Goal: Information Seeking & Learning: Find specific fact

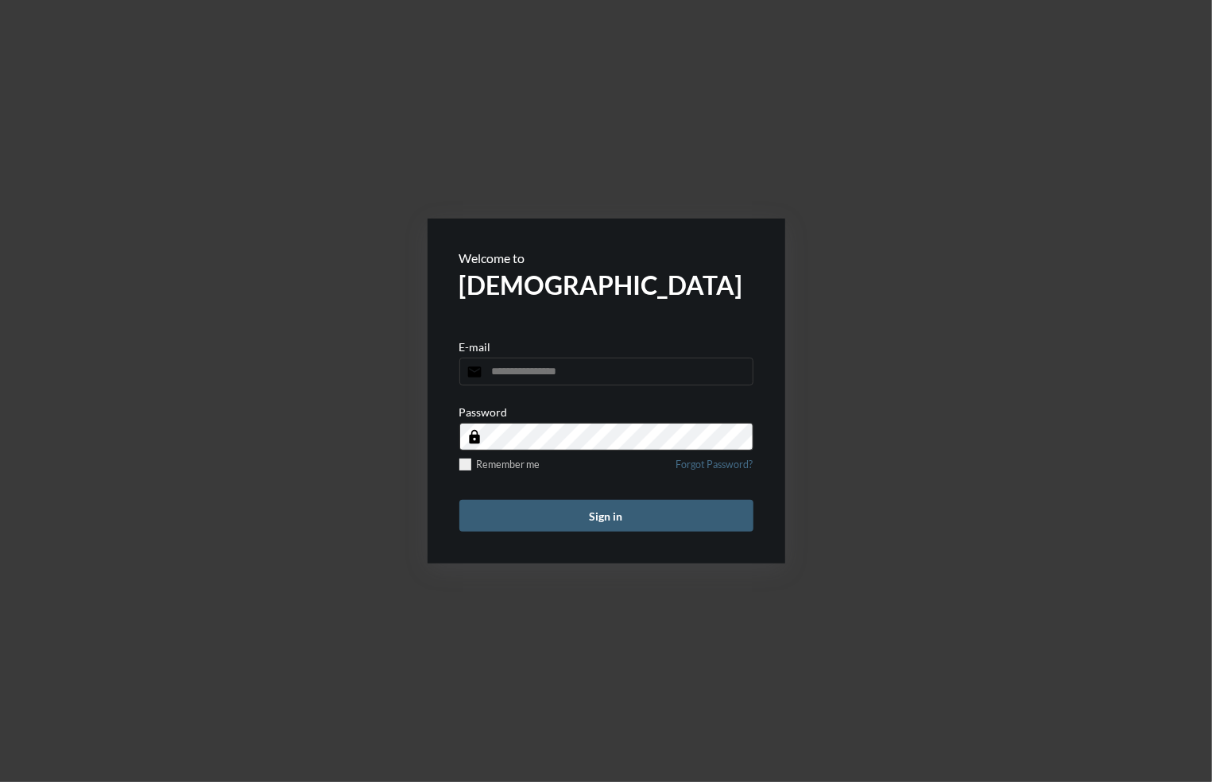
type input "**********"
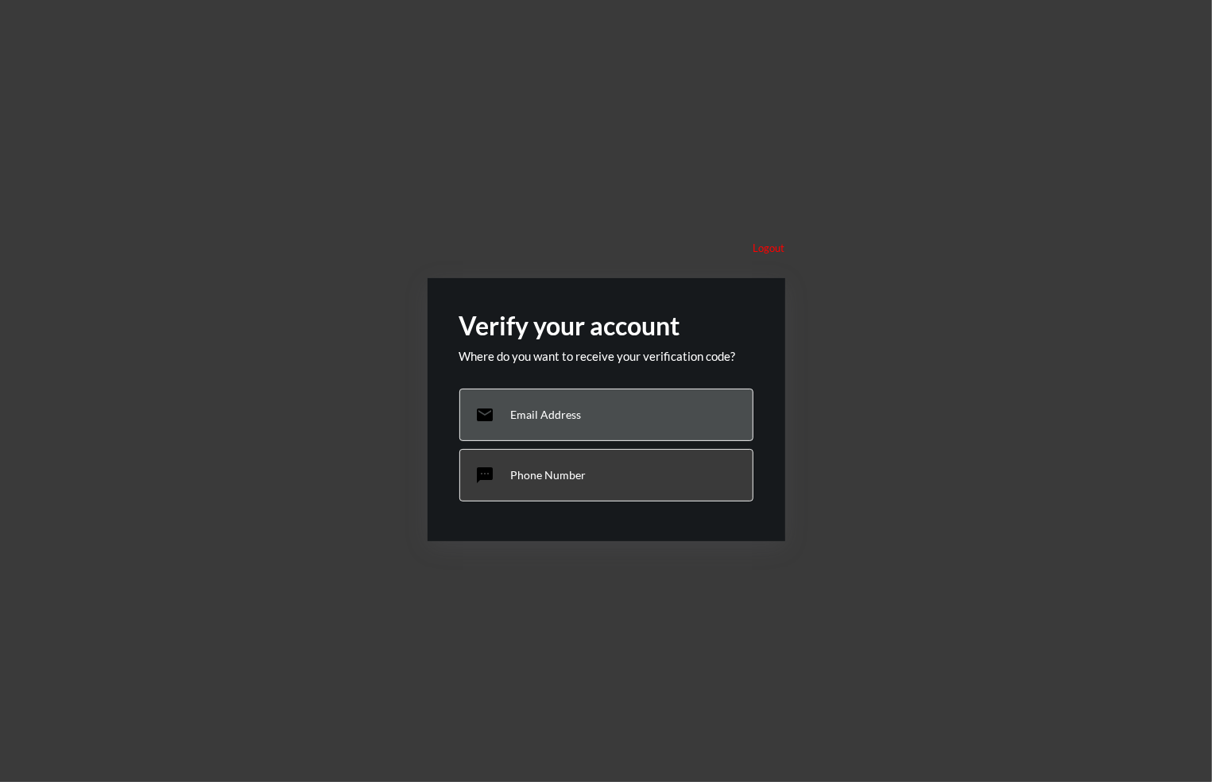
click at [598, 415] on div "email Email Address" at bounding box center [607, 415] width 294 height 52
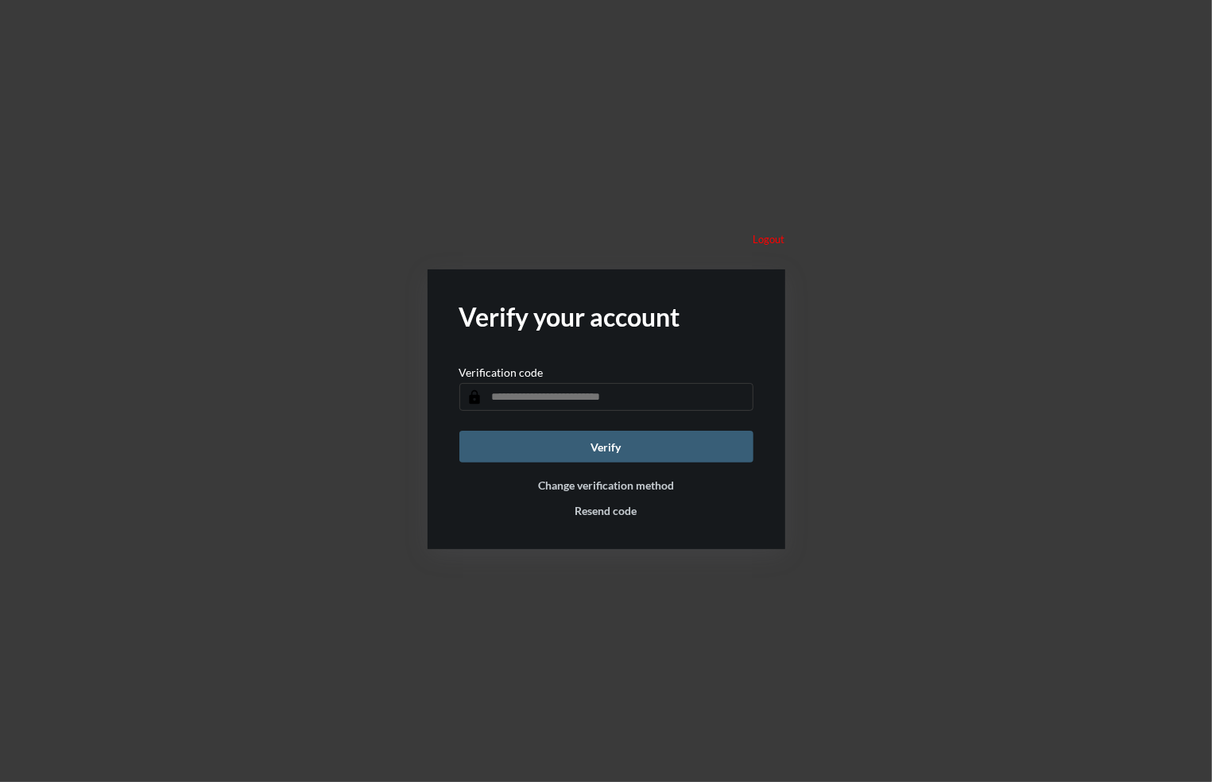
click at [566, 397] on input "text" at bounding box center [607, 397] width 294 height 28
click at [515, 395] on input "text" at bounding box center [607, 397] width 294 height 28
type input "******"
click at [460, 431] on button "Verify" at bounding box center [607, 447] width 294 height 32
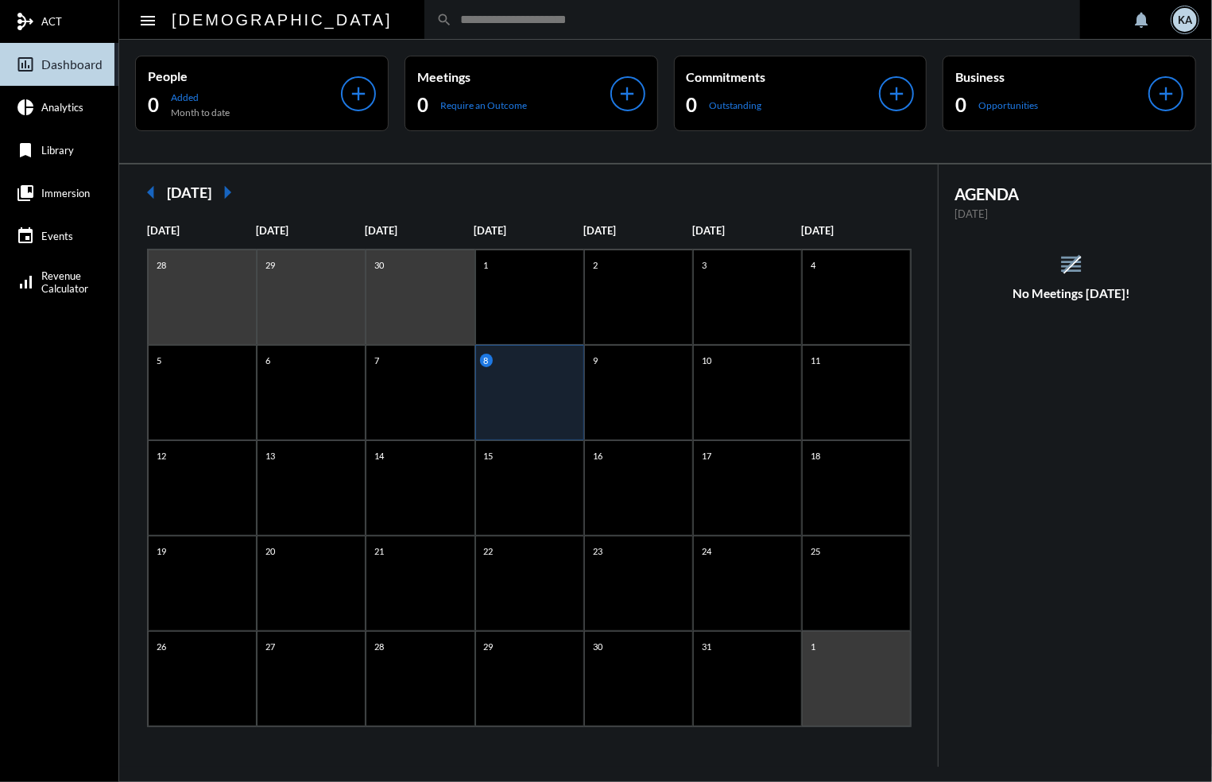
click at [1183, 17] on div "KA" at bounding box center [1185, 20] width 24 height 24
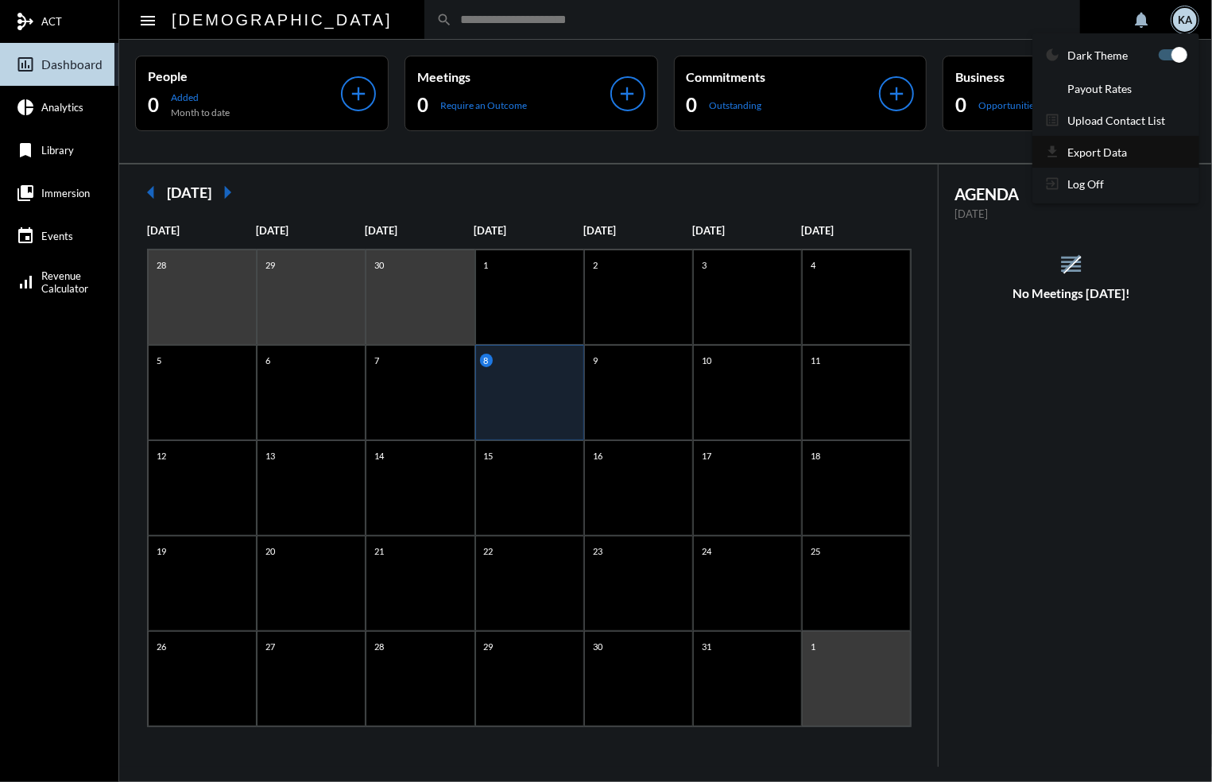
click at [1092, 145] on p "Export Data" at bounding box center [1098, 152] width 60 height 14
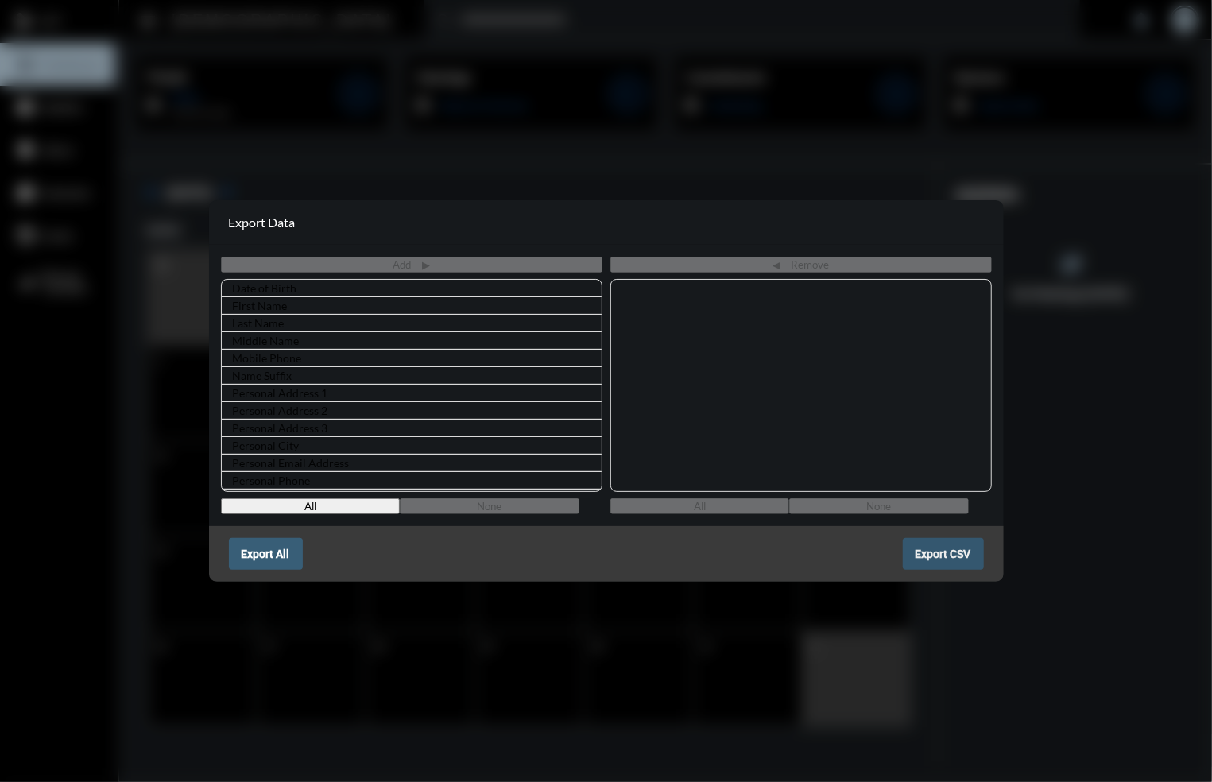
click at [941, 554] on span "Export CSV" at bounding box center [944, 554] width 56 height 13
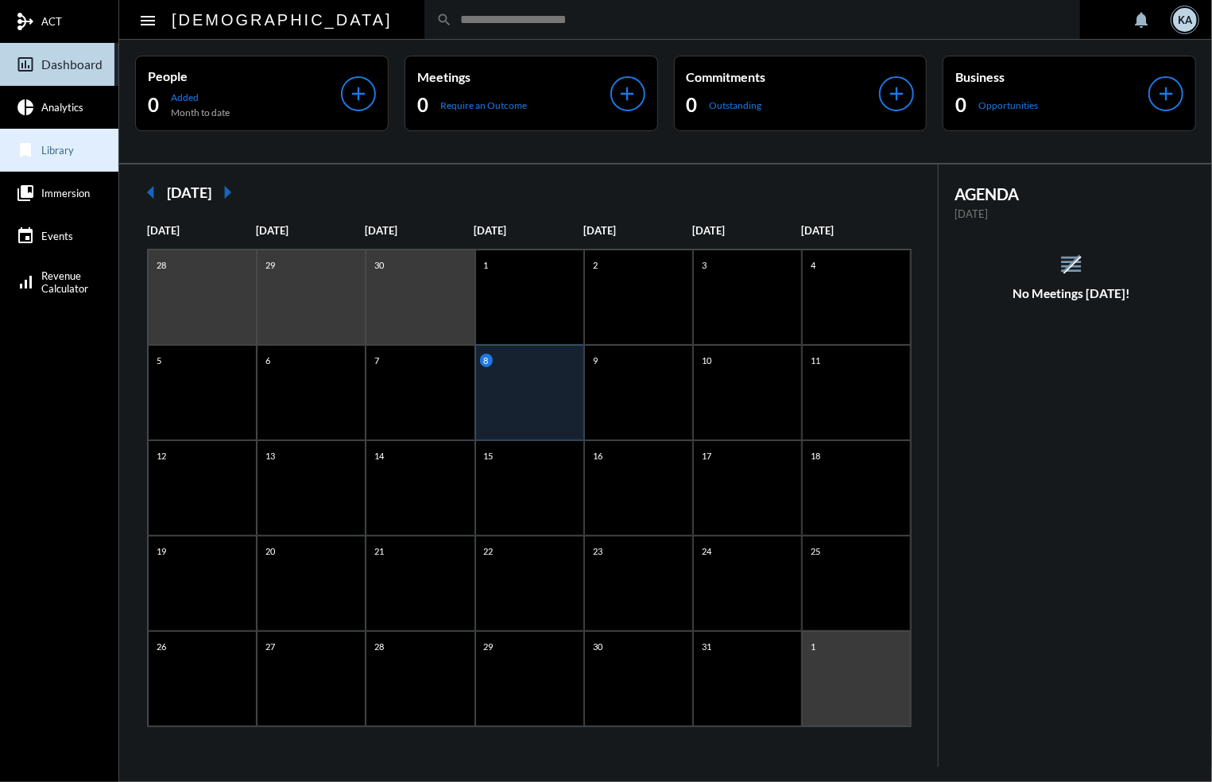
click at [51, 149] on span "Library" at bounding box center [57, 150] width 33 height 13
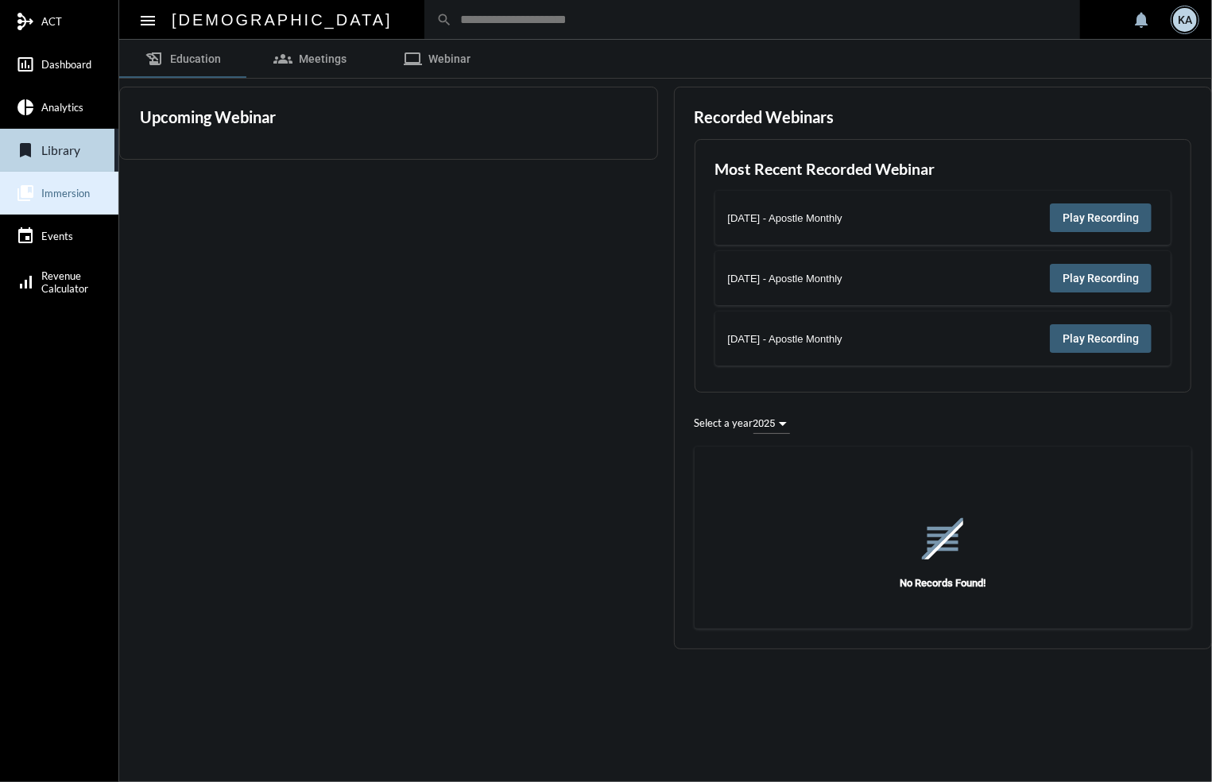
click at [67, 185] on link "collections_bookmark Immersion" at bounding box center [59, 193] width 118 height 43
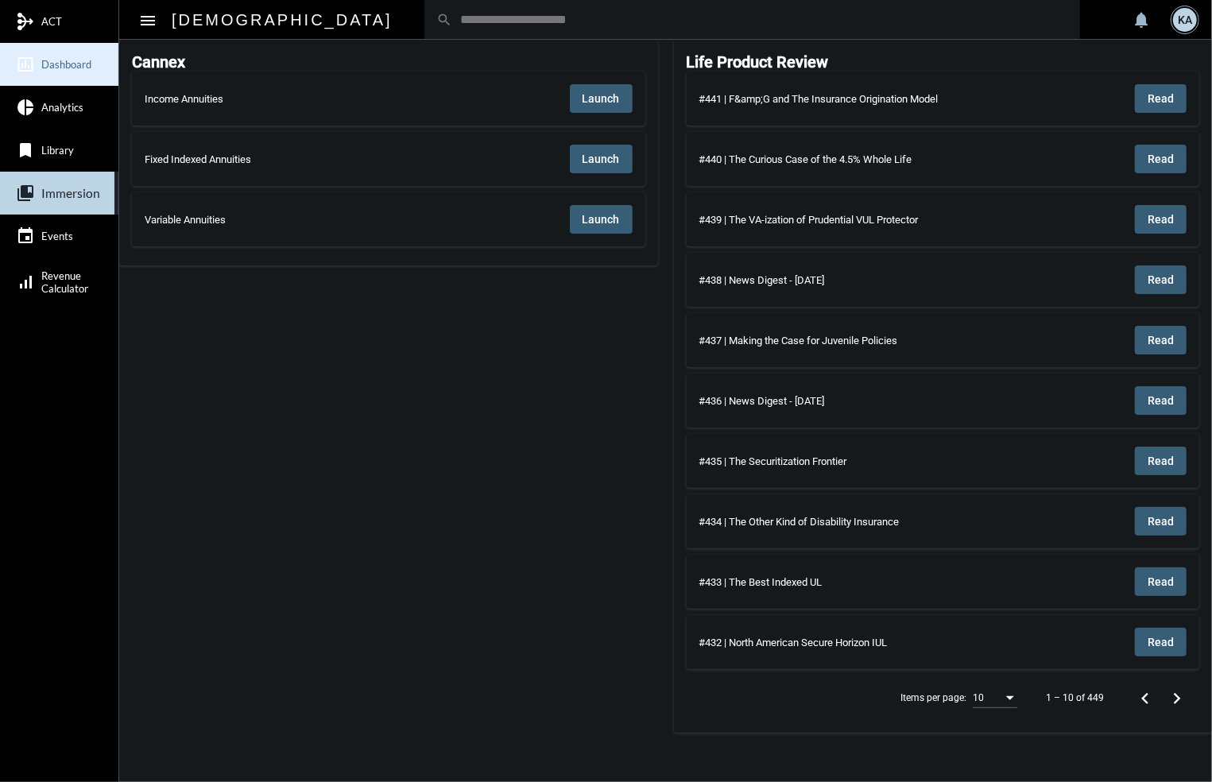
click at [72, 64] on span "Dashboard" at bounding box center [66, 64] width 50 height 13
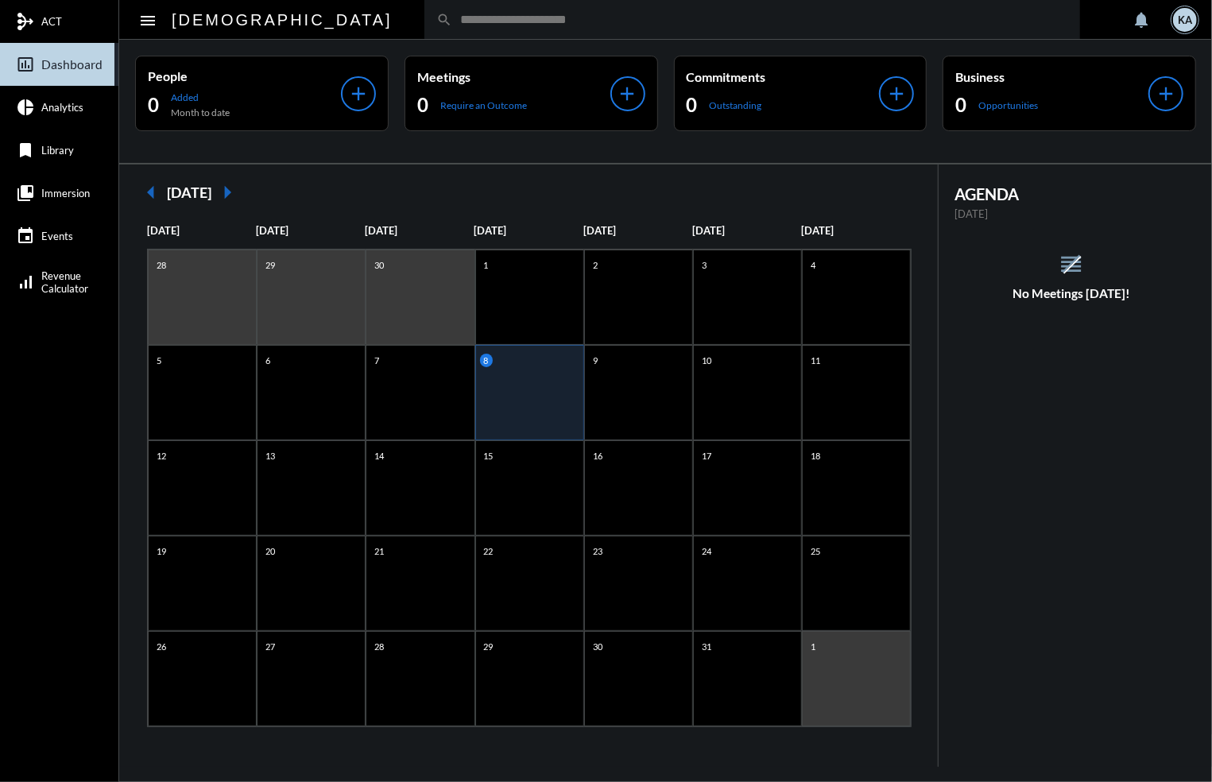
click at [151, 13] on mat-icon "menu" at bounding box center [147, 20] width 19 height 19
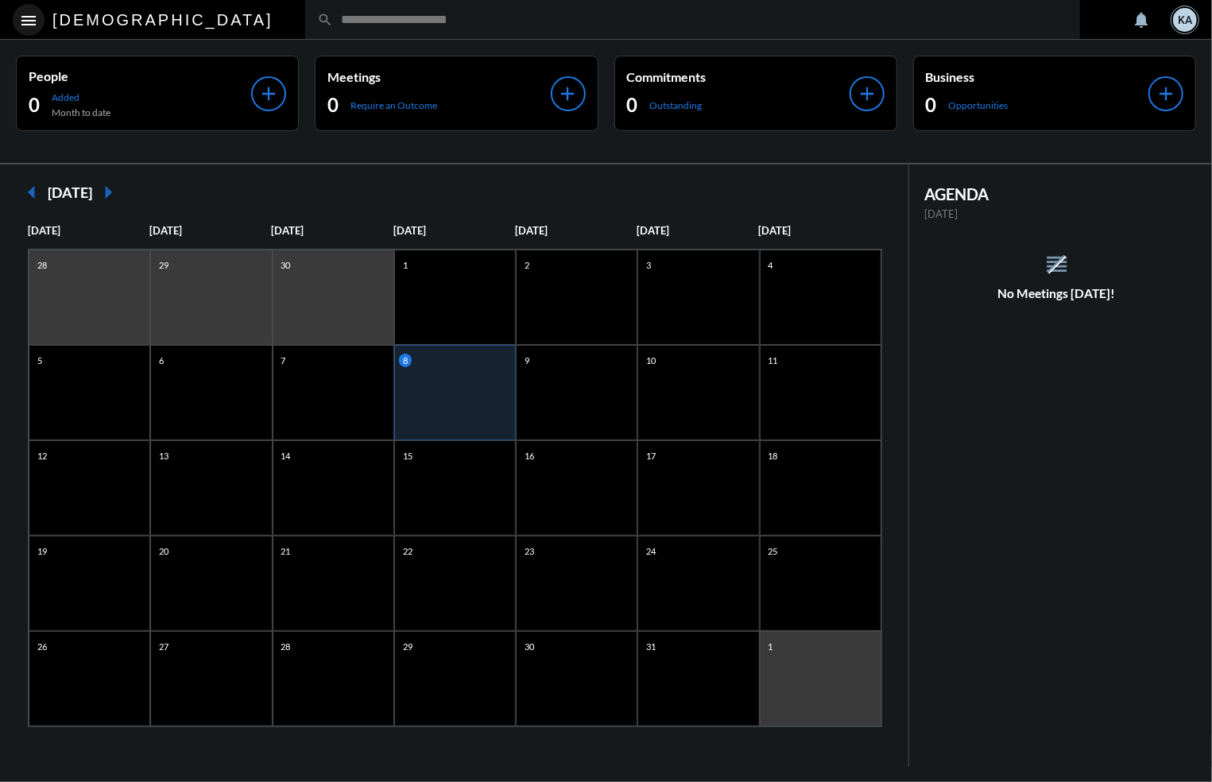
click at [33, 13] on mat-icon "menu" at bounding box center [28, 20] width 19 height 19
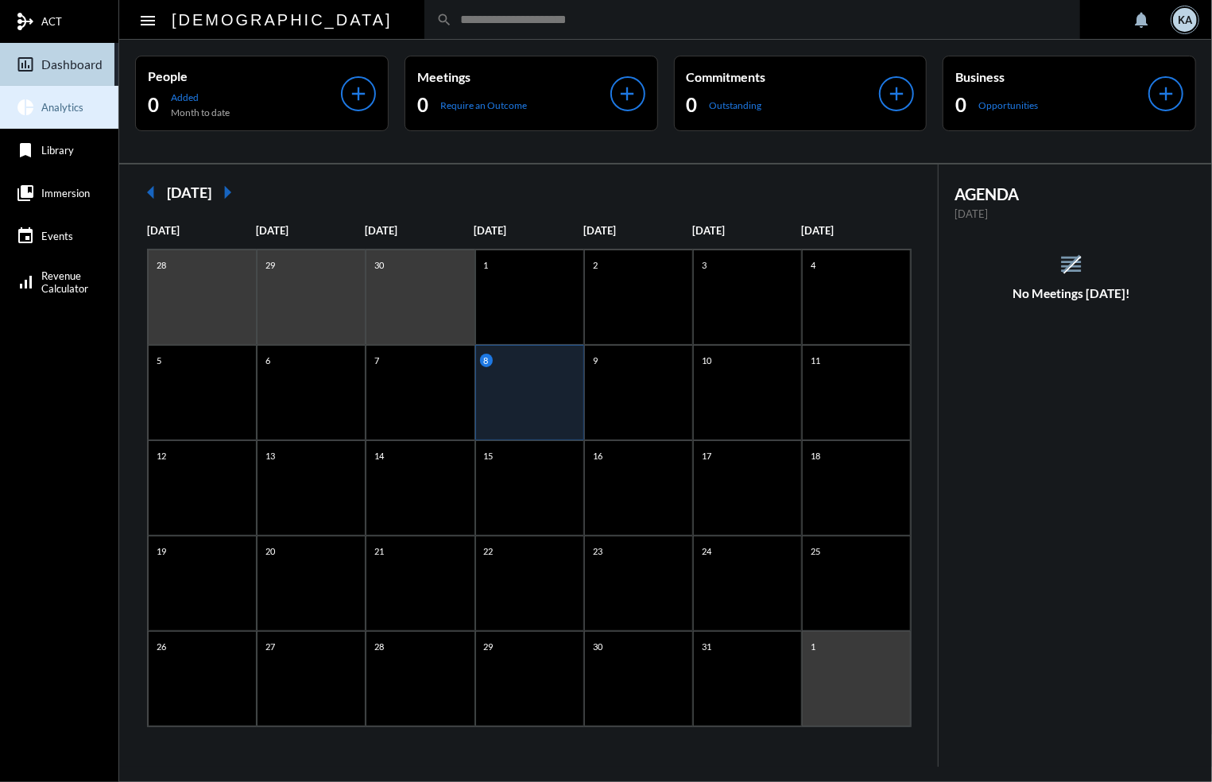
click at [55, 103] on span "Analytics" at bounding box center [62, 107] width 42 height 13
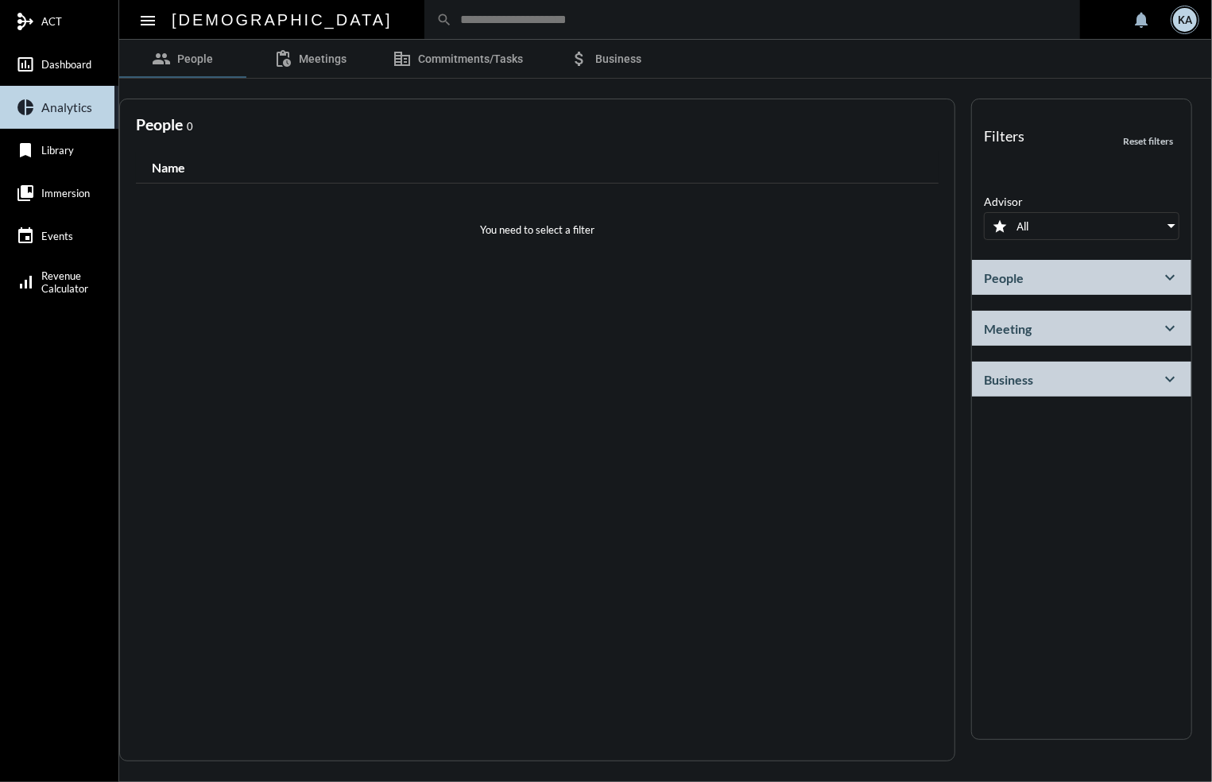
click at [1172, 272] on mat-icon "expand_more" at bounding box center [1170, 277] width 19 height 19
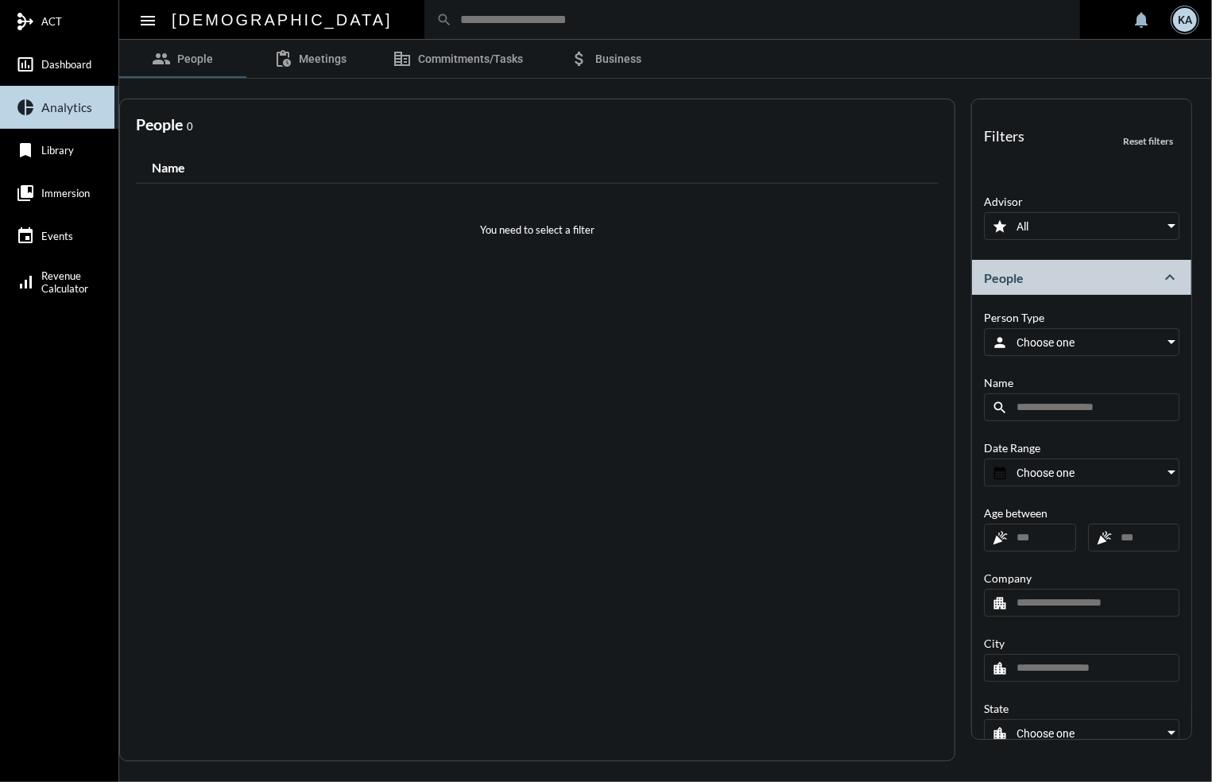
click at [1165, 336] on div at bounding box center [1172, 342] width 14 height 13
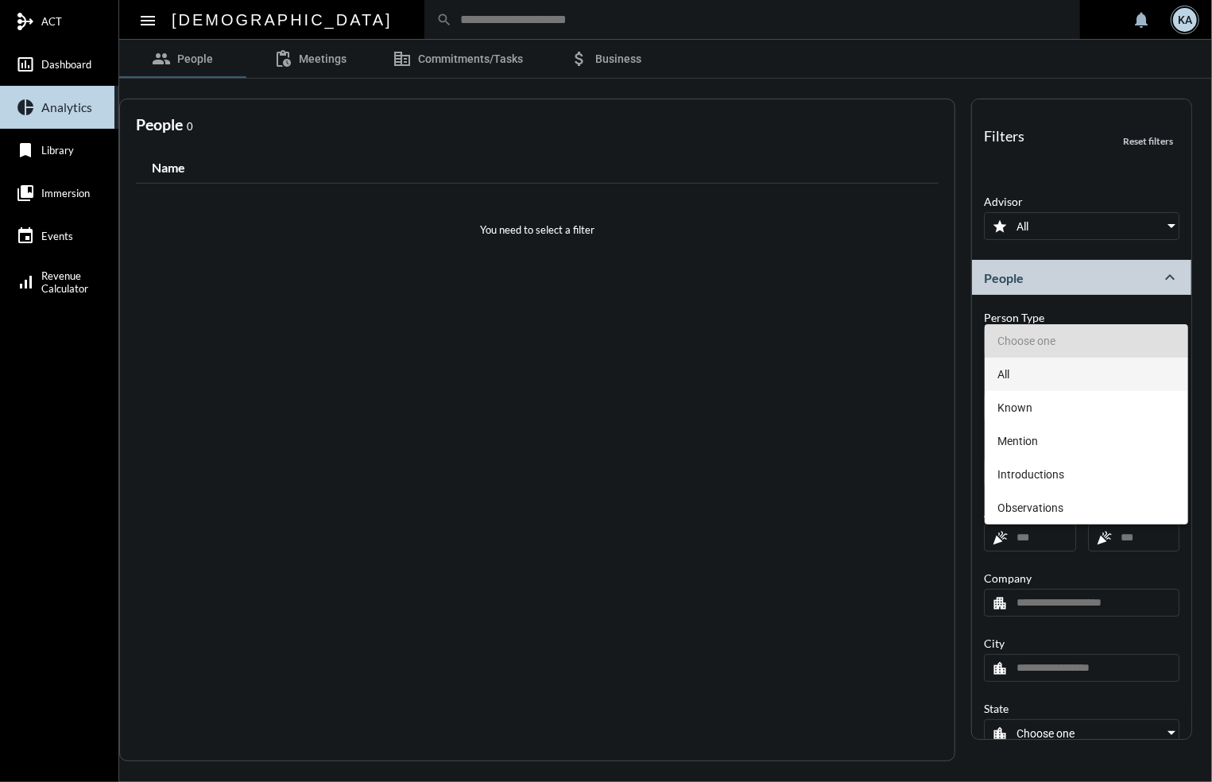
click at [996, 366] on mat-option "All" at bounding box center [1086, 374] width 203 height 33
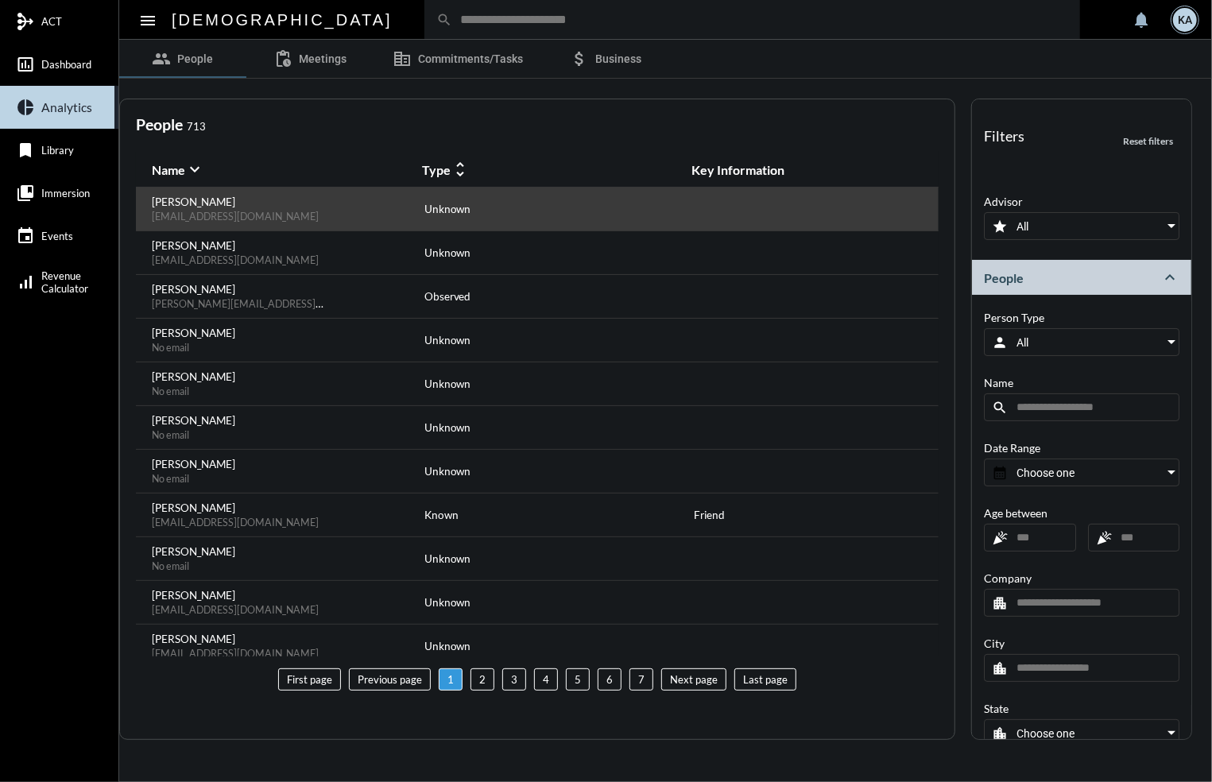
click at [878, 201] on div at bounding box center [807, 209] width 231 height 27
click at [297, 214] on div "[PERSON_NAME] [EMAIL_ADDRESS][DOMAIN_NAME]" at bounding box center [267, 209] width 231 height 27
drag, startPoint x: 297, startPoint y: 214, endPoint x: 235, endPoint y: 207, distance: 62.3
click at [235, 207] on p "[PERSON_NAME]" at bounding box center [235, 202] width 167 height 13
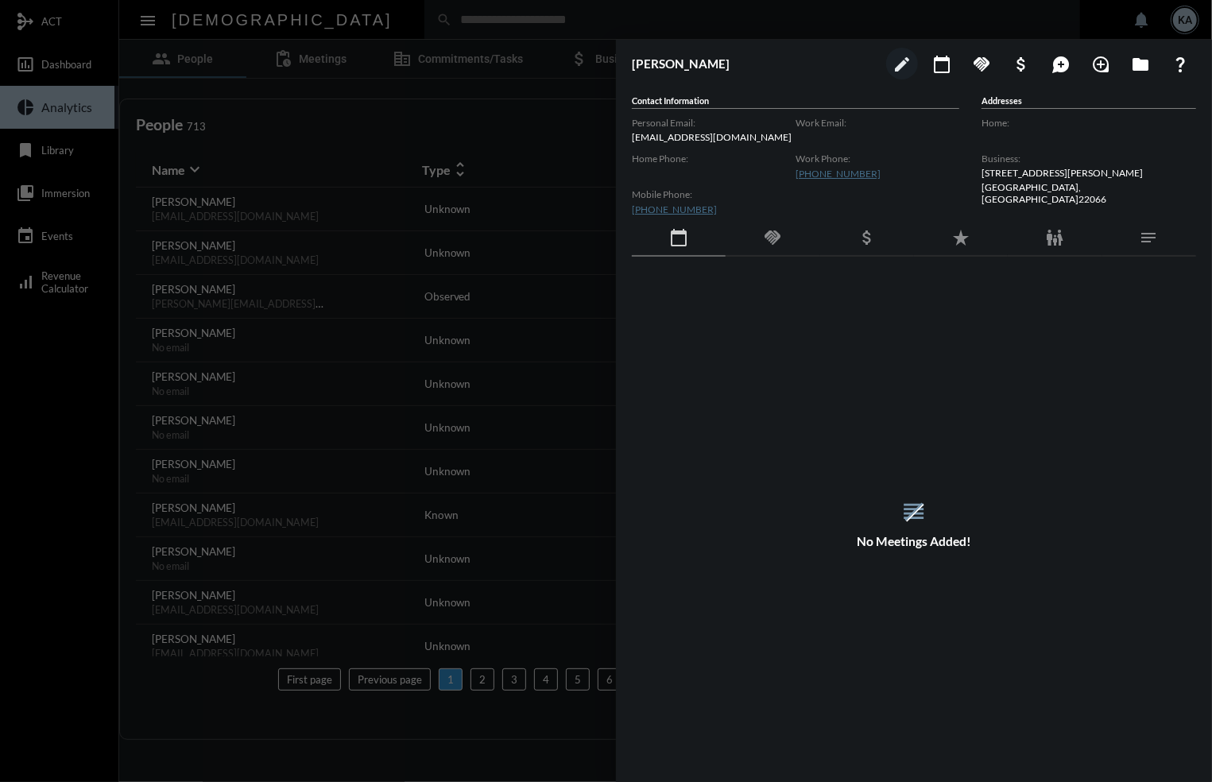
click at [214, 176] on div at bounding box center [606, 391] width 1212 height 782
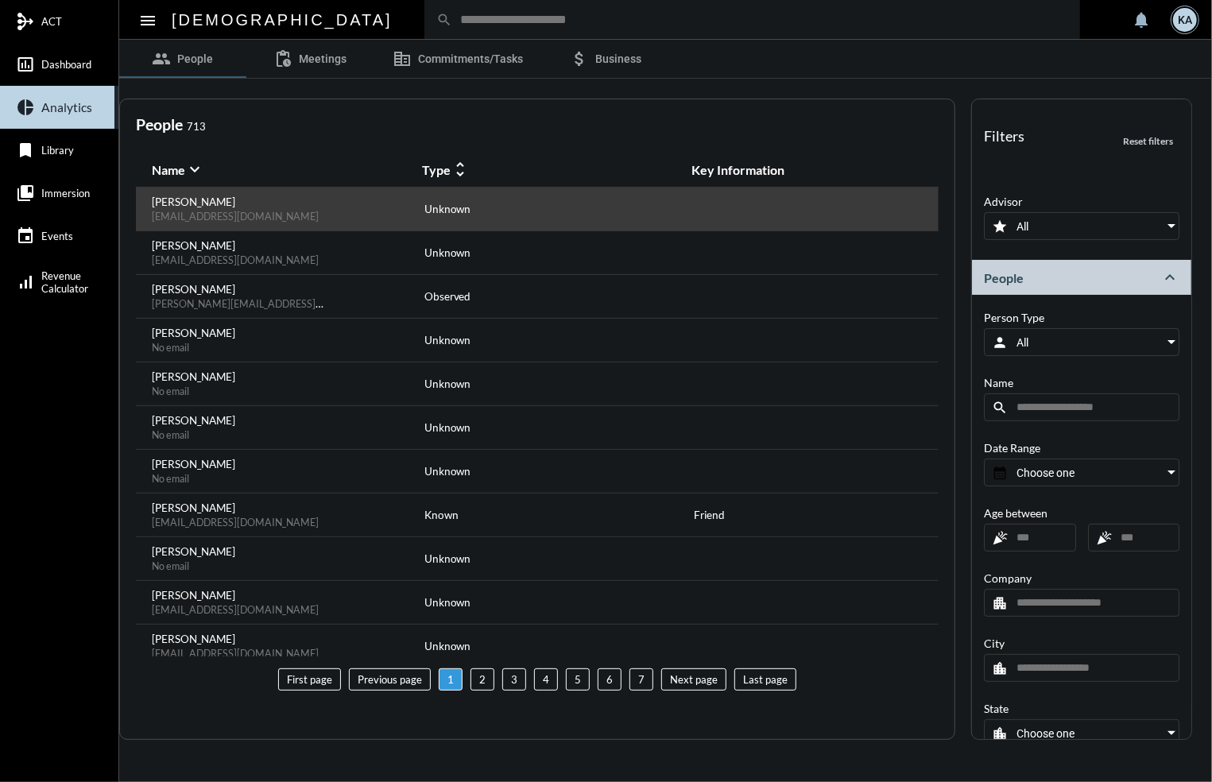
click at [240, 211] on span "[EMAIL_ADDRESS][DOMAIN_NAME]" at bounding box center [235, 217] width 167 height 12
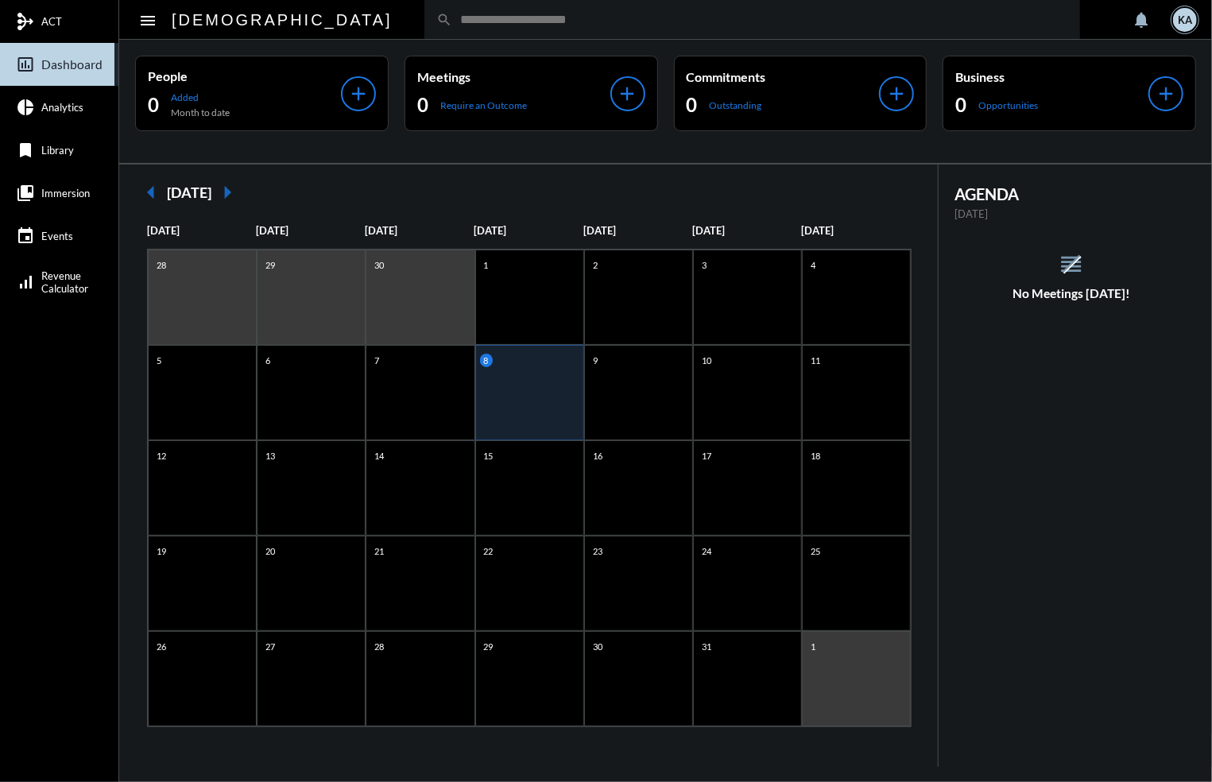
click at [452, 21] on input "text" at bounding box center [760, 20] width 616 height 14
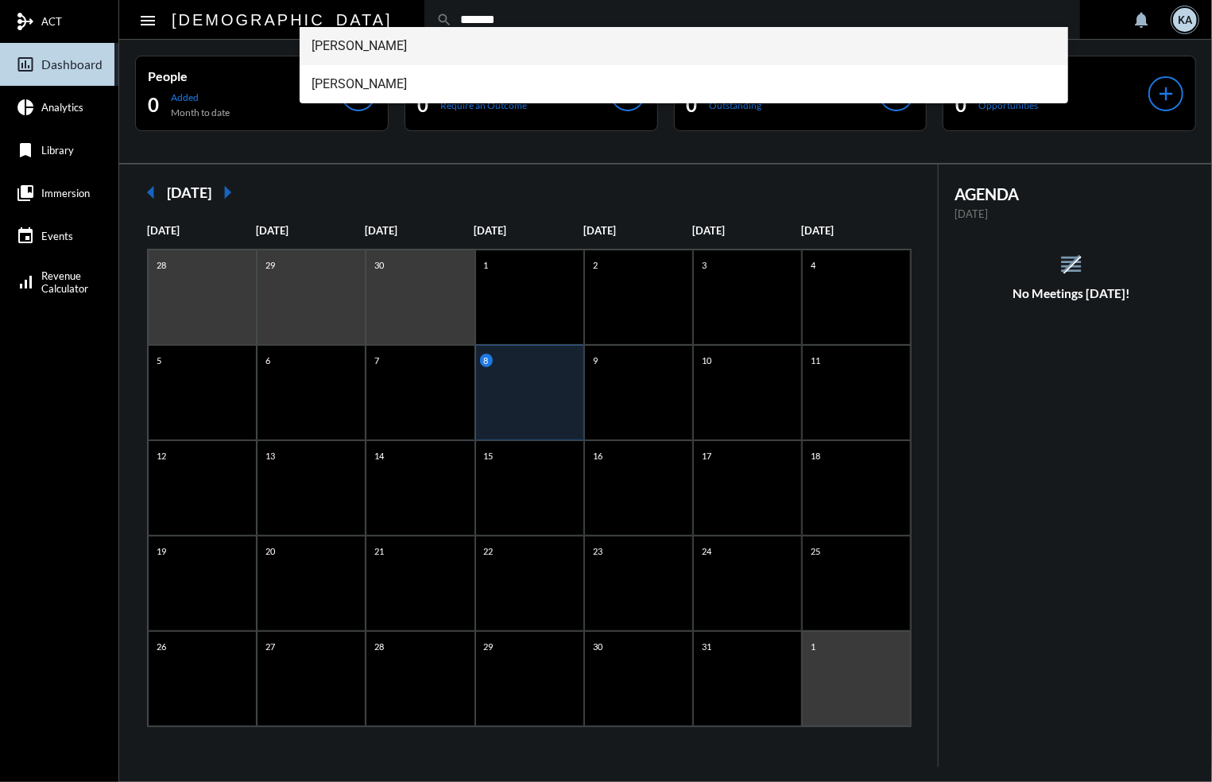
type input "*******"
click at [377, 48] on span "Kevin Wolcott" at bounding box center [684, 46] width 744 height 38
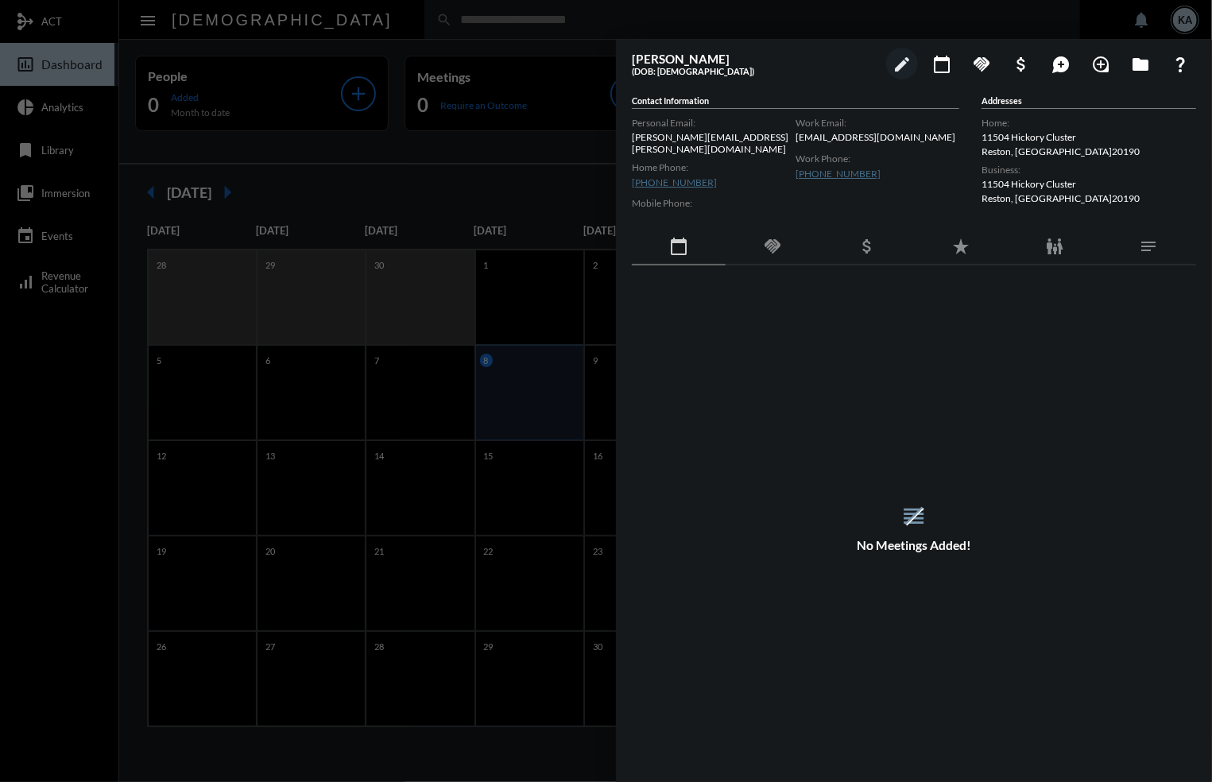
click at [479, 17] on div at bounding box center [606, 391] width 1212 height 782
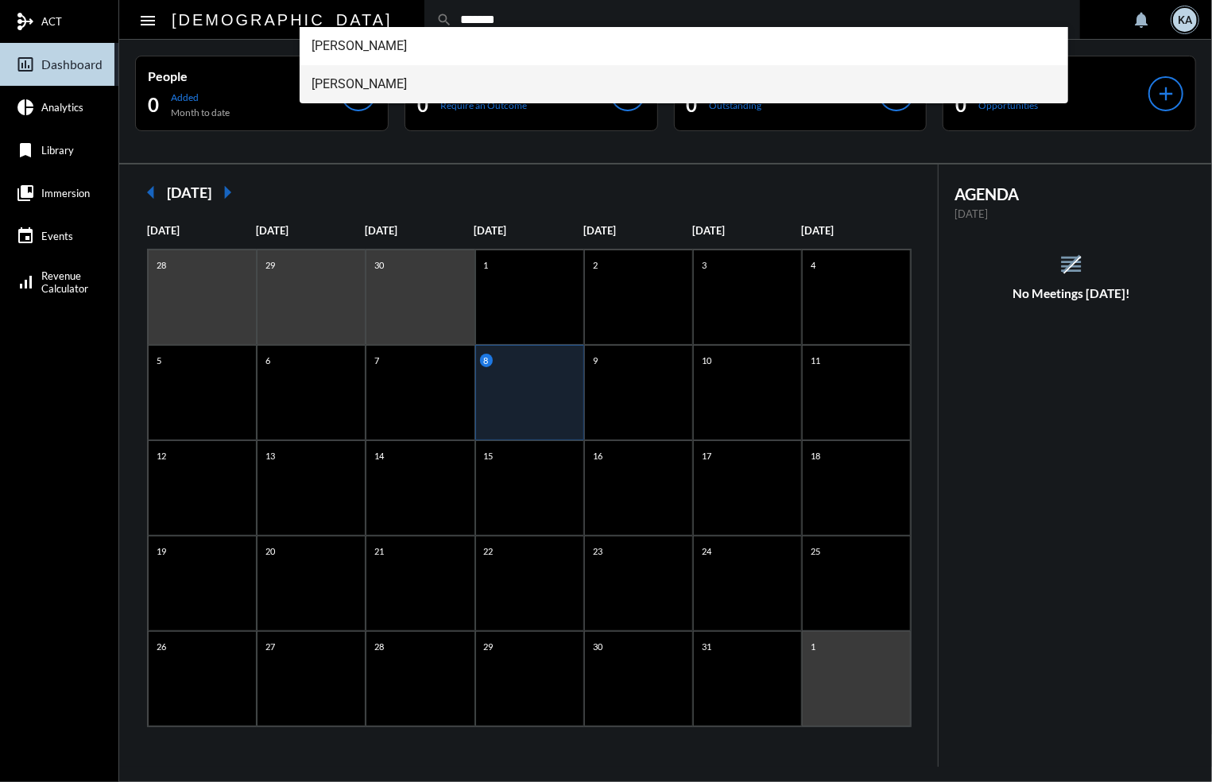
type input "*******"
click at [407, 84] on span "Margaret Wolcott" at bounding box center [684, 84] width 744 height 38
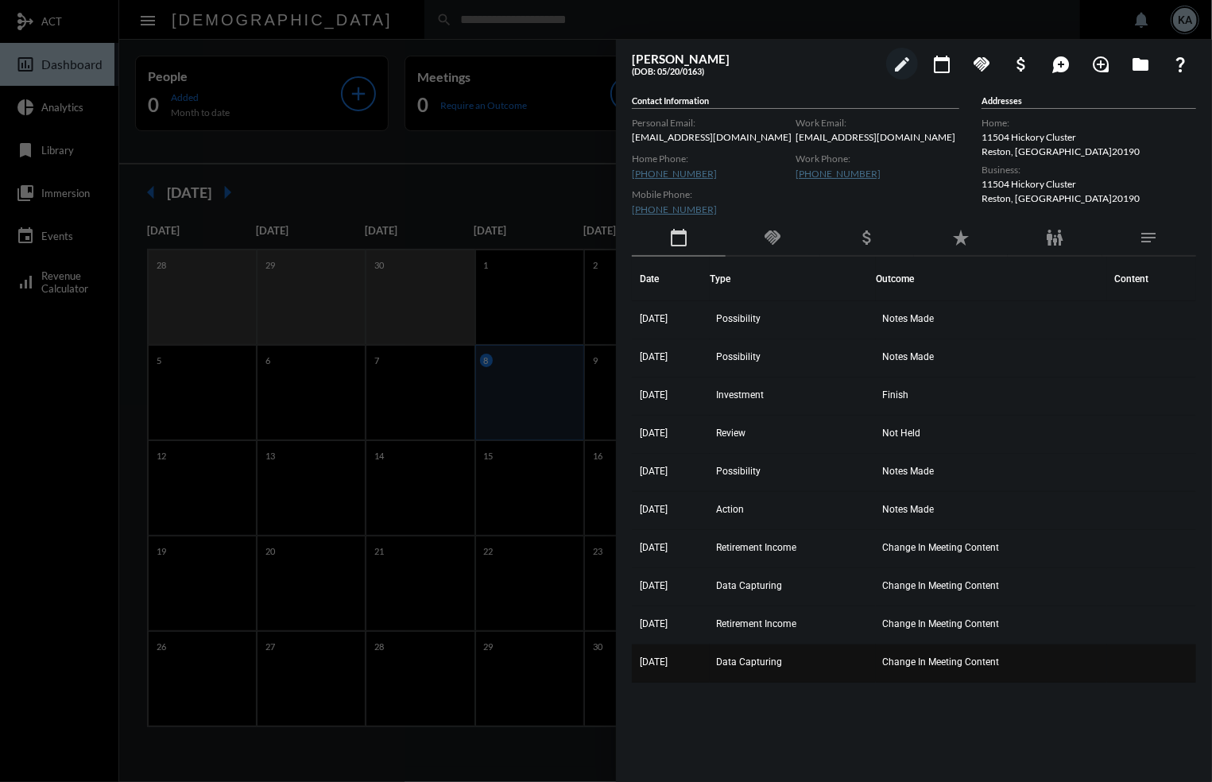
click at [764, 657] on span "Data Capturing" at bounding box center [749, 662] width 66 height 11
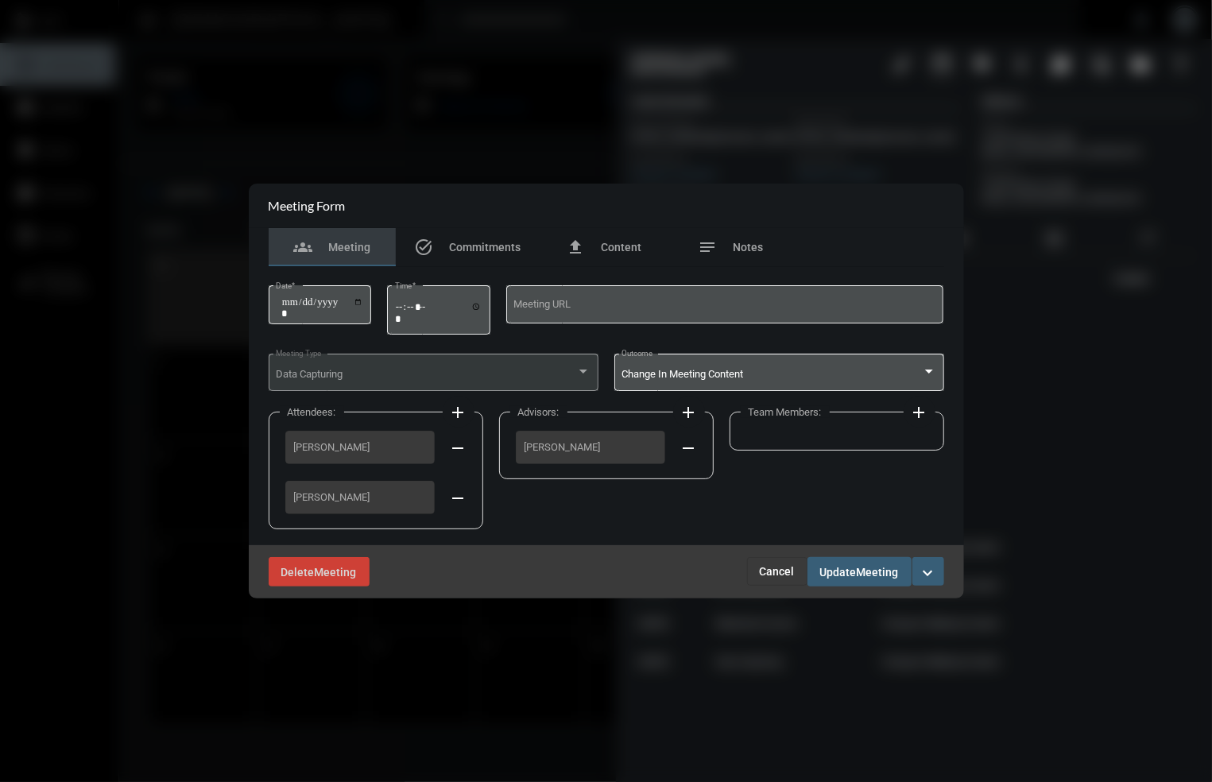
click at [777, 567] on span "Cancel" at bounding box center [777, 571] width 35 height 13
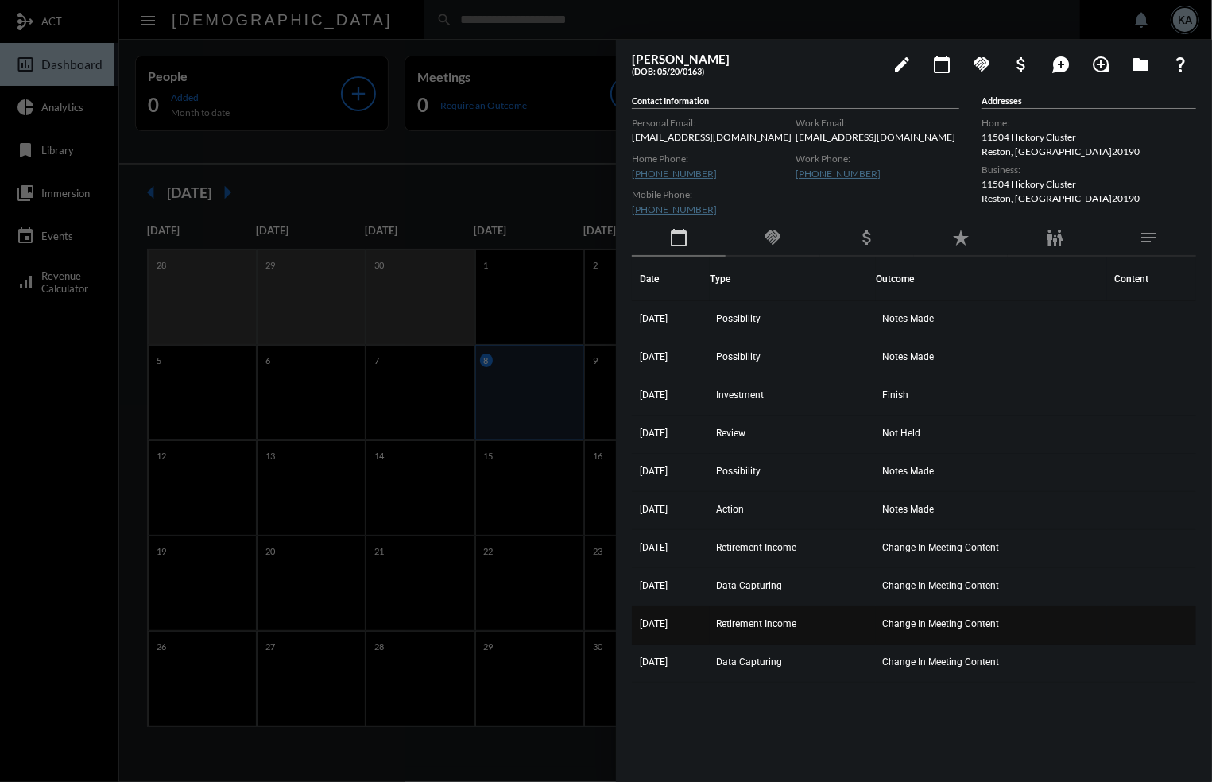
click at [771, 619] on span "Retirement Income" at bounding box center [756, 624] width 80 height 11
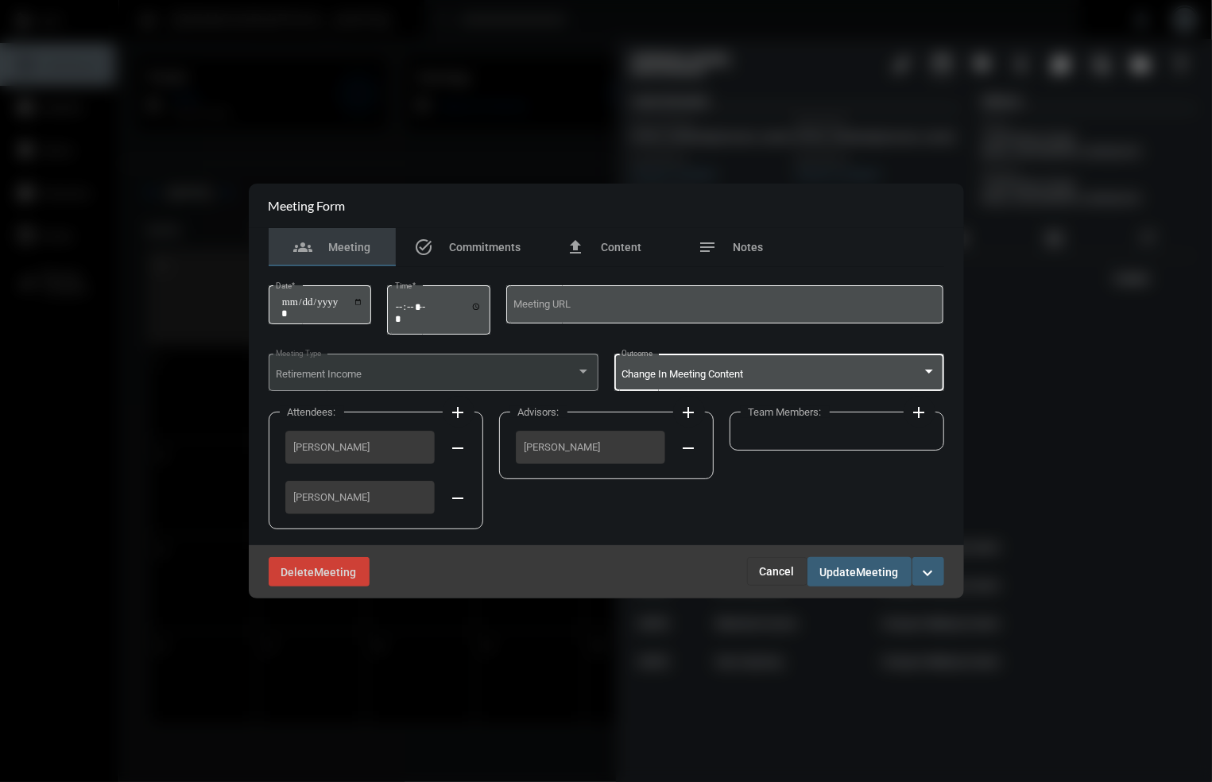
click at [933, 363] on div "Change In Meeting Content Outcome" at bounding box center [779, 371] width 315 height 41
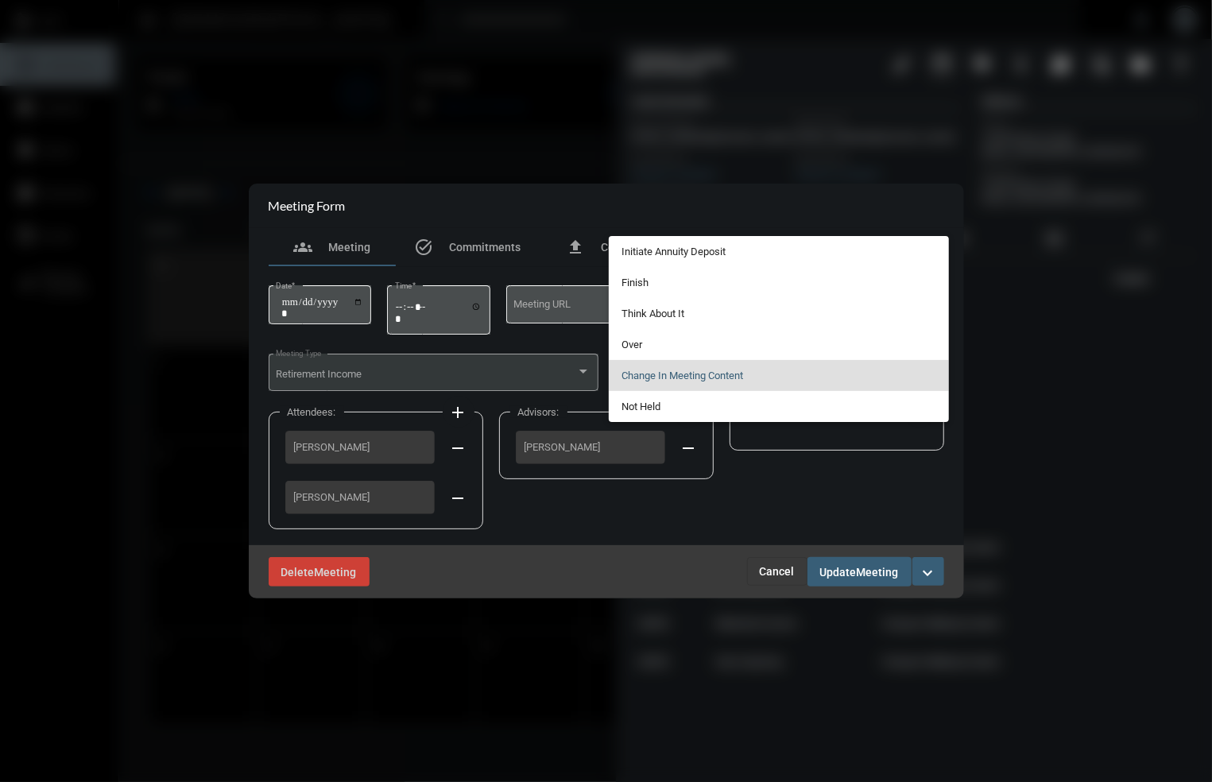
click at [999, 307] on div at bounding box center [606, 391] width 1212 height 782
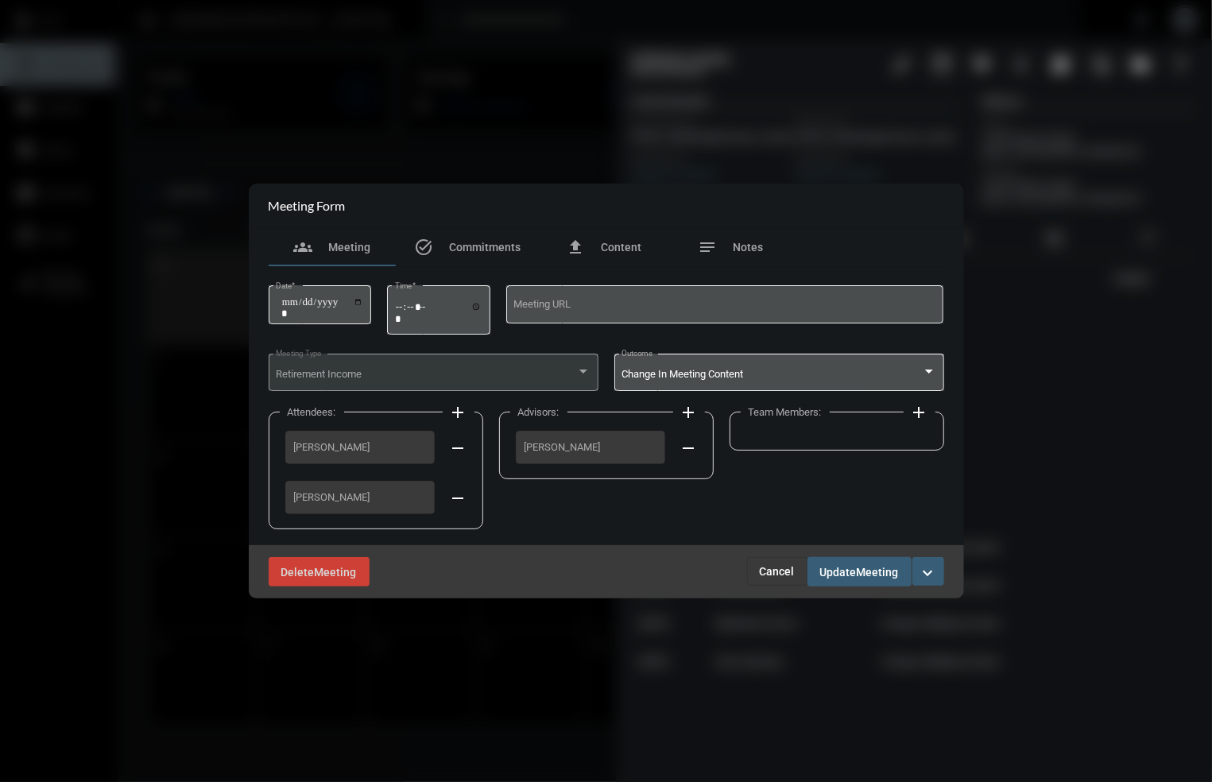
click at [774, 566] on span "Cancel" at bounding box center [777, 571] width 35 height 13
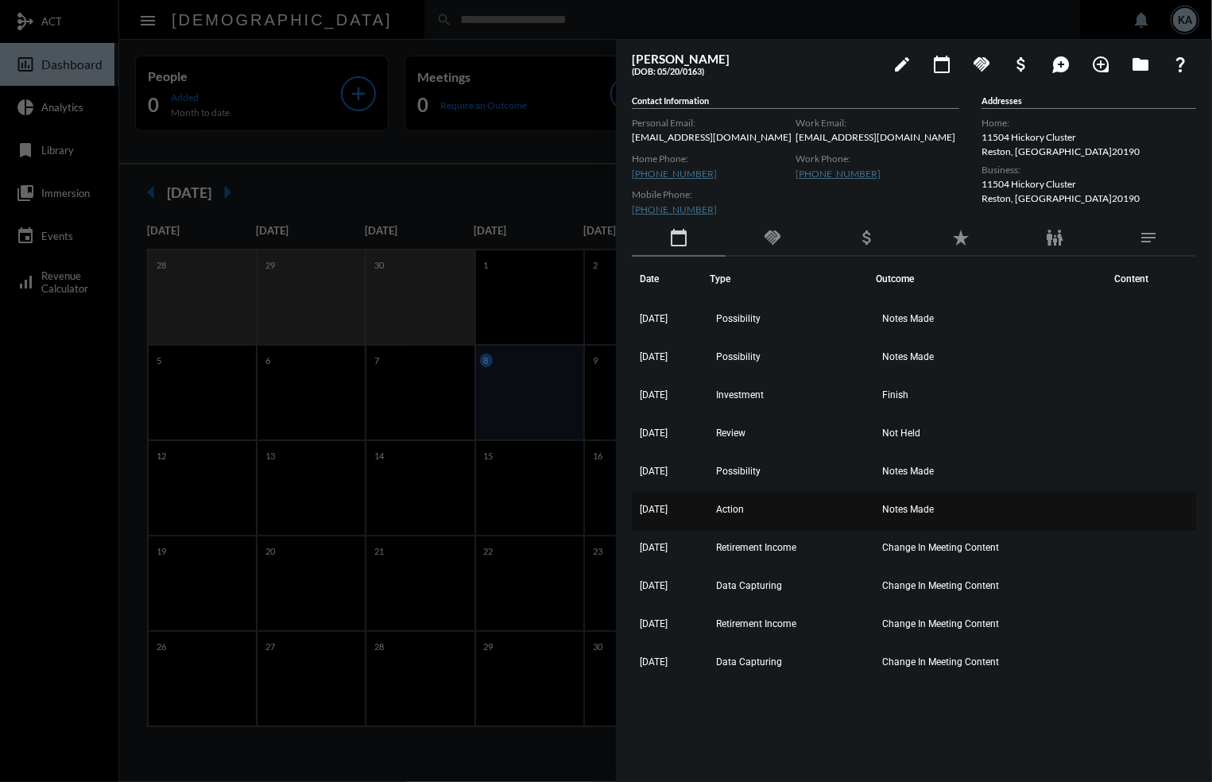
click at [934, 506] on span "Notes Made" at bounding box center [908, 509] width 52 height 11
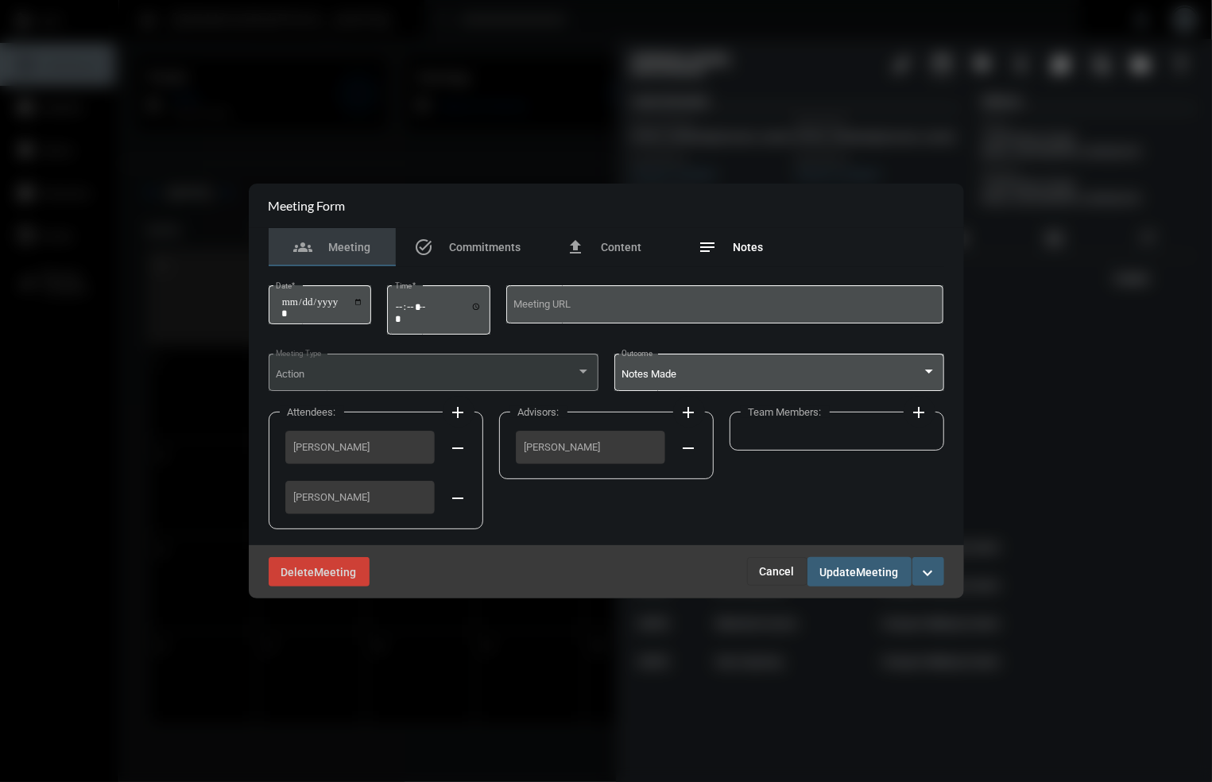
click at [752, 241] on span "Notes" at bounding box center [749, 247] width 30 height 13
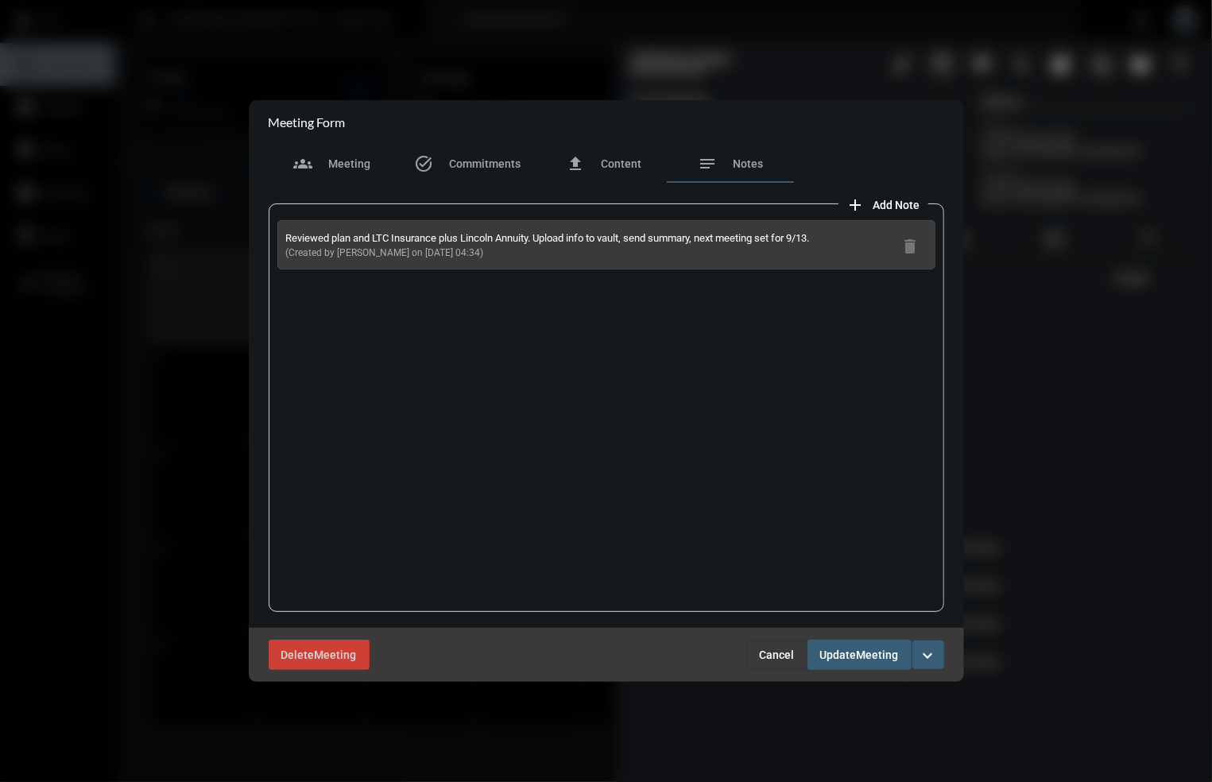
drag, startPoint x: 463, startPoint y: 246, endPoint x: 280, endPoint y: 236, distance: 183.1
click at [280, 236] on div "Reviewed plan and LTC Insurance plus Lincoln Annuity. Upload info to vault, sen…" at bounding box center [606, 244] width 658 height 49
click at [514, 324] on div "Reviewed plan and LTC Insurance plus Lincoln Annuity. Upload info to vault, sen…" at bounding box center [607, 408] width 676 height 409
click at [774, 660] on span "Cancel" at bounding box center [777, 655] width 35 height 13
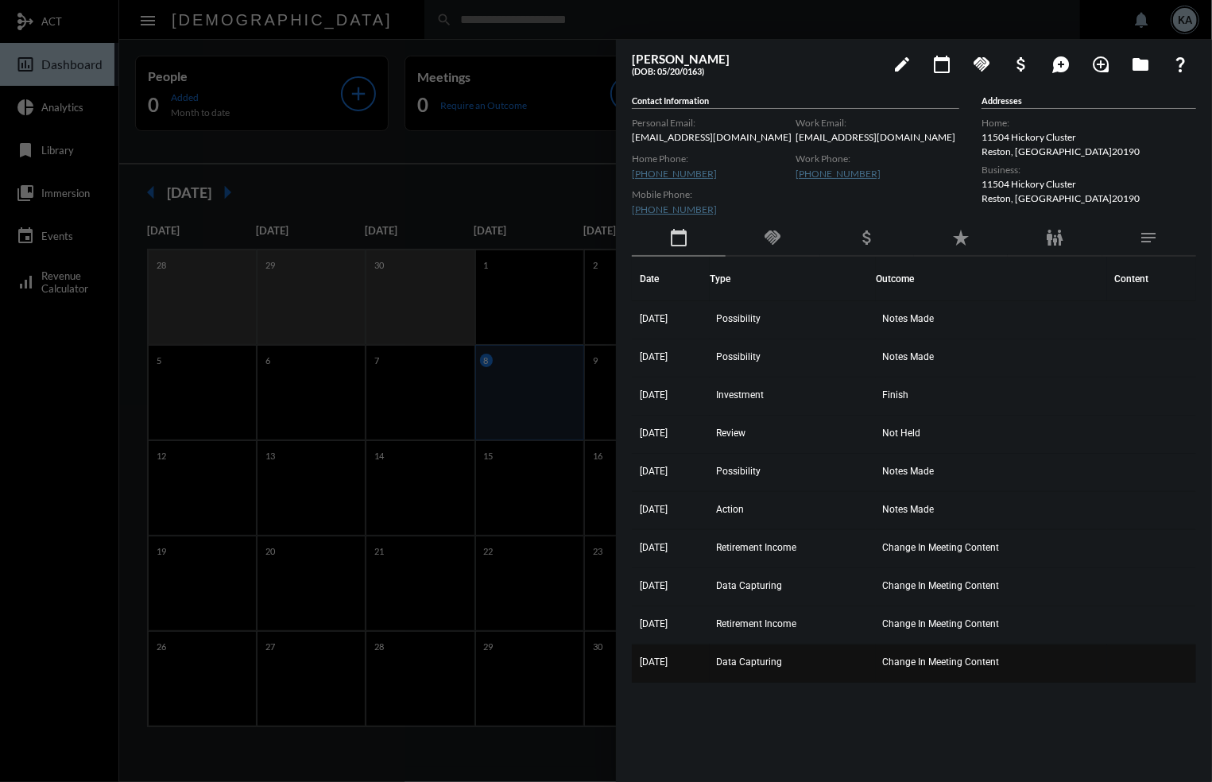
click at [761, 663] on span "Data Capturing" at bounding box center [749, 662] width 66 height 11
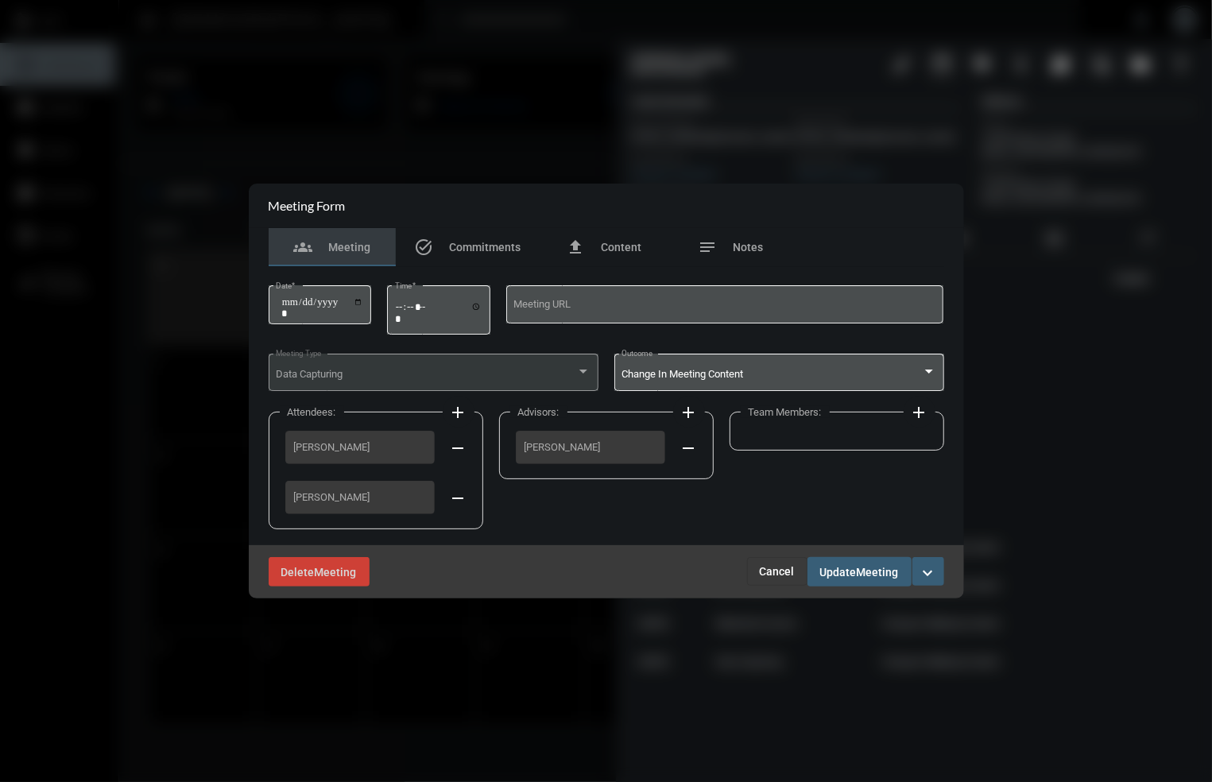
click at [766, 570] on span "Cancel" at bounding box center [777, 571] width 35 height 13
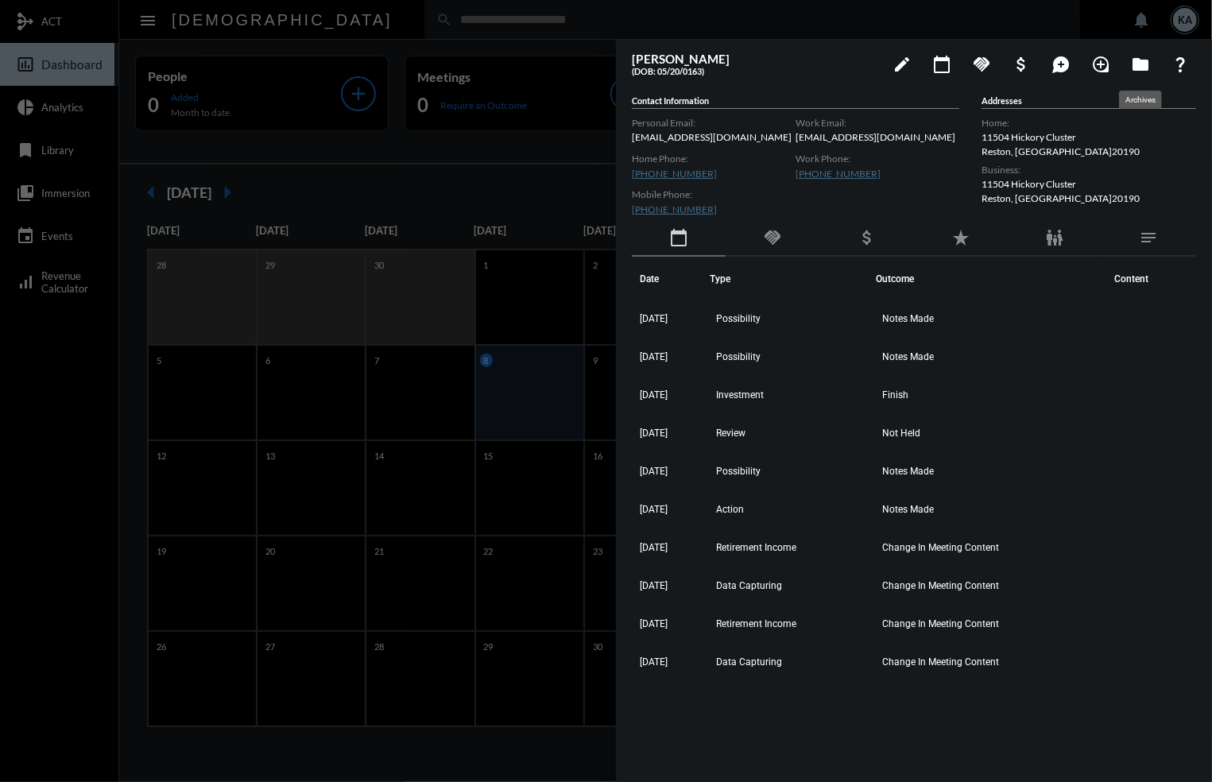
click at [1136, 56] on mat-icon "folder" at bounding box center [1140, 64] width 19 height 19
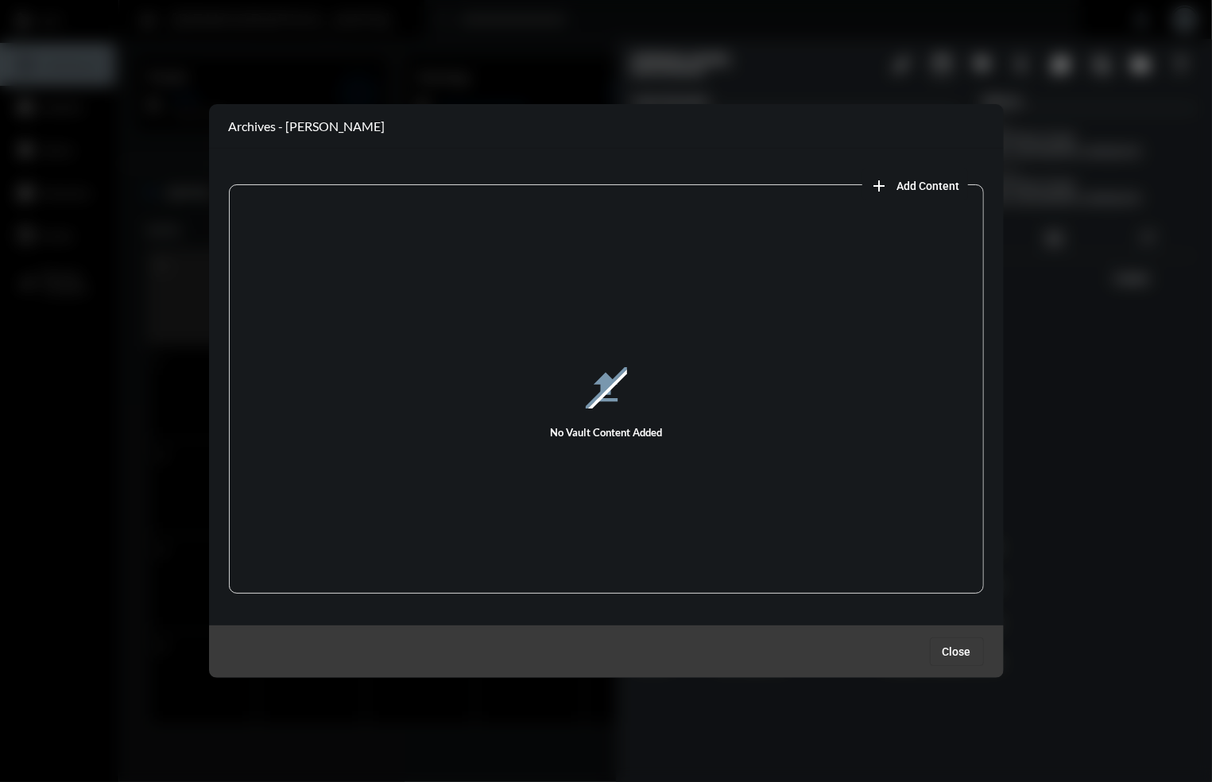
click at [962, 652] on span "Close" at bounding box center [957, 652] width 29 height 13
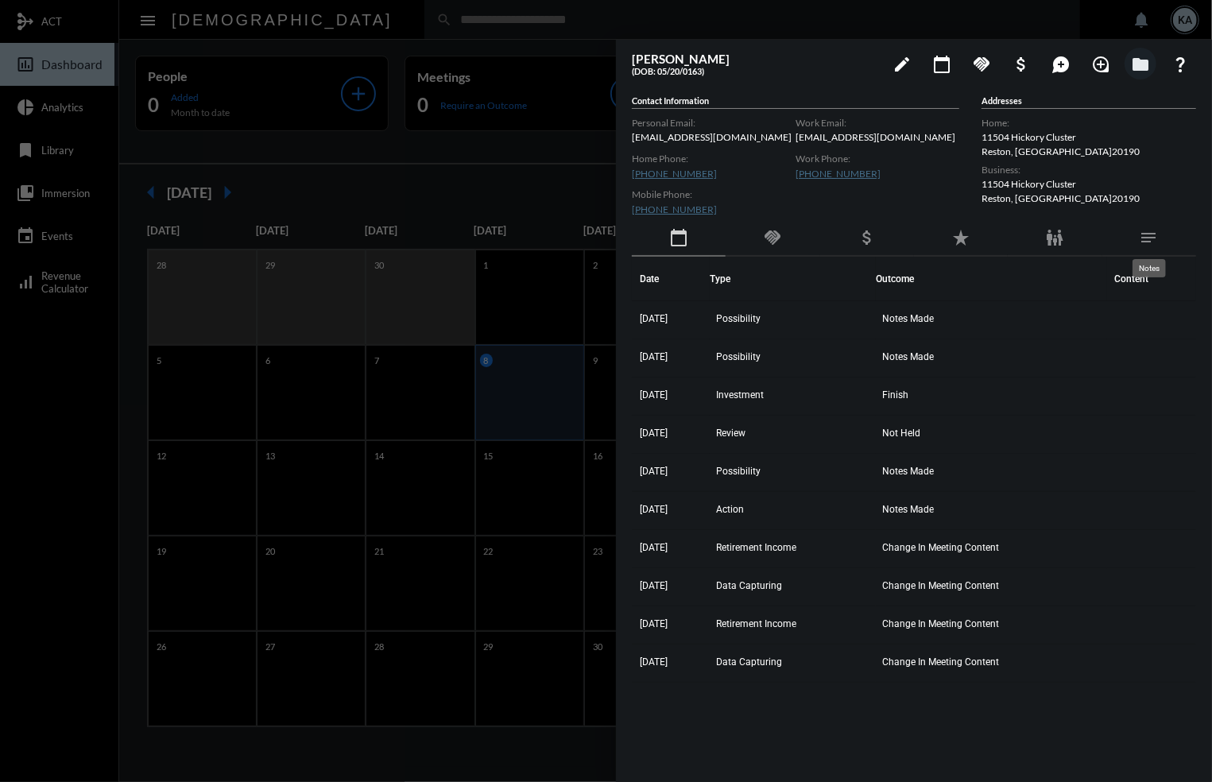
click at [1151, 230] on mat-icon "notes" at bounding box center [1149, 237] width 19 height 19
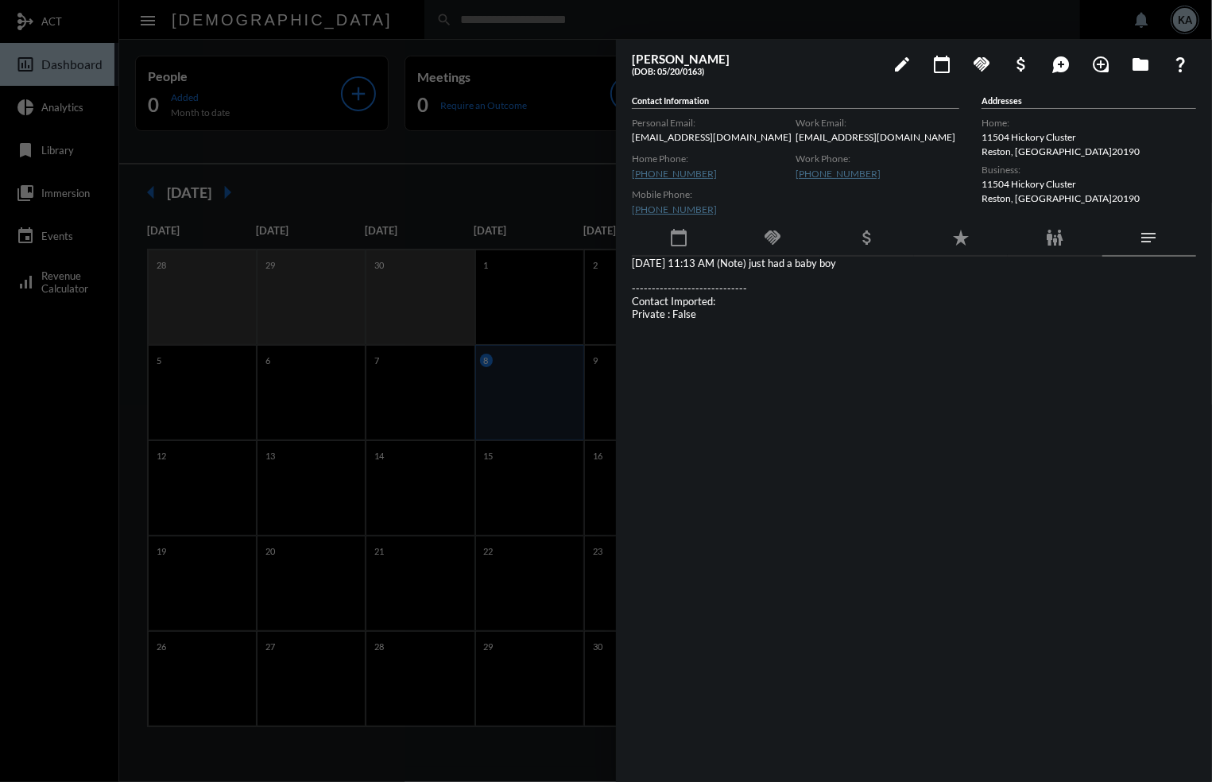
click at [690, 237] on div "calendar_today" at bounding box center [679, 238] width 94 height 37
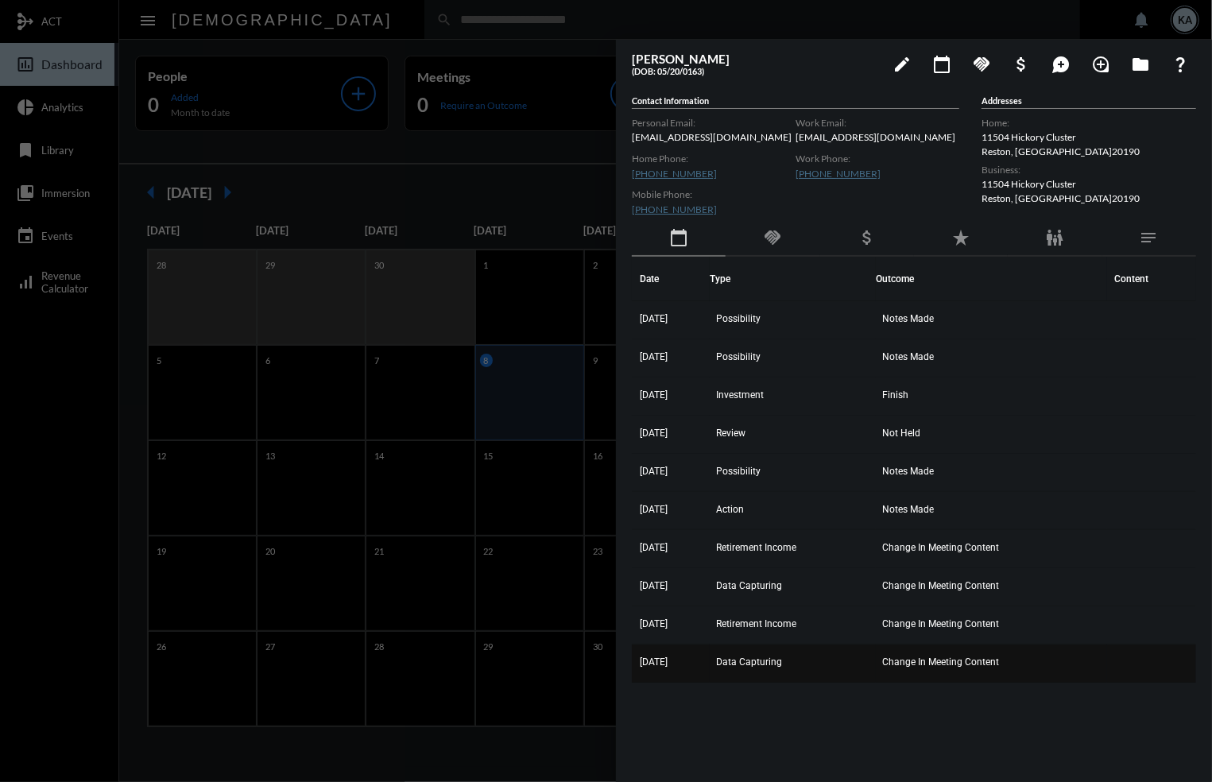
drag, startPoint x: 633, startPoint y: 318, endPoint x: 1049, endPoint y: 666, distance: 542.9
click at [1049, 666] on tbody "3/7/25 Possibility Notes Made 2/28/25 Possibility Notes Made 1/17/25 Investment…" at bounding box center [914, 492] width 564 height 382
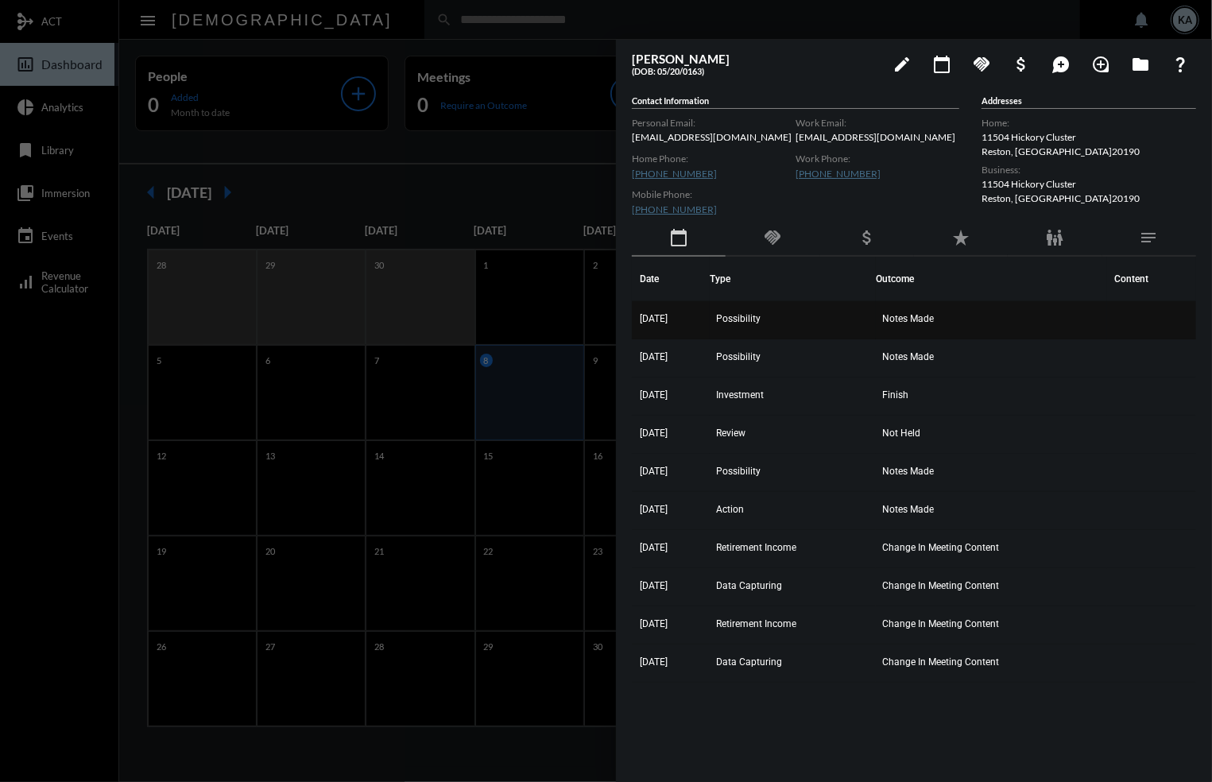
copy tbody "3/7/25 Possibility Notes Made 2/28/25 Possibility Notes Made 1/17/25 Investment…"
click at [761, 316] on span "Possibility" at bounding box center [738, 318] width 45 height 11
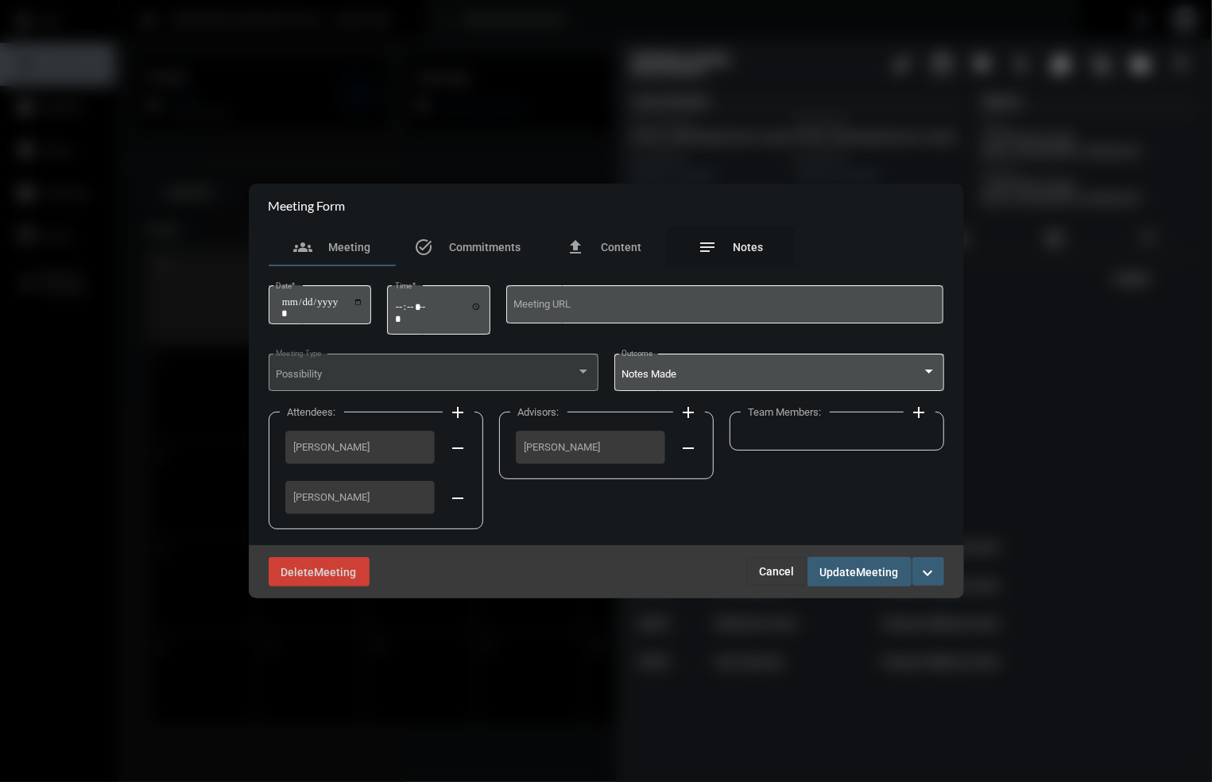
click at [747, 241] on span "Notes" at bounding box center [749, 247] width 30 height 13
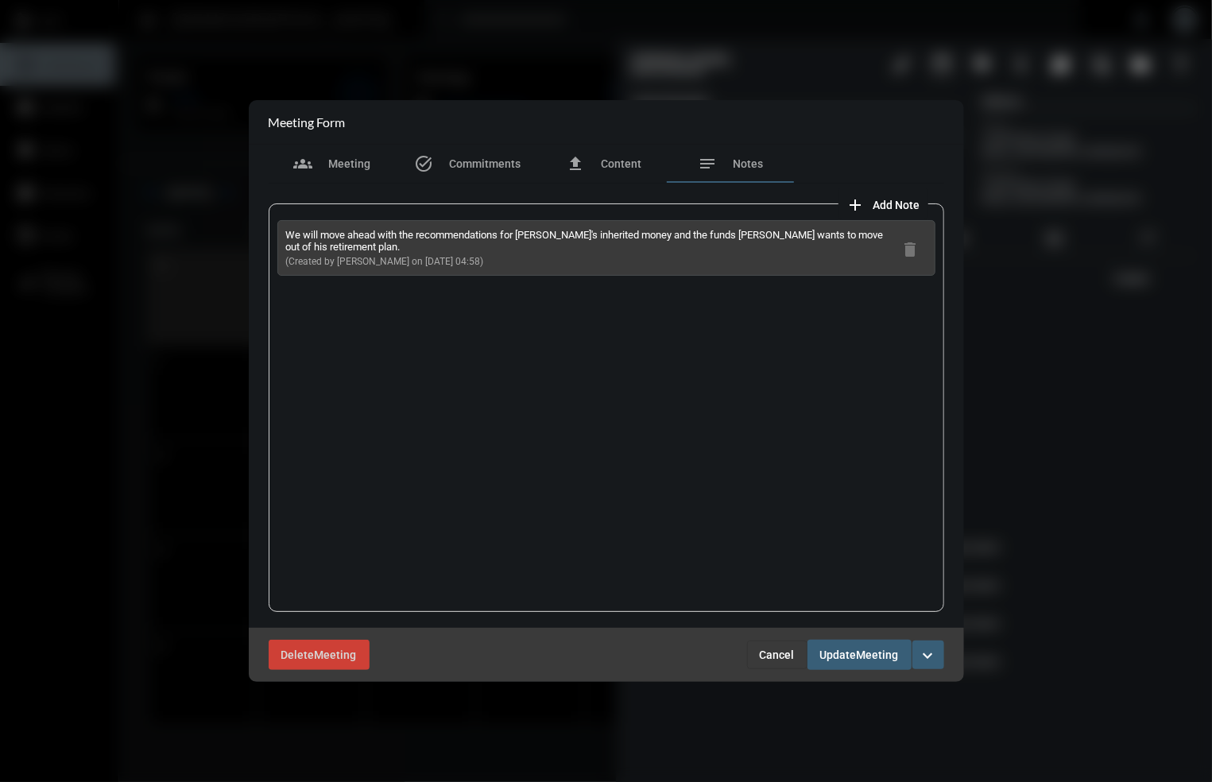
drag, startPoint x: 469, startPoint y: 262, endPoint x: 285, endPoint y: 236, distance: 186.3
click at [285, 236] on div "We will move ahead with the recommendations for Margo's inherited money and the…" at bounding box center [606, 248] width 658 height 56
copy div "We will move ahead with the recommendations for Margo's inherited money and the…"
click at [773, 653] on span "Cancel" at bounding box center [777, 655] width 35 height 13
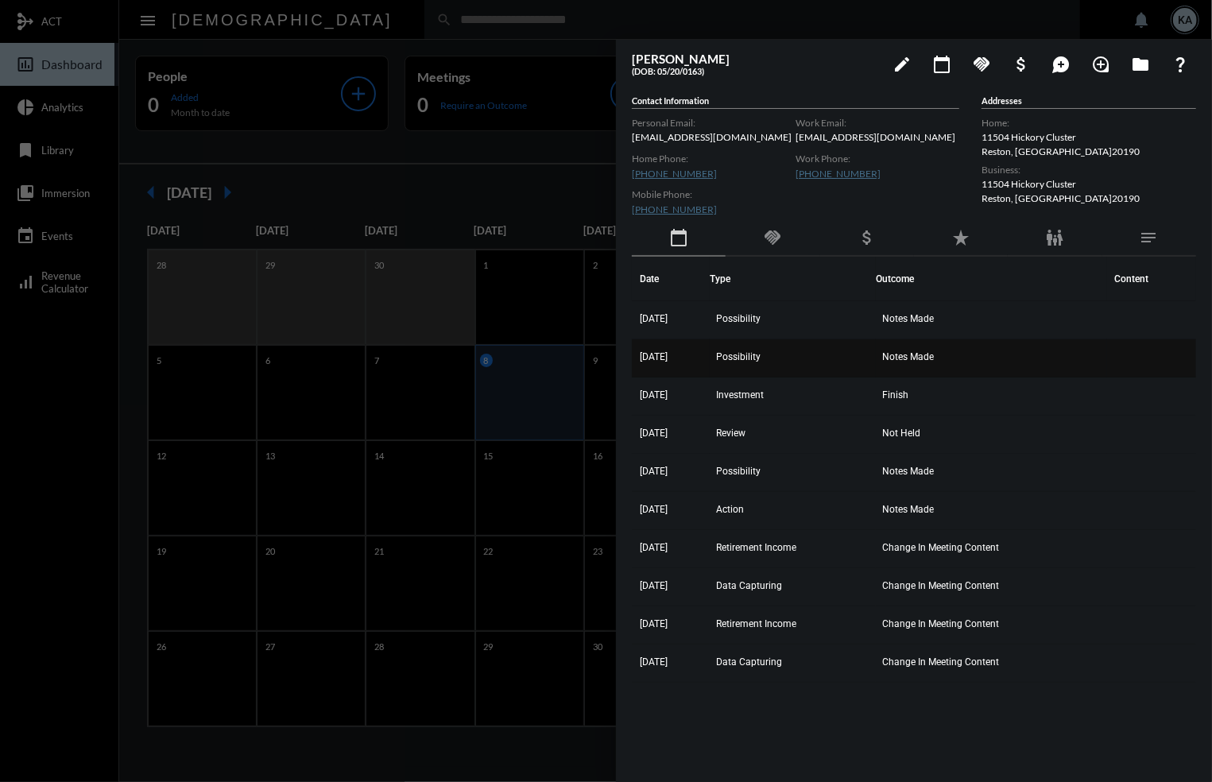
click at [665, 351] on span "2/28/25" at bounding box center [654, 356] width 28 height 11
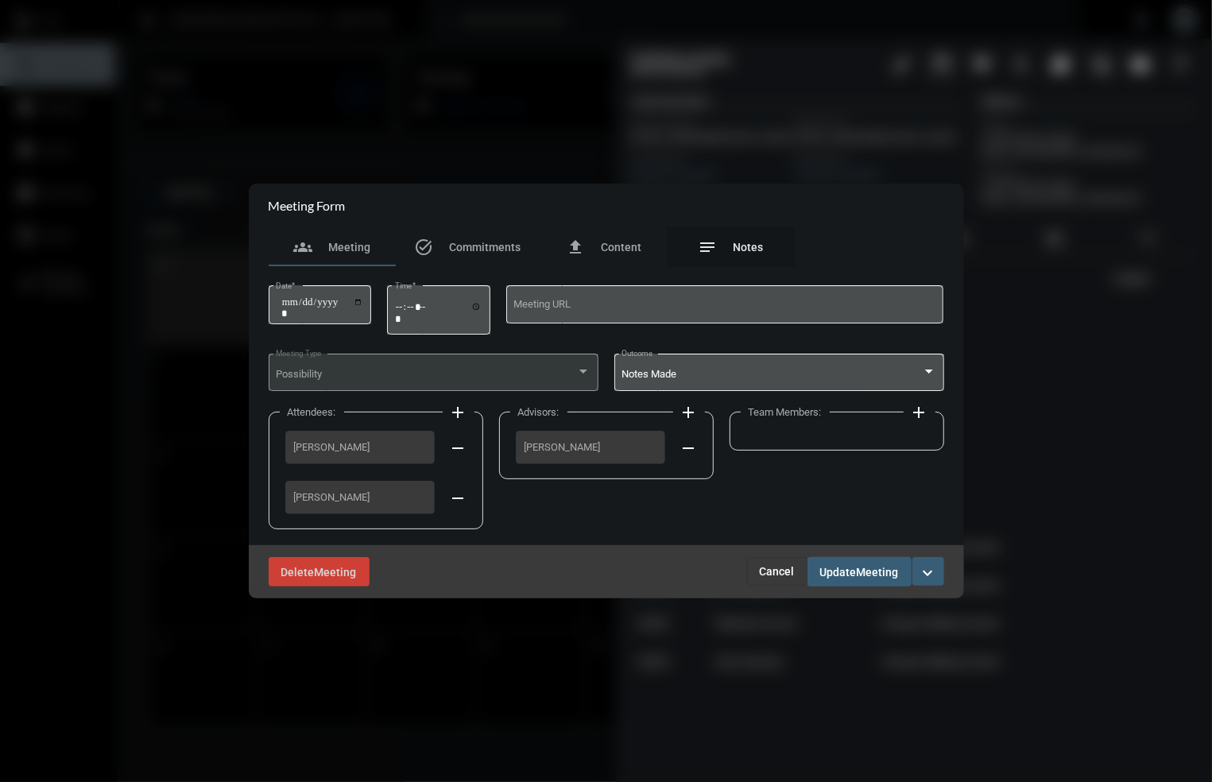
click at [742, 242] on span "Notes" at bounding box center [749, 247] width 30 height 13
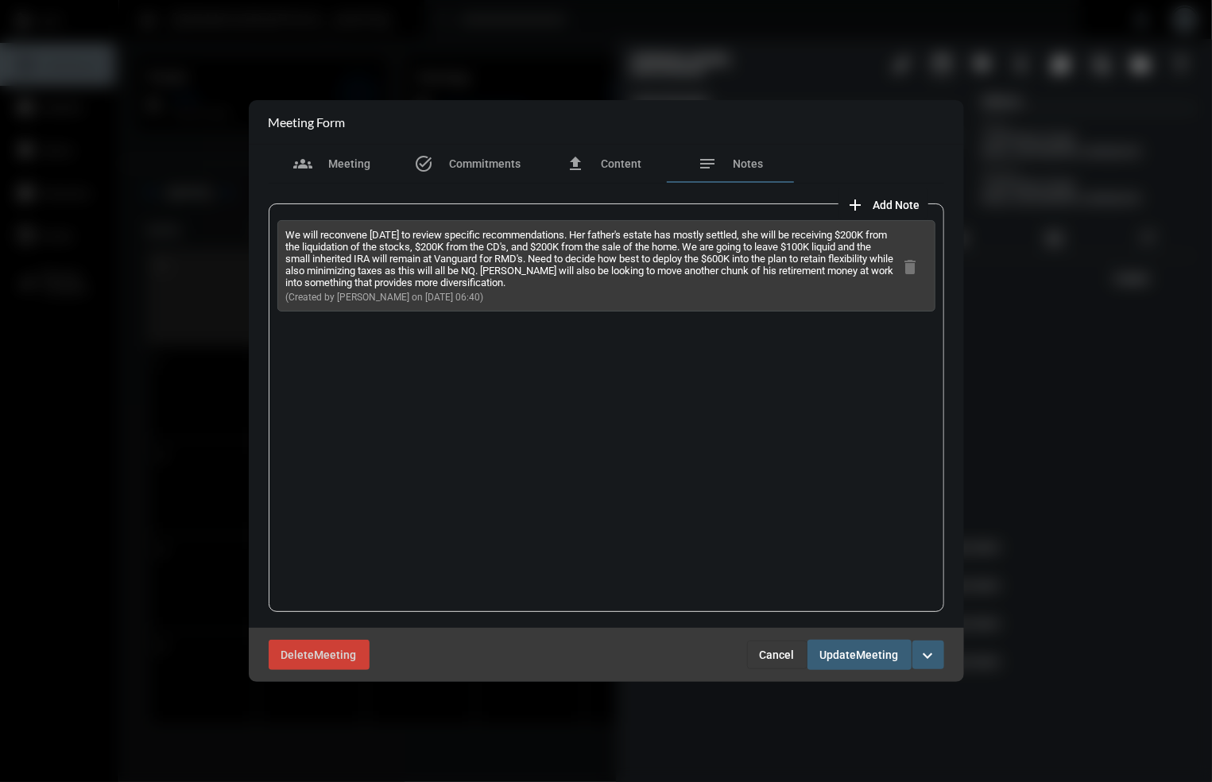
drag, startPoint x: 475, startPoint y: 293, endPoint x: 283, endPoint y: 234, distance: 201.2
click at [283, 234] on div "We will reconvene next Friday to review specific recommendations. Her father's …" at bounding box center [606, 265] width 658 height 91
copy div "We will reconvene next Friday to review specific recommendations. Her father's …"
click at [822, 386] on div "We will reconvene next Friday to review specific recommendations. Her father's …" at bounding box center [607, 408] width 676 height 409
click at [777, 655] on span "Cancel" at bounding box center [777, 655] width 35 height 13
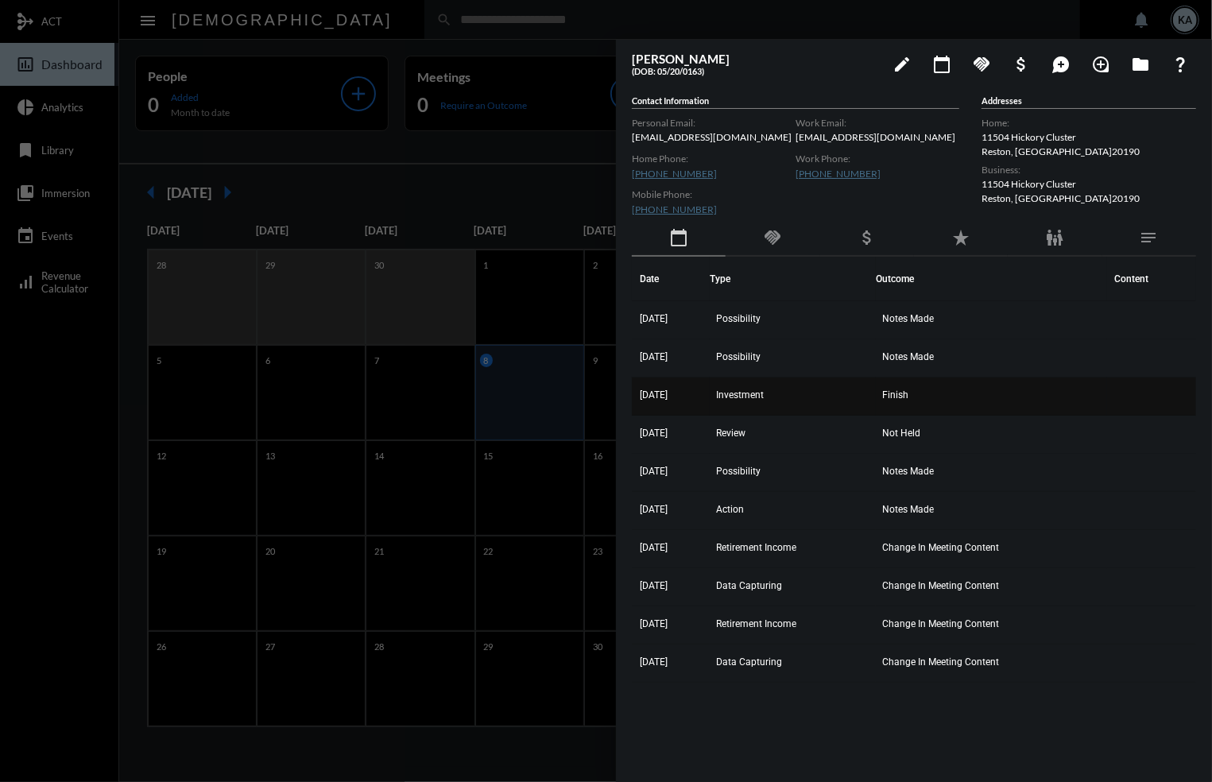
click at [754, 395] on span "Investment" at bounding box center [740, 395] width 48 height 11
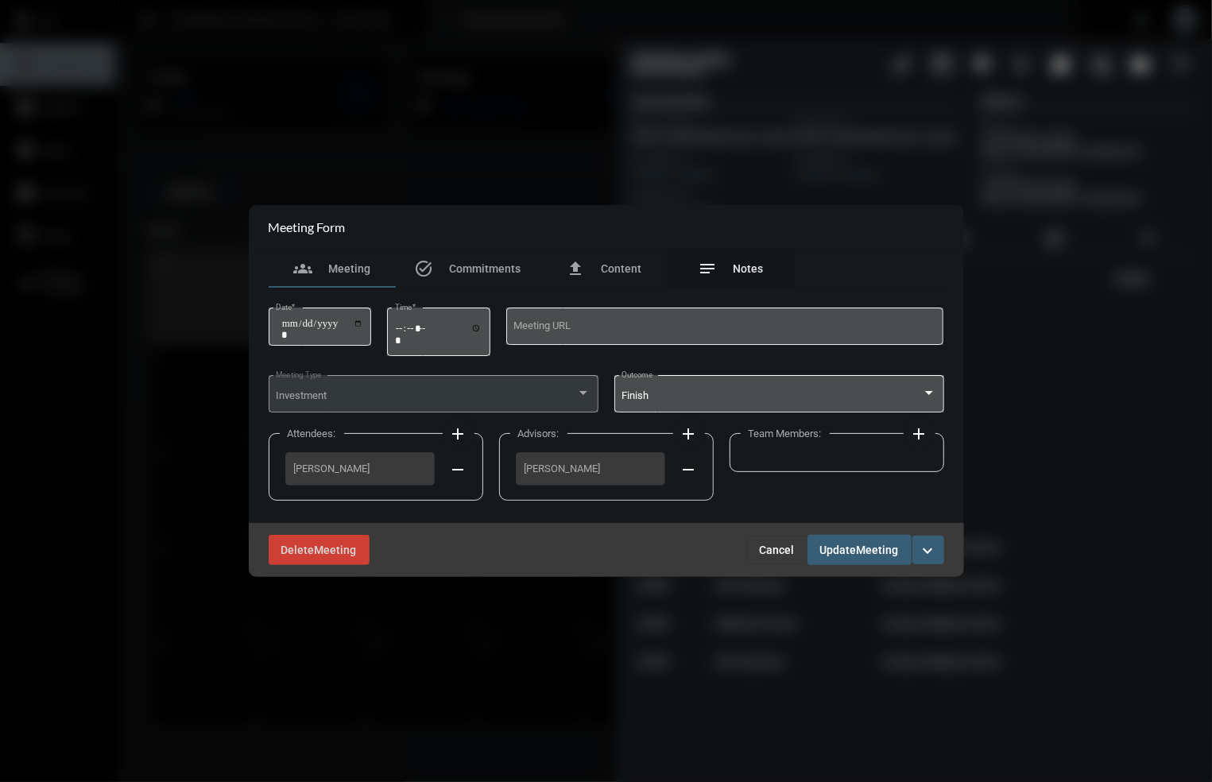
click at [741, 273] on span "Notes" at bounding box center [749, 268] width 30 height 13
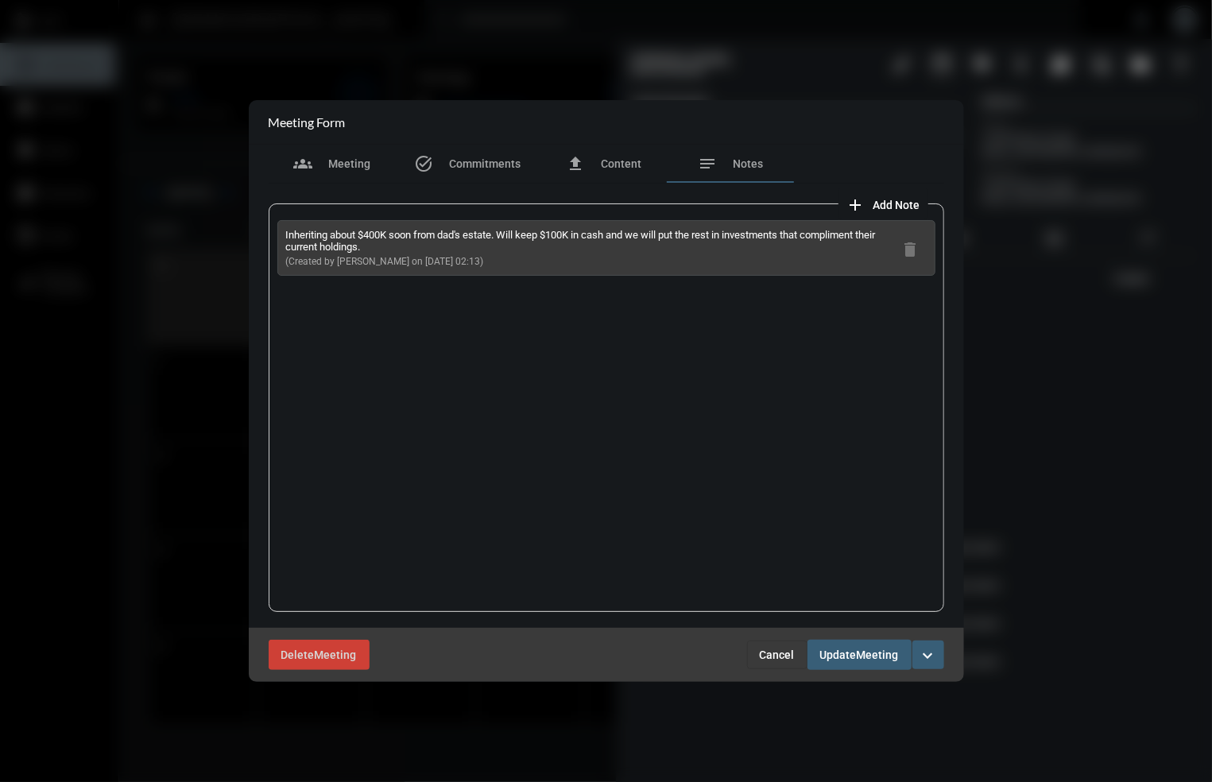
drag, startPoint x: 468, startPoint y: 258, endPoint x: 285, endPoint y: 234, distance: 185.3
click at [285, 234] on div "Inheriting about $400K soon from dad's estate. Will keep $100K in cash and we w…" at bounding box center [606, 248] width 658 height 56
copy div "Inheriting about $400K soon from dad's estate. Will keep $100K in cash and we w…"
click at [768, 644] on button "Cancel" at bounding box center [777, 655] width 60 height 29
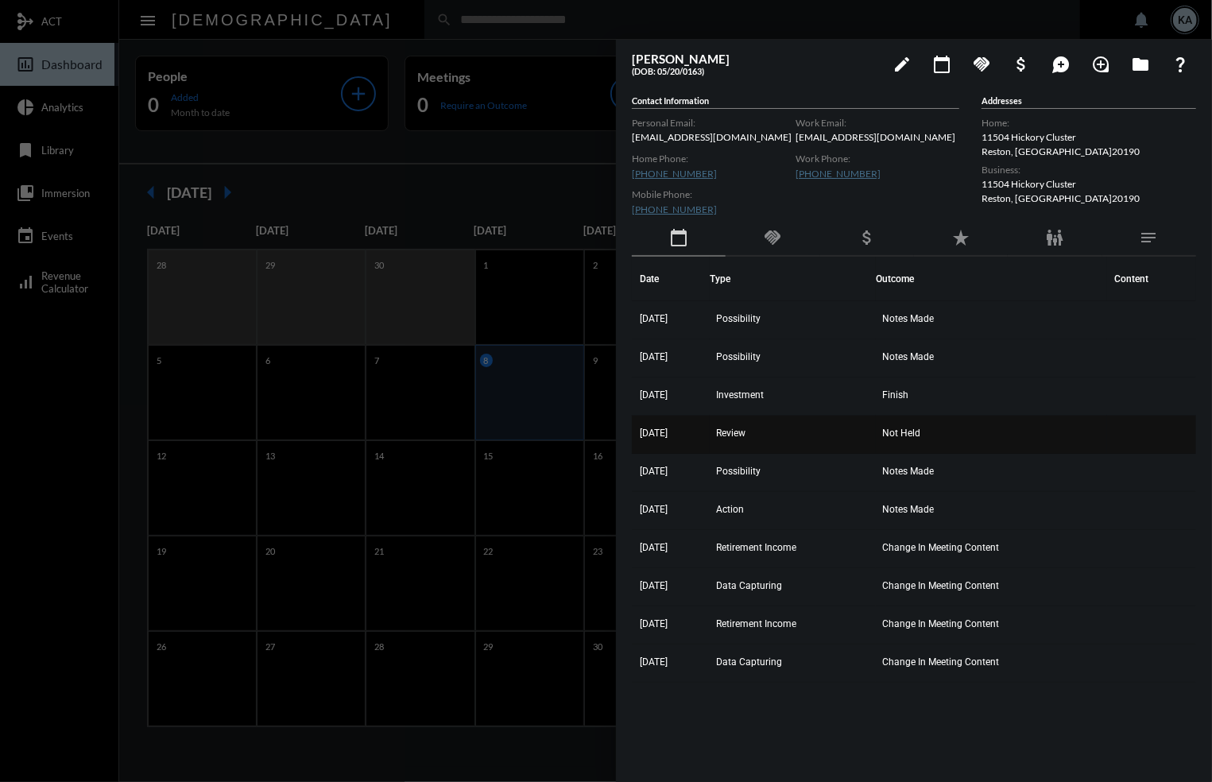
click at [768, 427] on td "Review" at bounding box center [793, 435] width 166 height 38
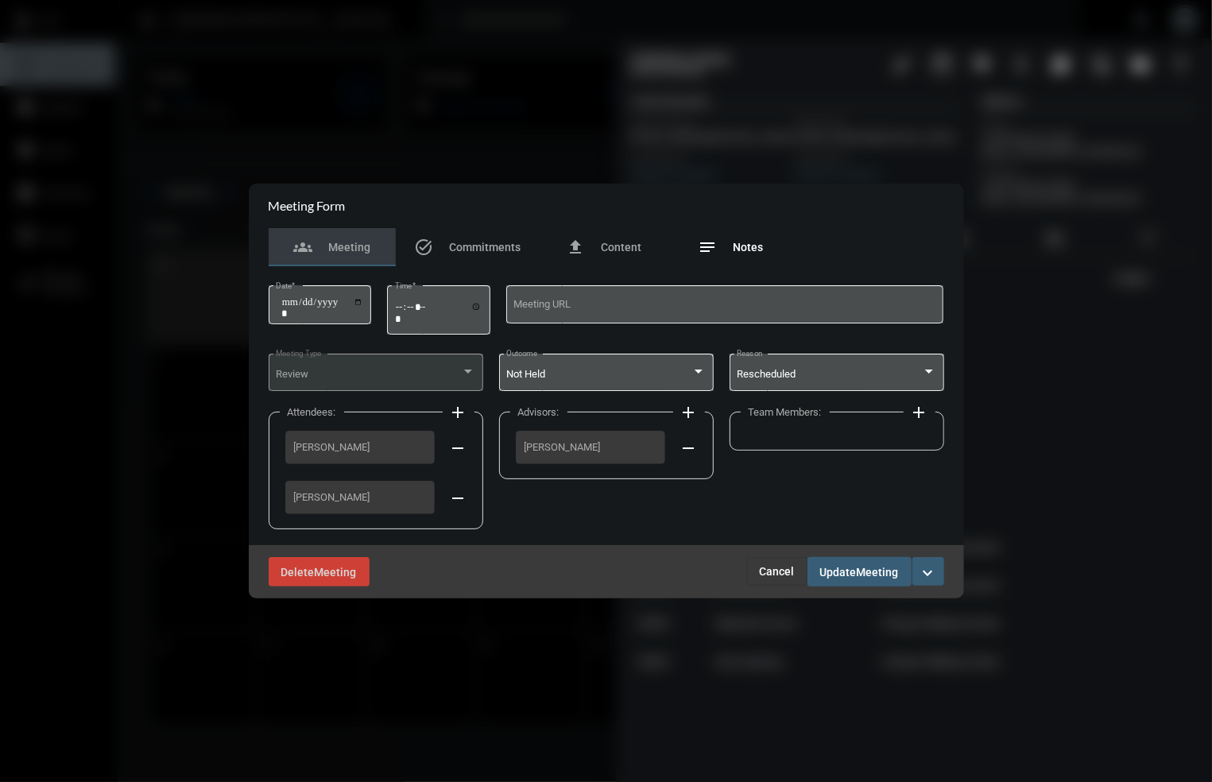
click at [738, 238] on div "notes Notes" at bounding box center [731, 247] width 65 height 19
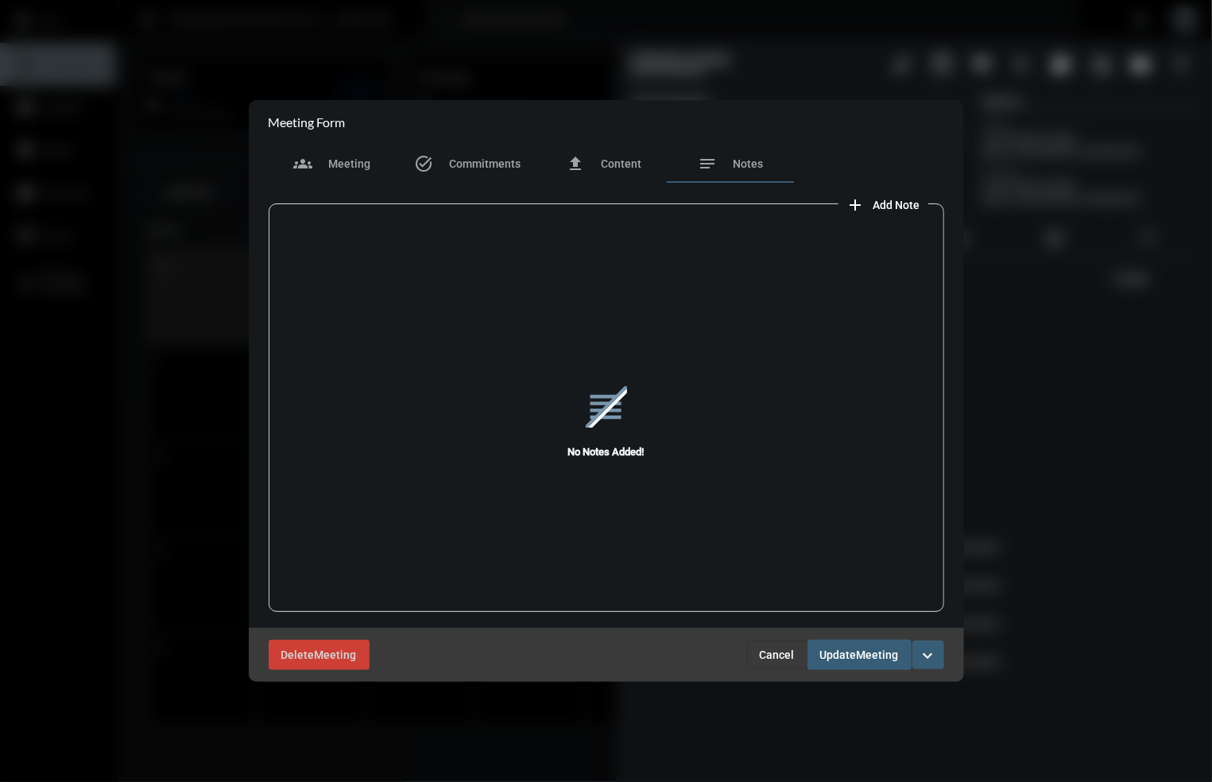
click at [777, 650] on span "Cancel" at bounding box center [777, 655] width 35 height 13
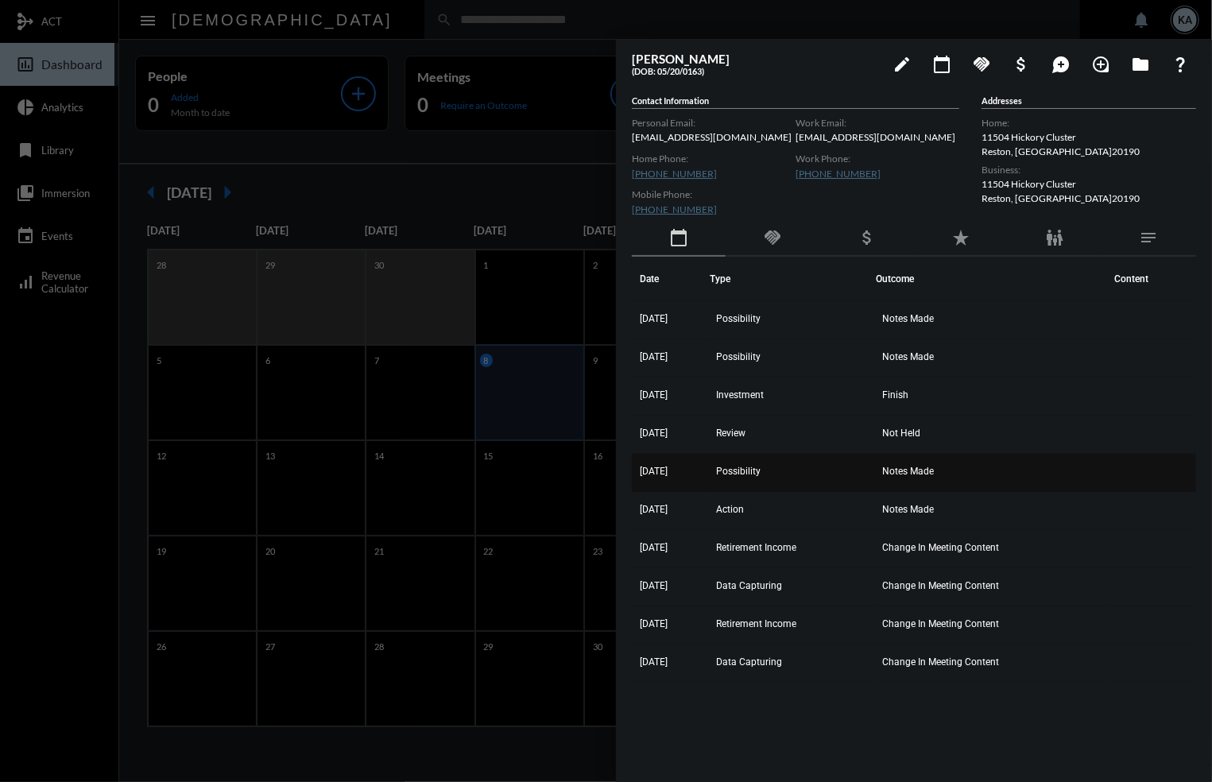
click at [761, 463] on td "Possibility" at bounding box center [793, 473] width 166 height 38
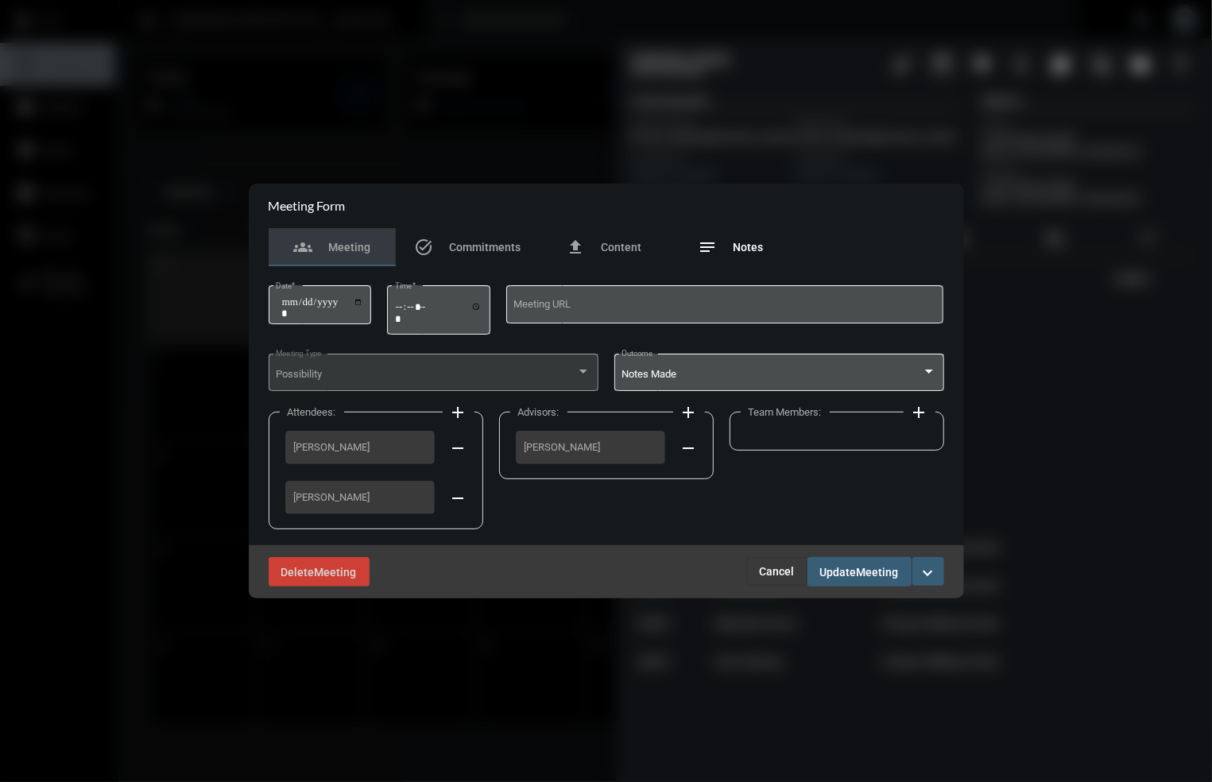
click at [745, 242] on span "Notes" at bounding box center [749, 247] width 30 height 13
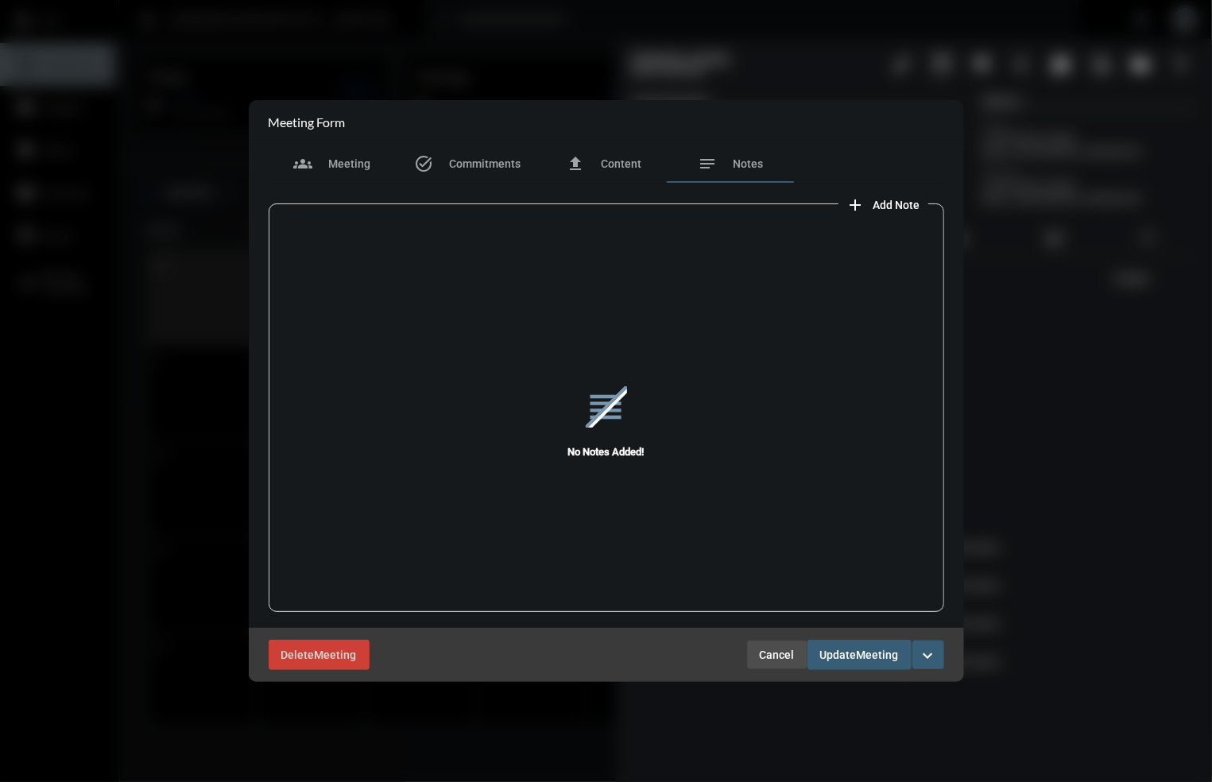
click at [777, 653] on span "Cancel" at bounding box center [777, 655] width 35 height 13
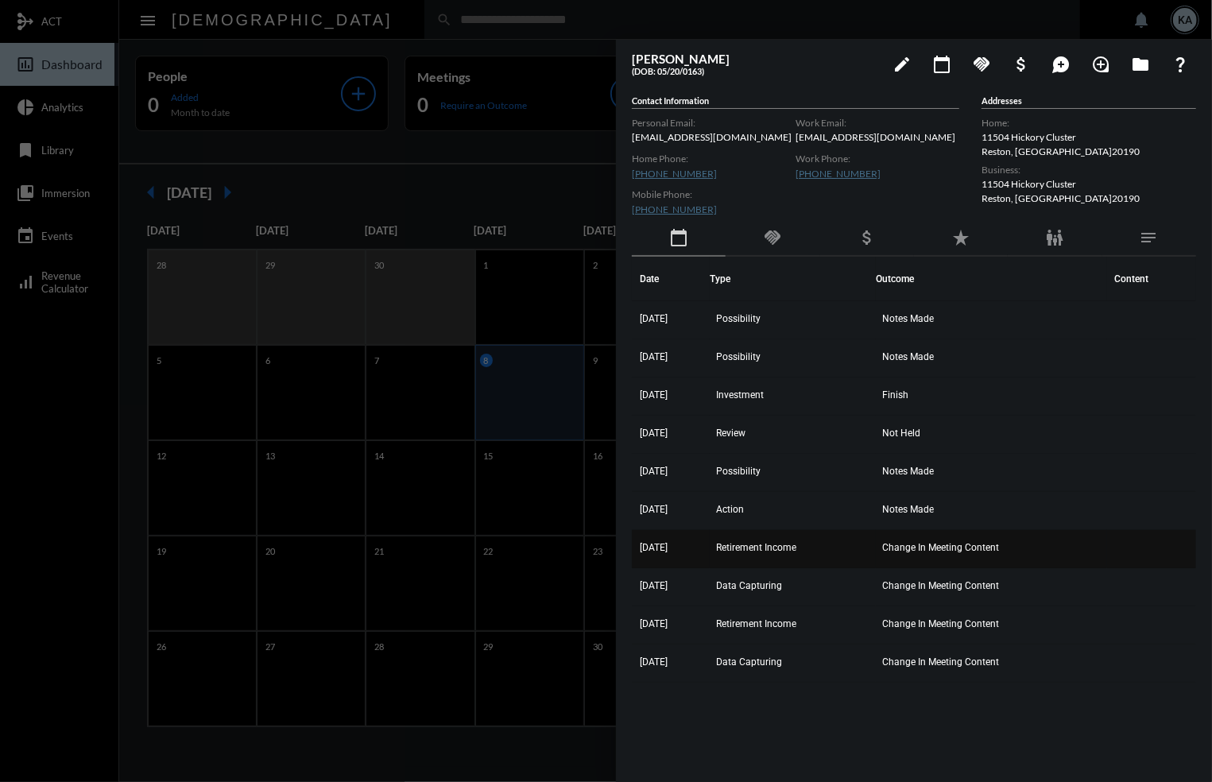
click at [745, 542] on span "Retirement Income" at bounding box center [756, 547] width 80 height 11
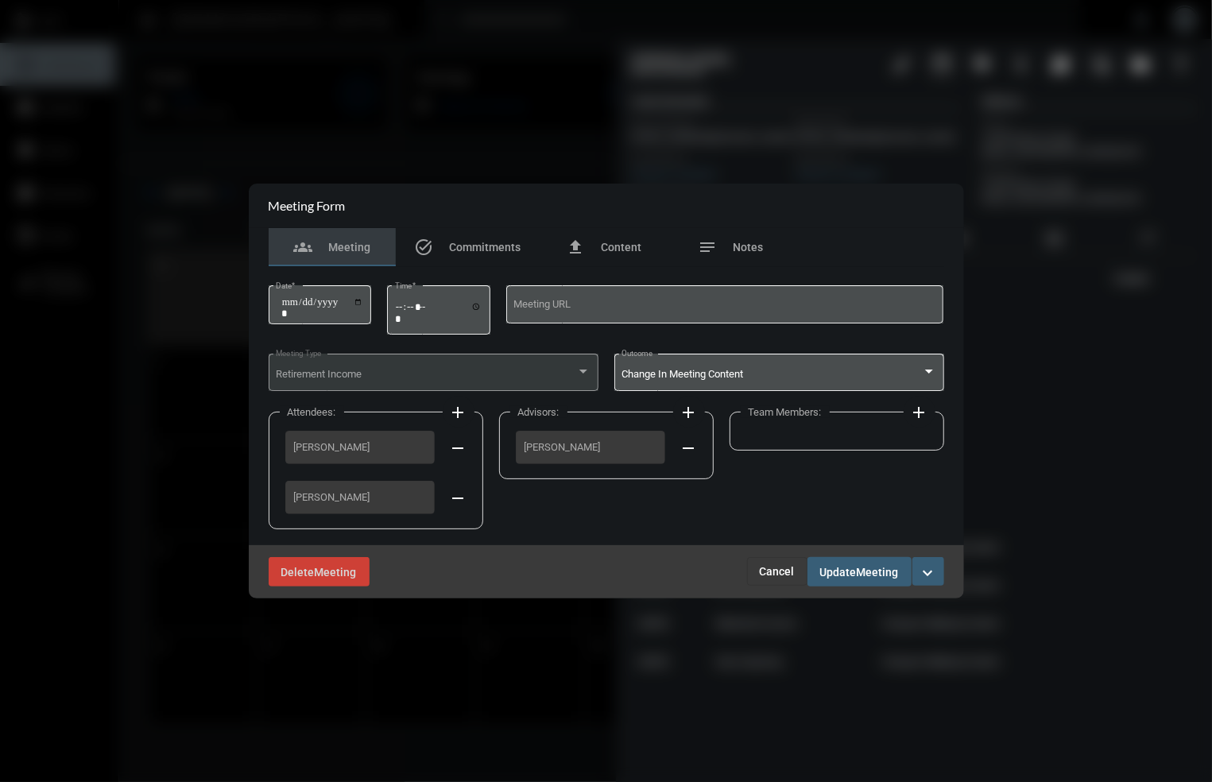
click at [767, 573] on span "Cancel" at bounding box center [777, 571] width 35 height 13
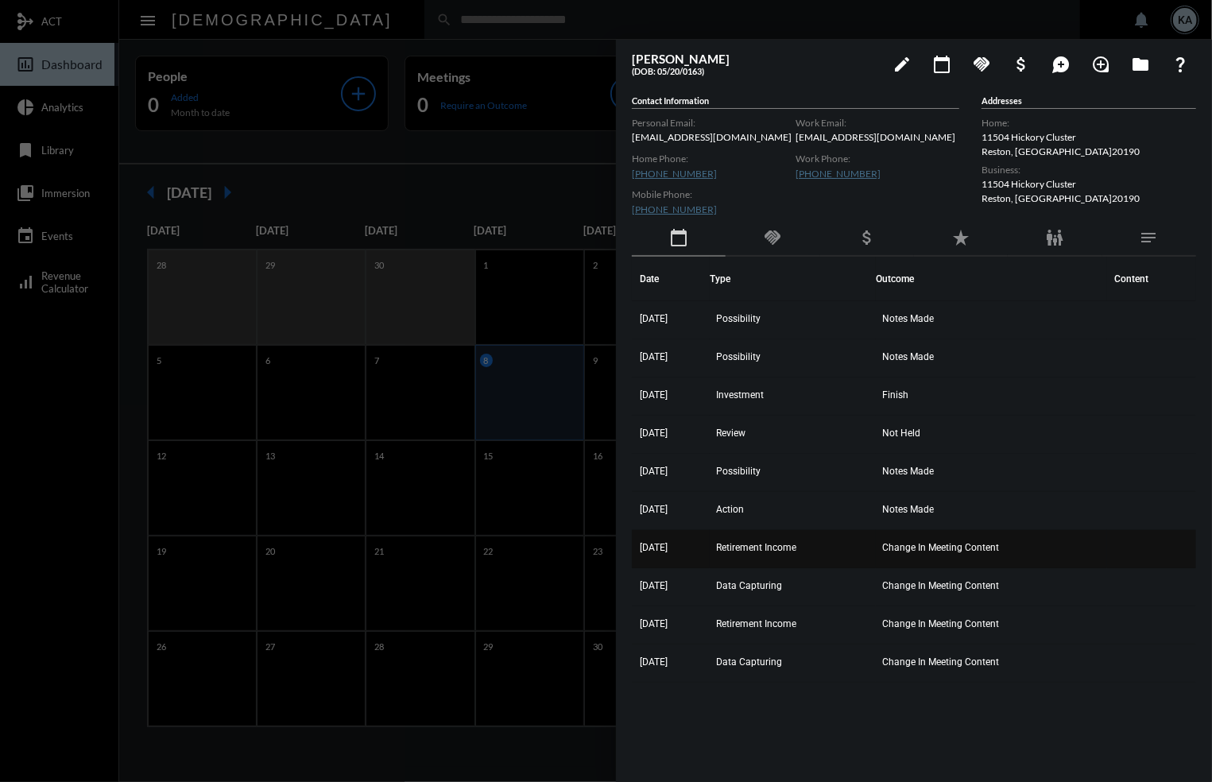
click at [762, 545] on span "Retirement Income" at bounding box center [756, 547] width 80 height 11
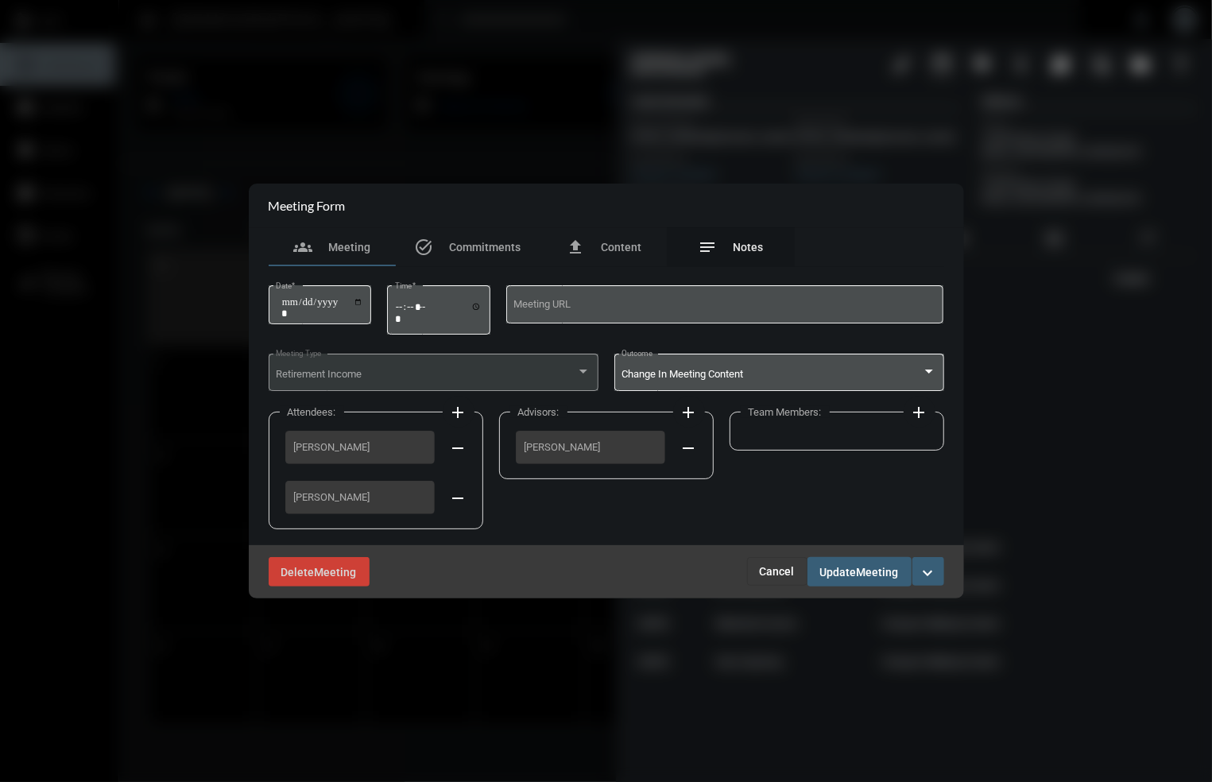
click at [742, 238] on div "notes Notes" at bounding box center [731, 247] width 65 height 19
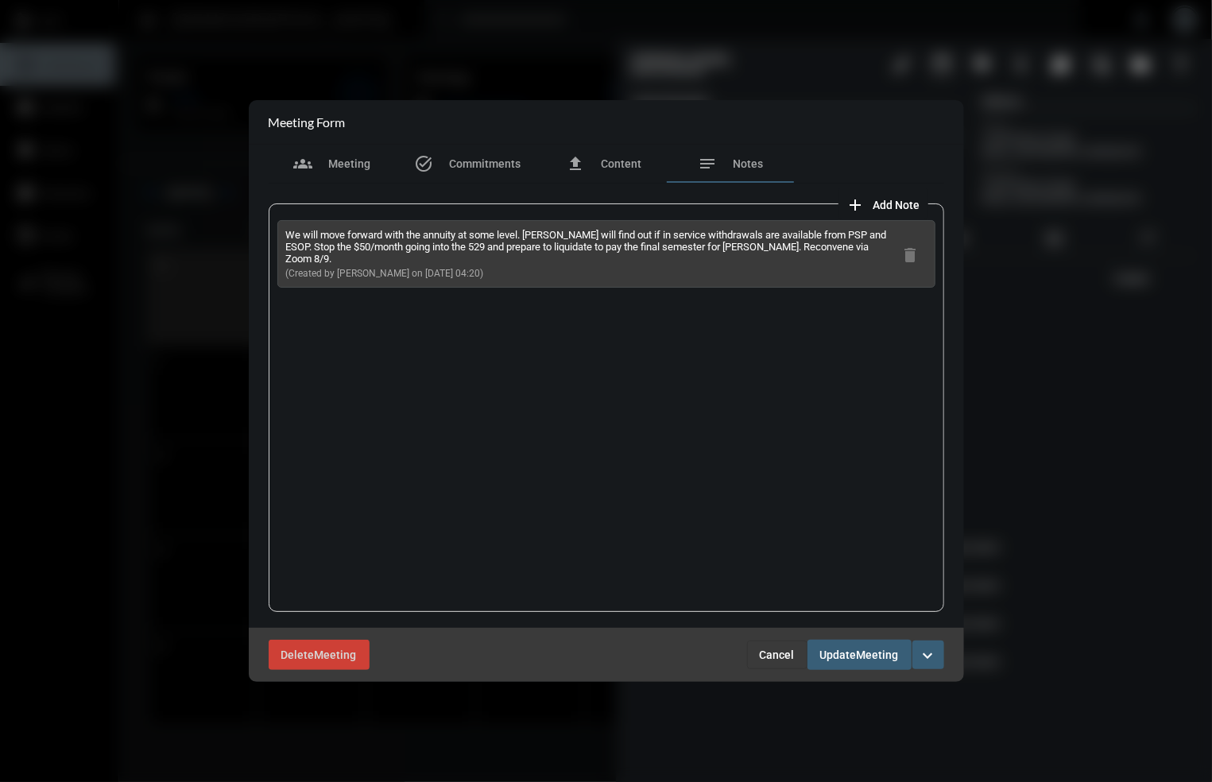
drag, startPoint x: 471, startPoint y: 261, endPoint x: 274, endPoint y: 238, distance: 198.4
click at [274, 238] on div "We will move forward with the annuity at some level. Kevin will find out if in …" at bounding box center [607, 408] width 676 height 409
copy div "We will move forward with the annuity at some level. Kevin will find out if in …"
click at [781, 653] on span "Cancel" at bounding box center [777, 655] width 35 height 13
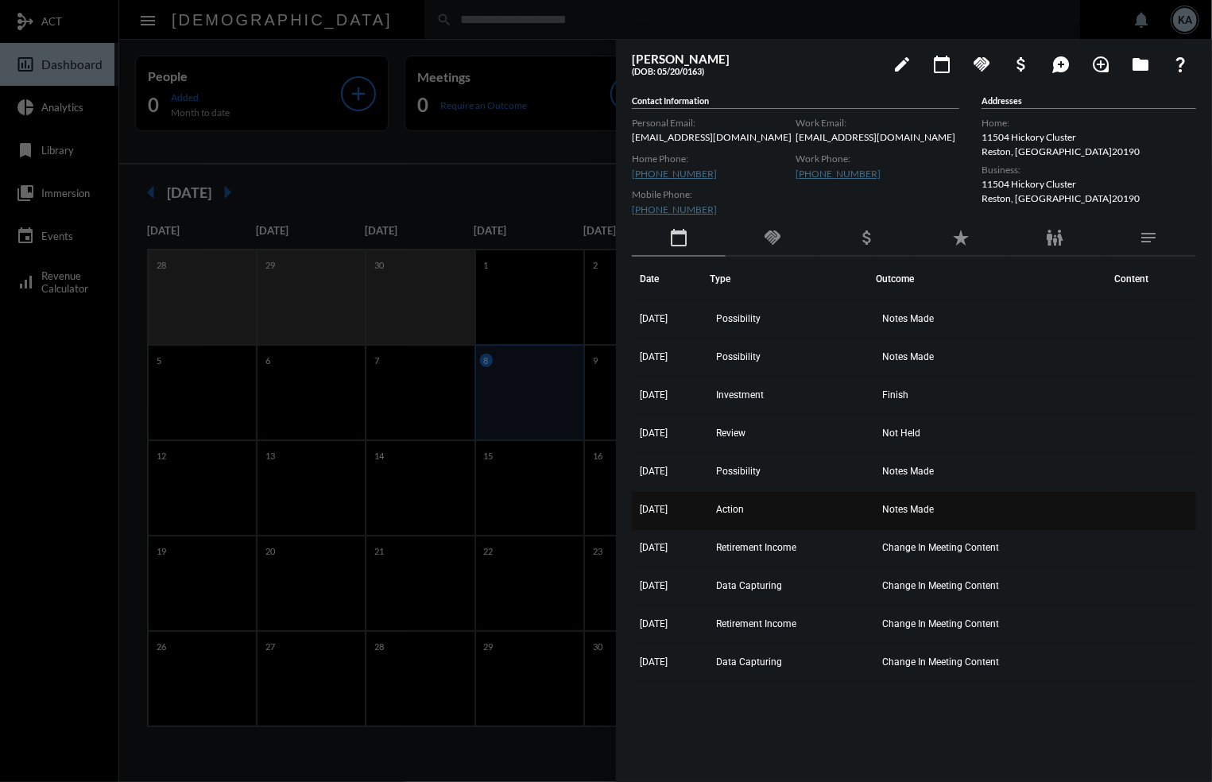
click at [744, 507] on span "Action" at bounding box center [730, 509] width 28 height 11
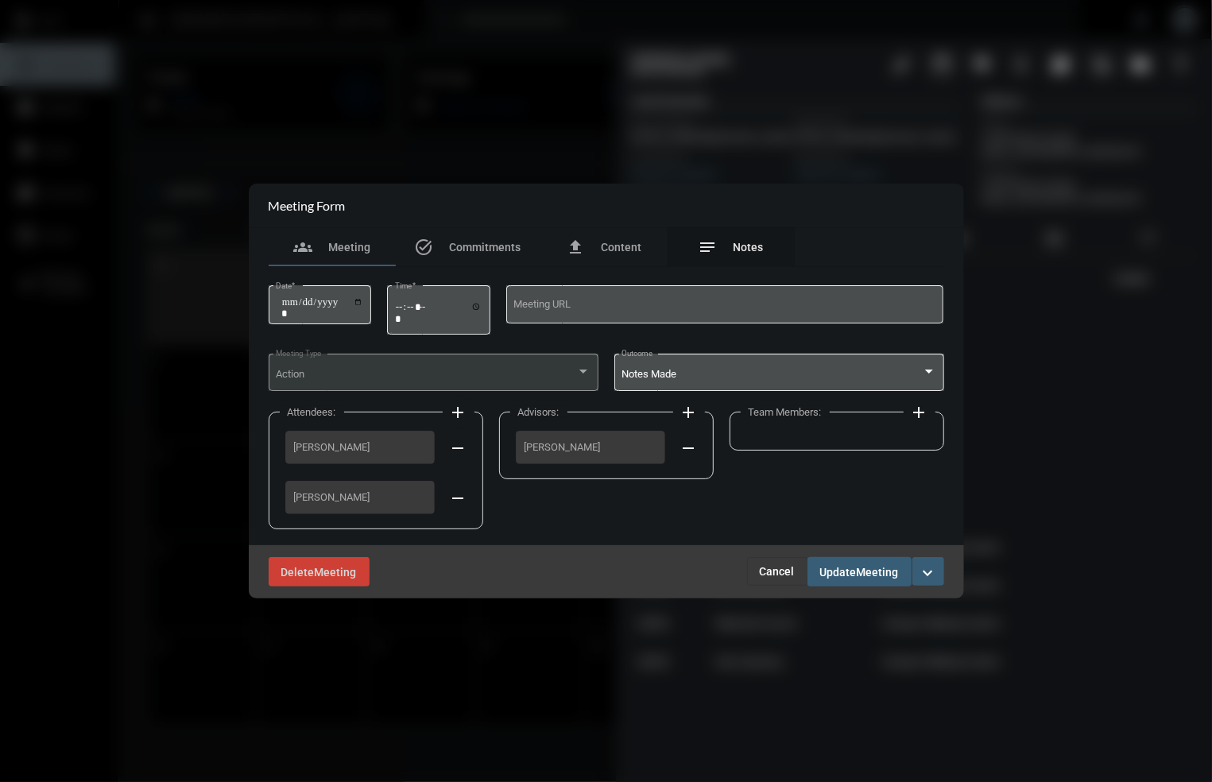
click at [741, 246] on span "Notes" at bounding box center [749, 247] width 30 height 13
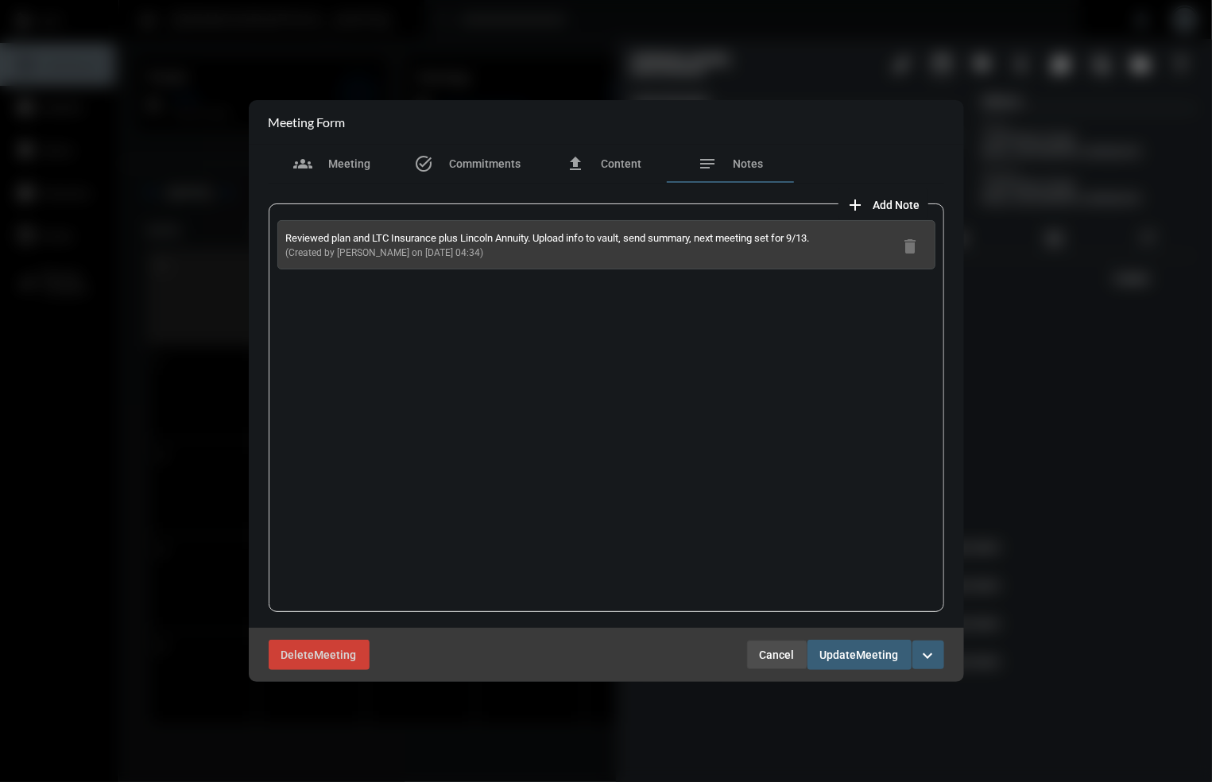
click at [774, 655] on span "Cancel" at bounding box center [777, 655] width 35 height 13
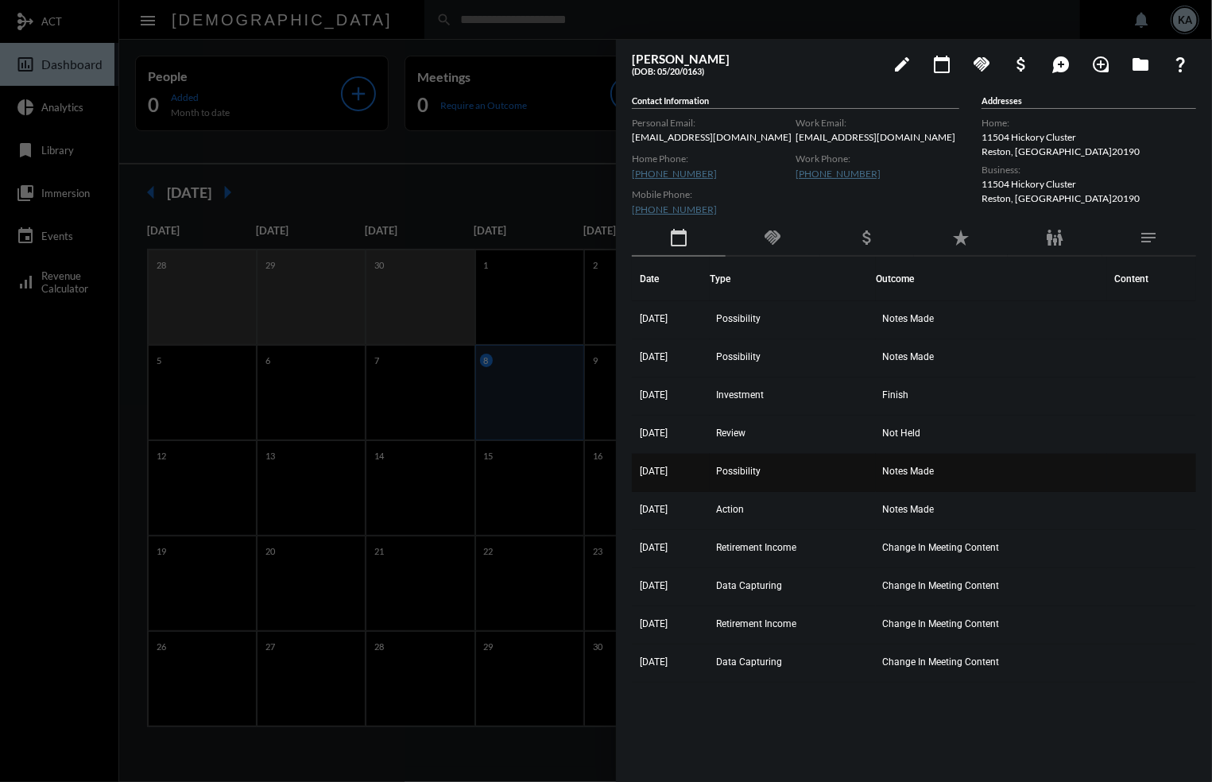
click at [922, 462] on td "Notes Made" at bounding box center [991, 473] width 231 height 38
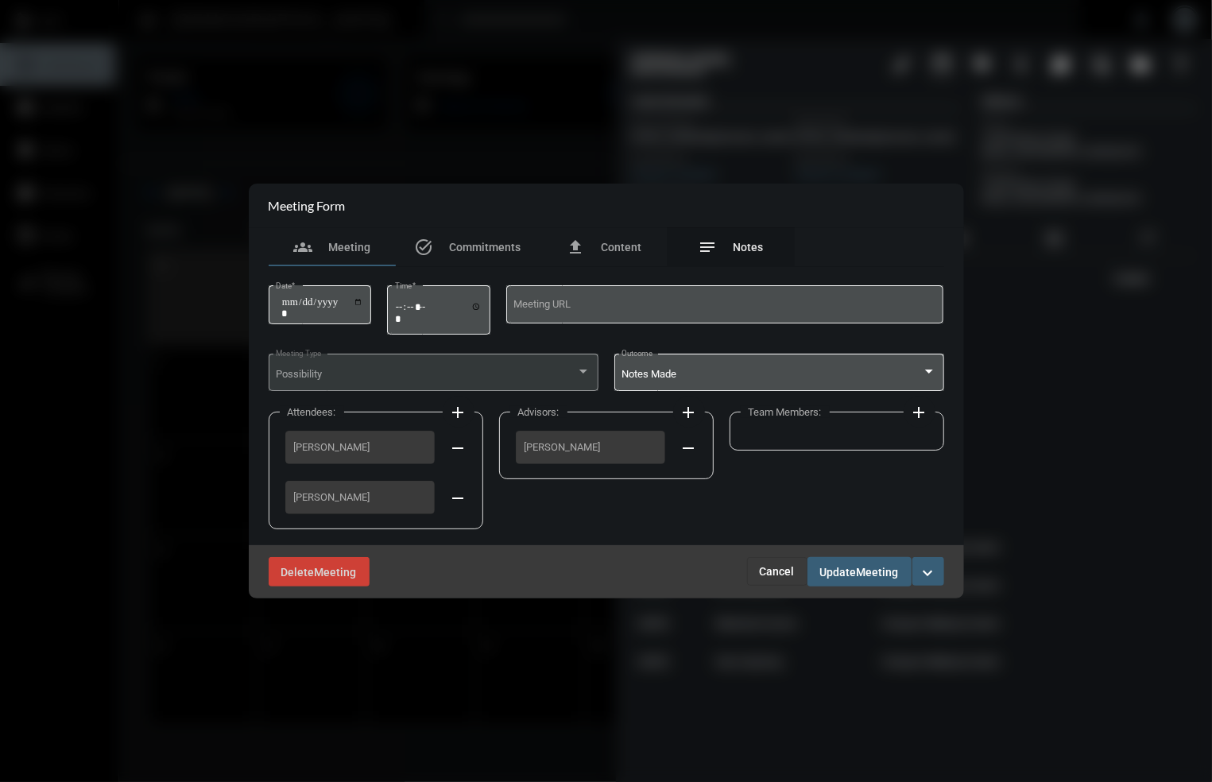
click at [738, 241] on span "Notes" at bounding box center [749, 247] width 30 height 13
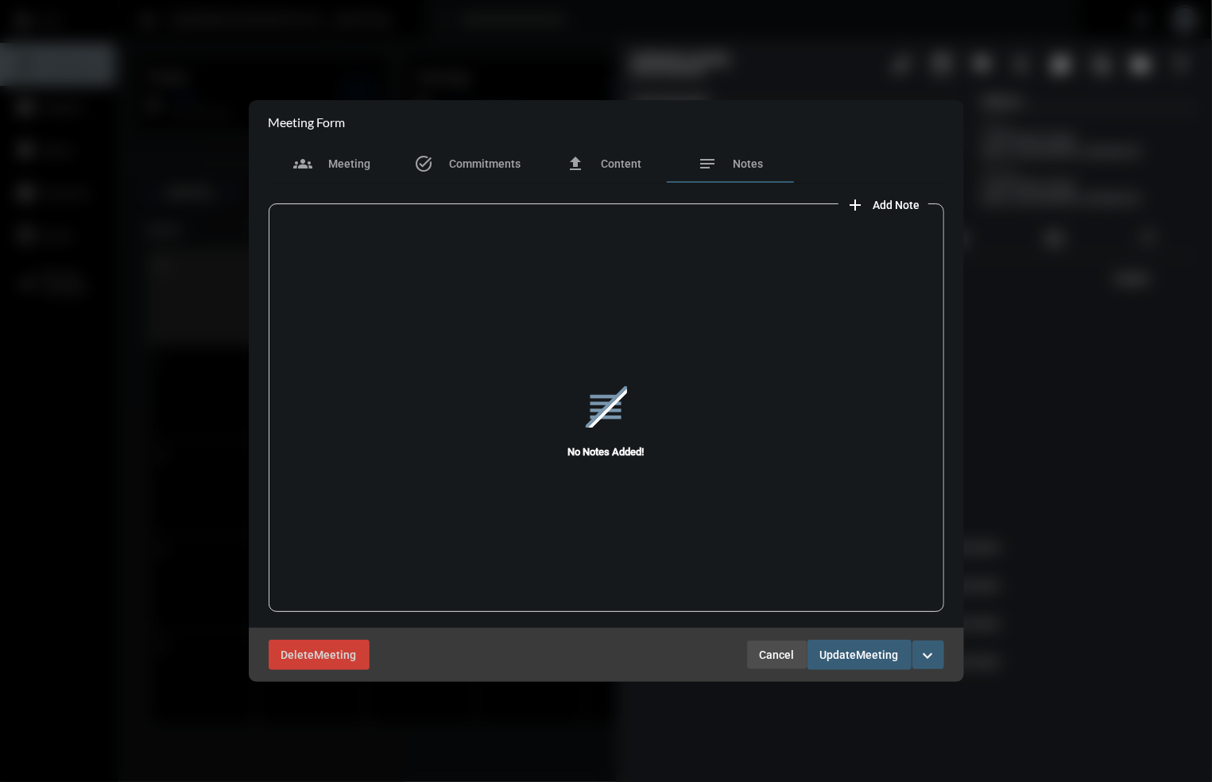
click at [783, 653] on span "Cancel" at bounding box center [777, 655] width 35 height 13
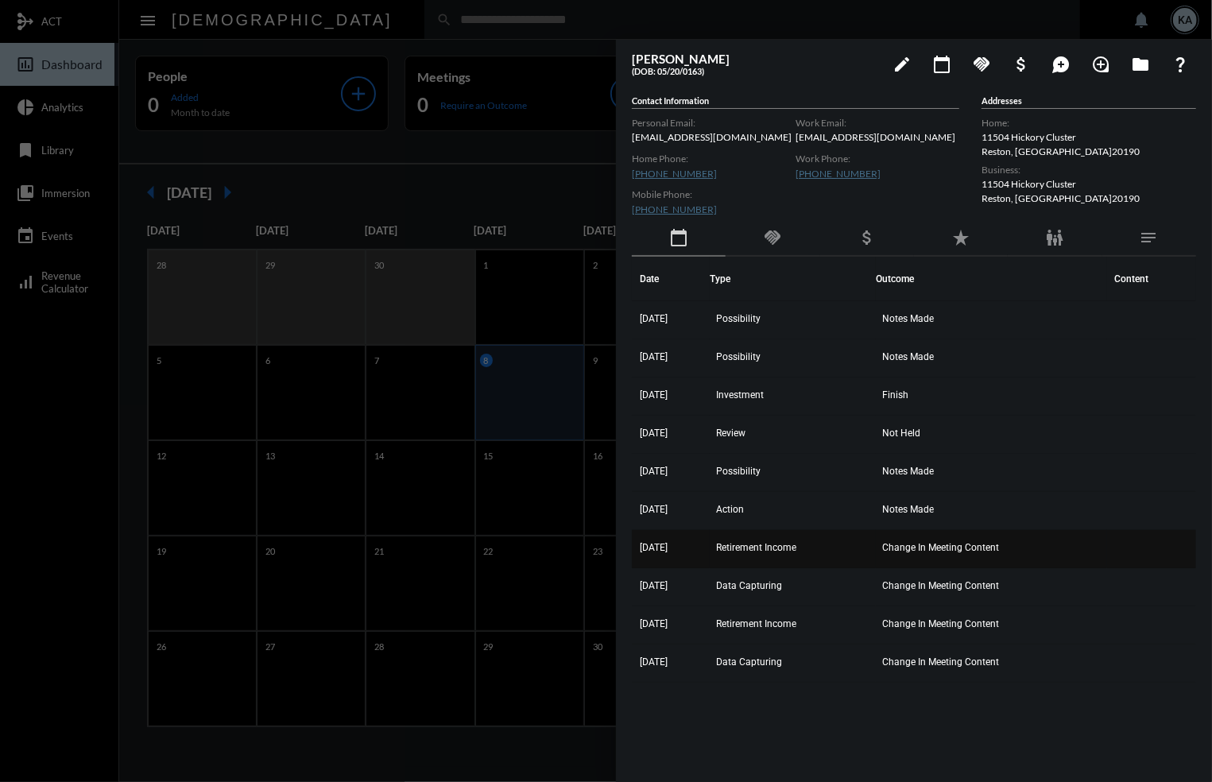
click at [760, 545] on span "Retirement Income" at bounding box center [756, 547] width 80 height 11
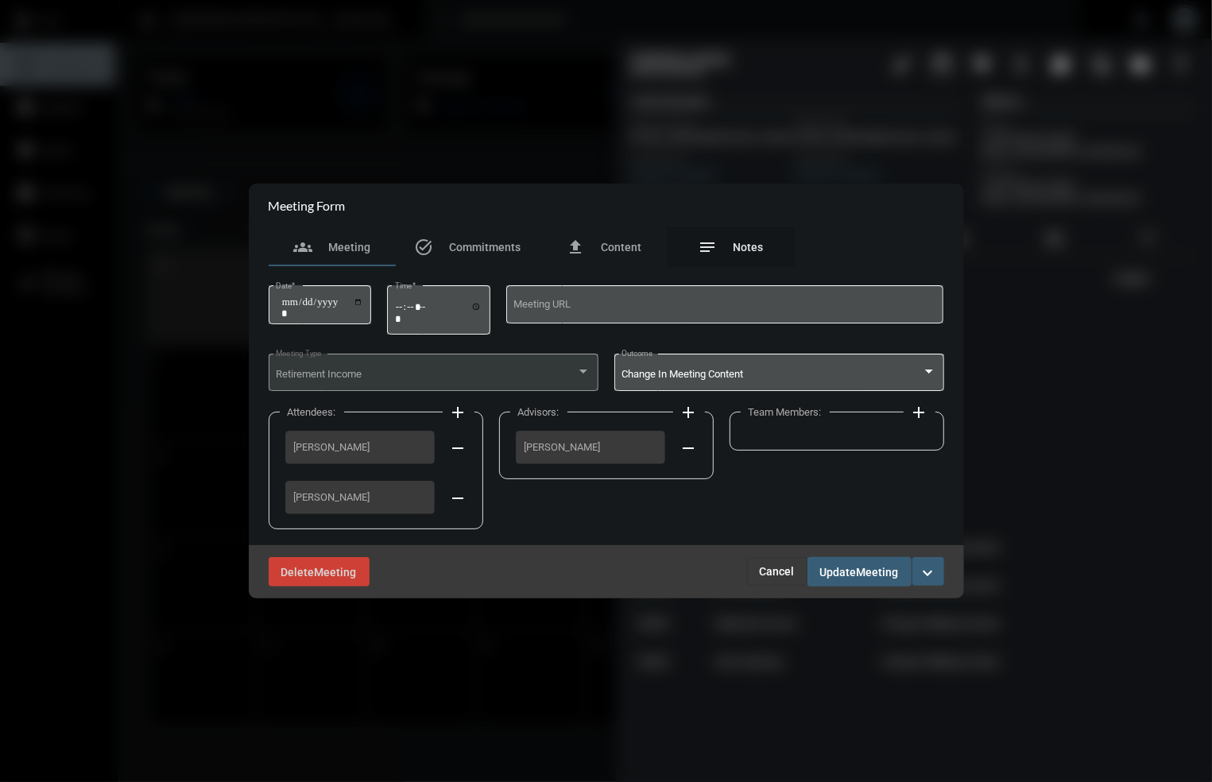
click at [750, 243] on span "Notes" at bounding box center [749, 247] width 30 height 13
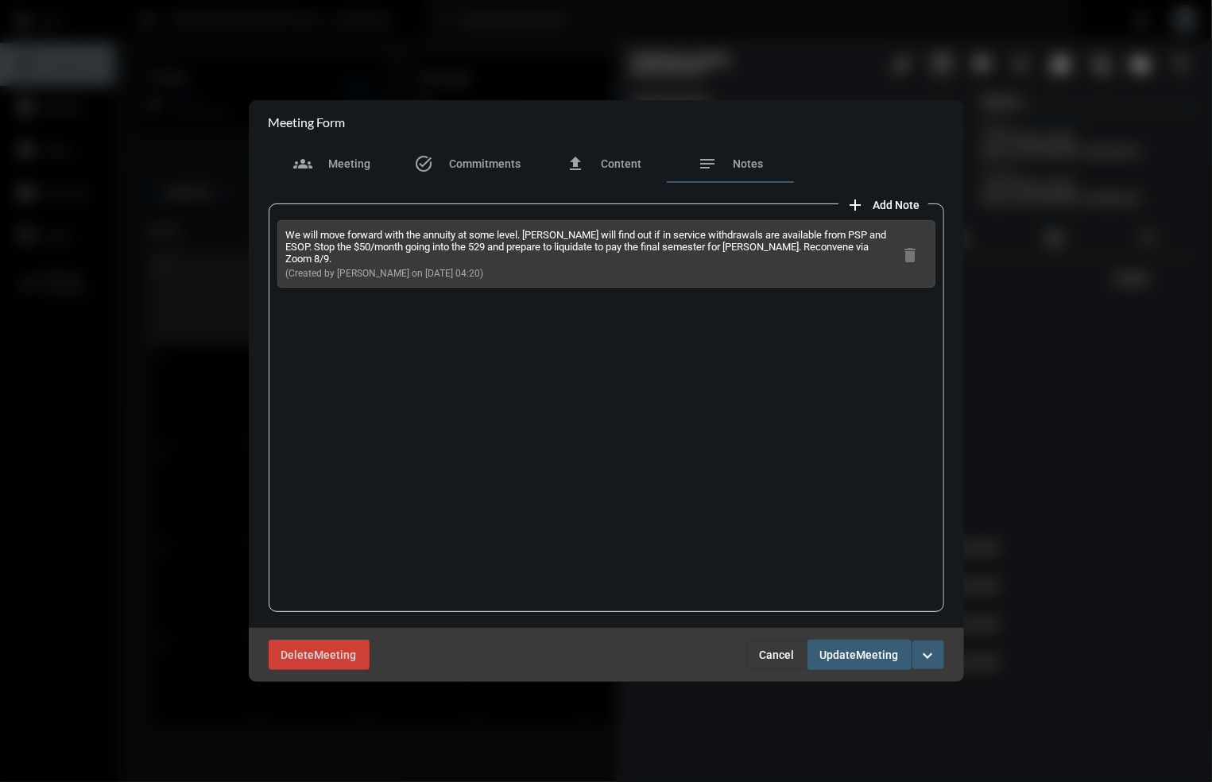
click at [773, 644] on button "Cancel" at bounding box center [777, 655] width 60 height 29
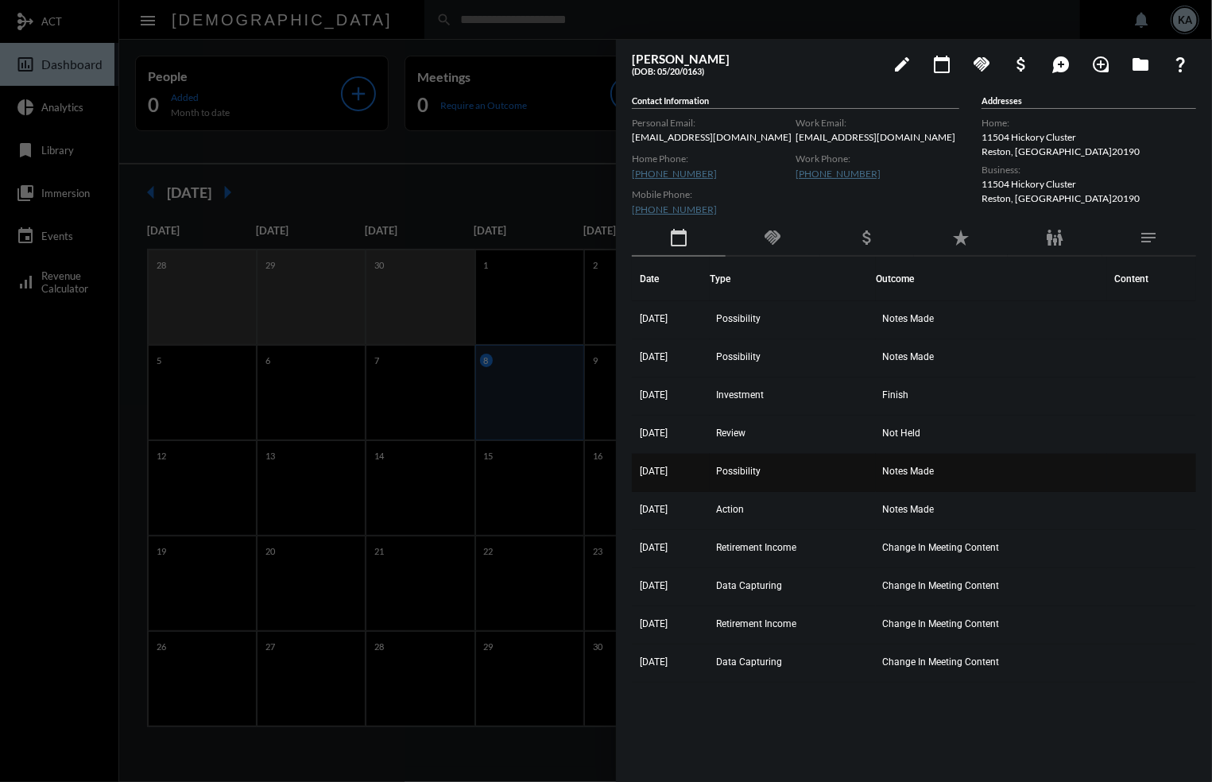
click at [665, 466] on span "9/13/24" at bounding box center [654, 471] width 28 height 11
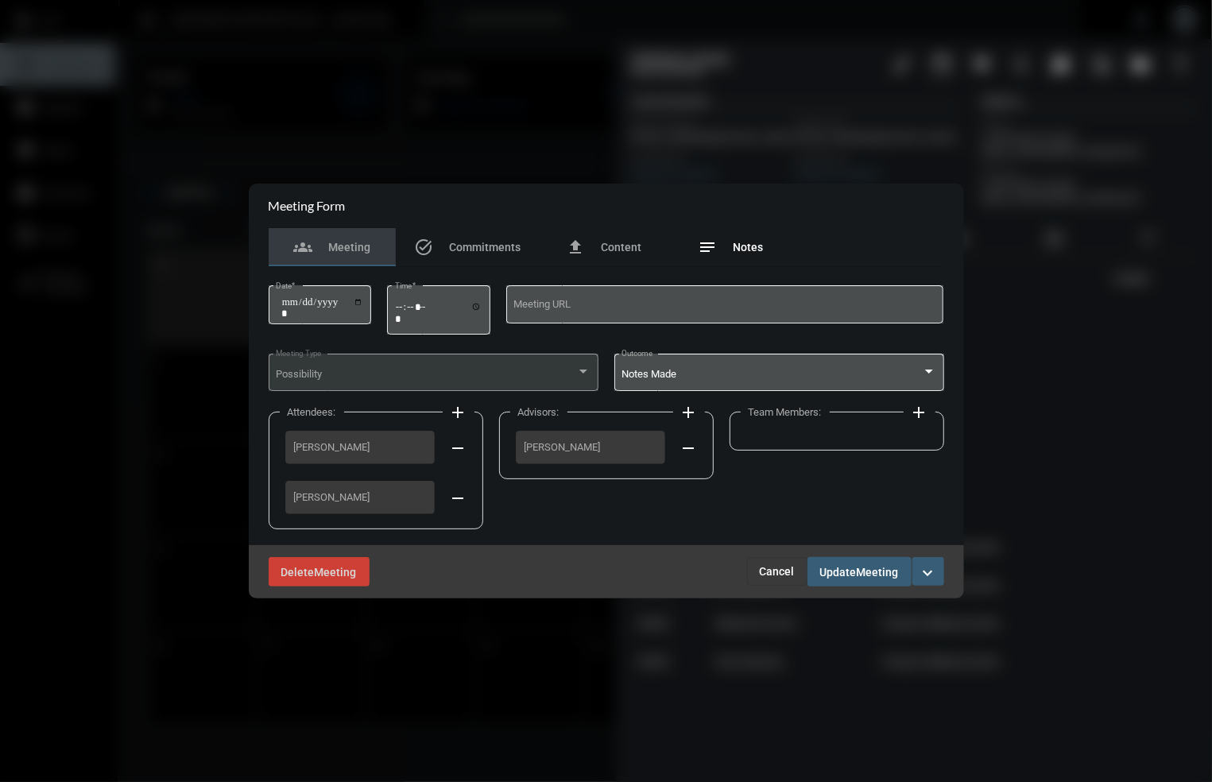
click at [736, 233] on div "notes Notes" at bounding box center [731, 247] width 127 height 38
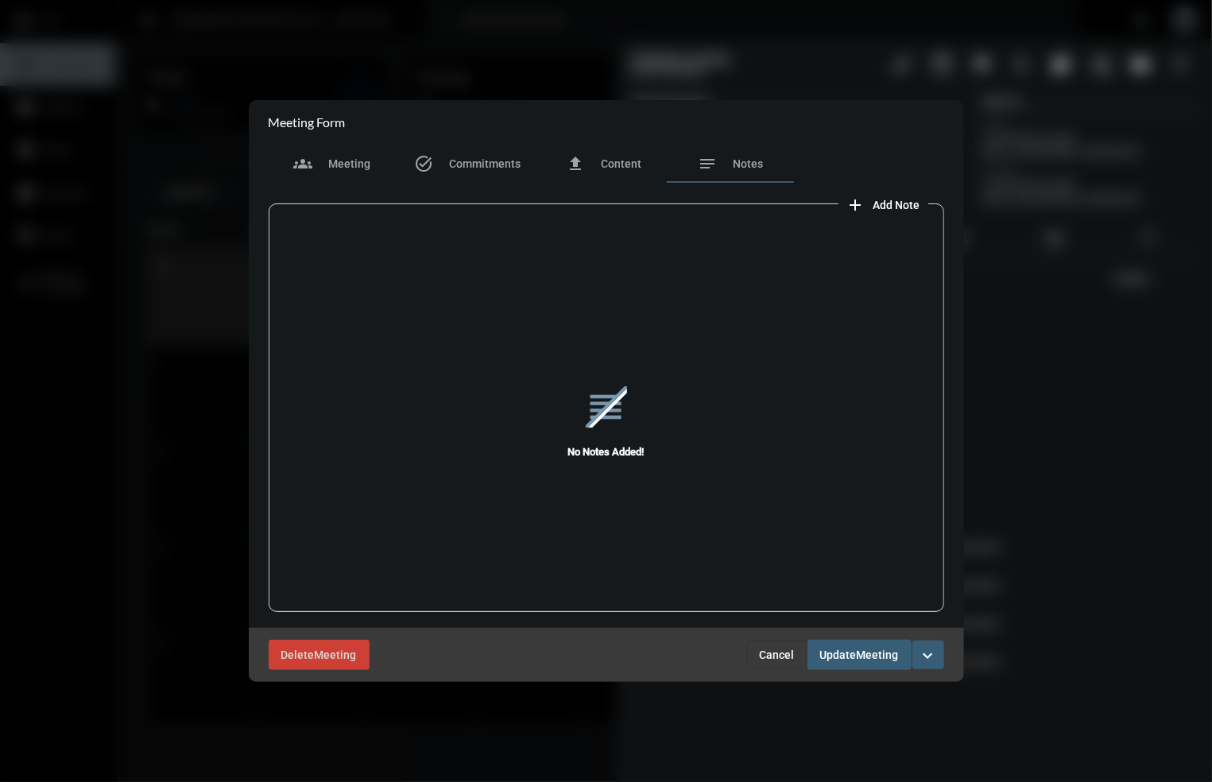
click at [782, 649] on span "Cancel" at bounding box center [777, 655] width 35 height 13
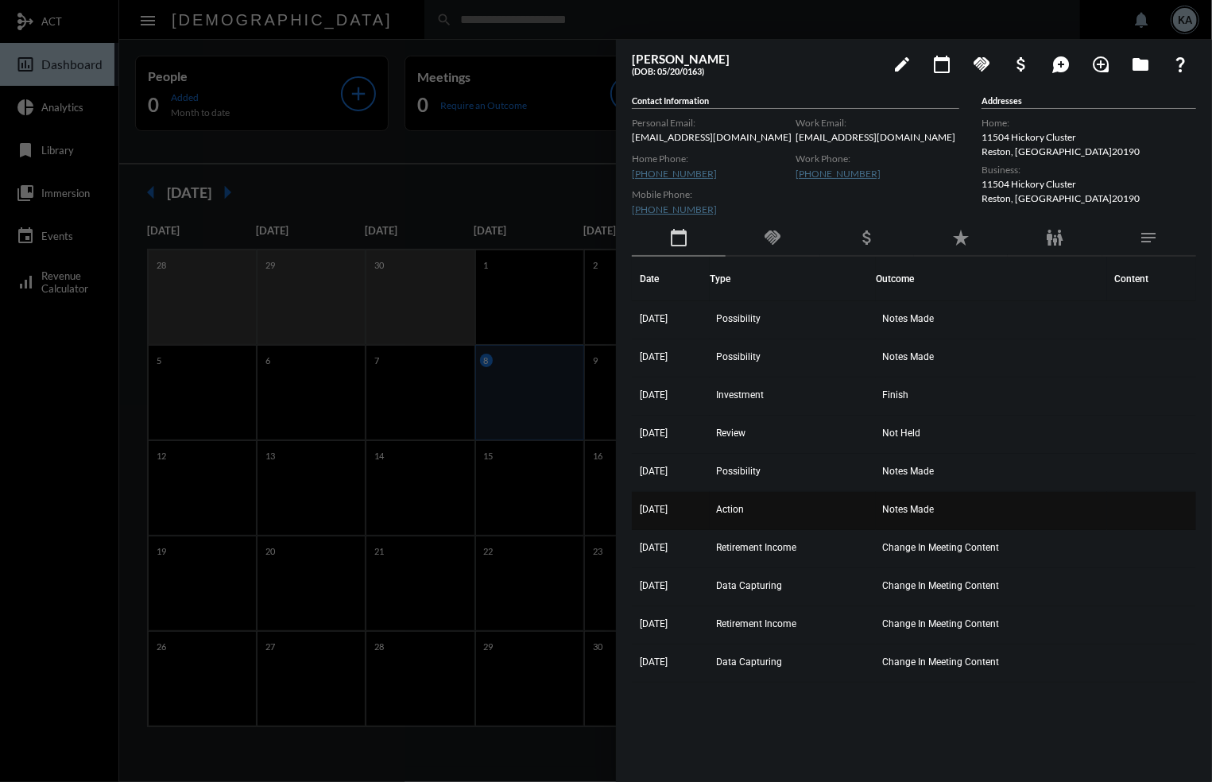
click at [741, 504] on span "Action" at bounding box center [730, 509] width 28 height 11
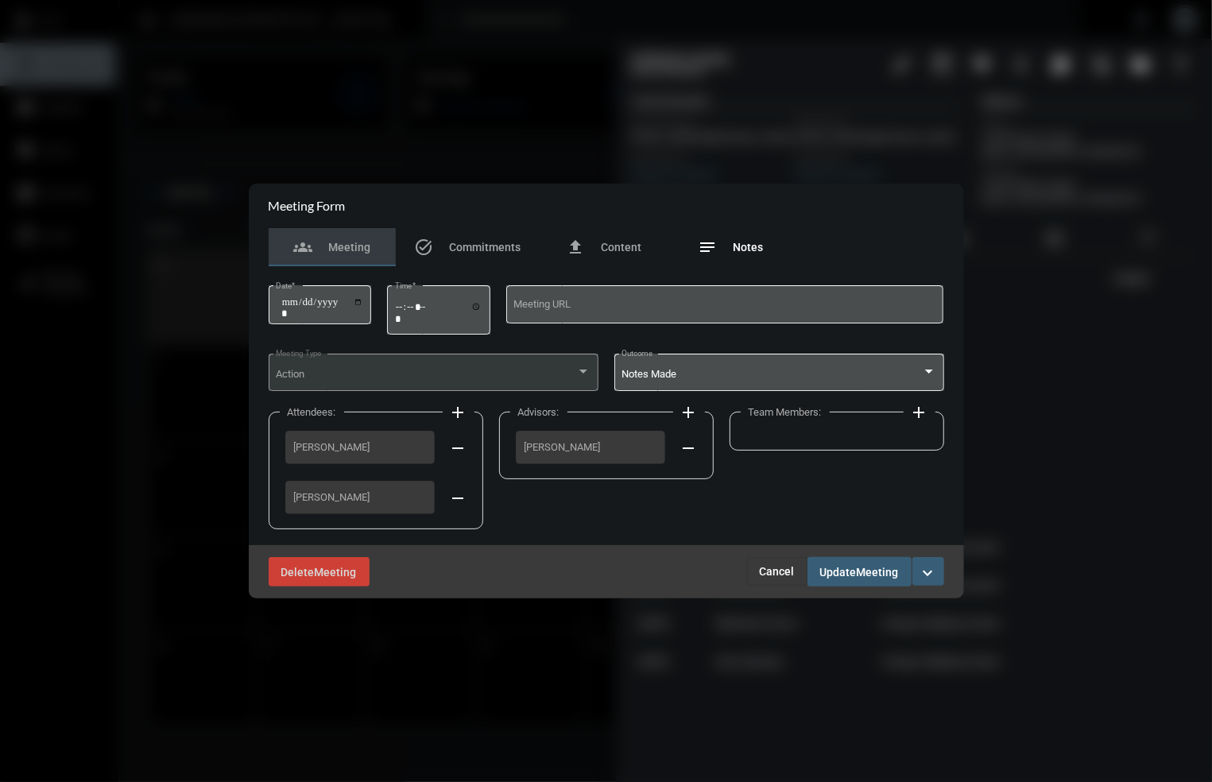
click at [745, 245] on span "Notes" at bounding box center [749, 247] width 30 height 13
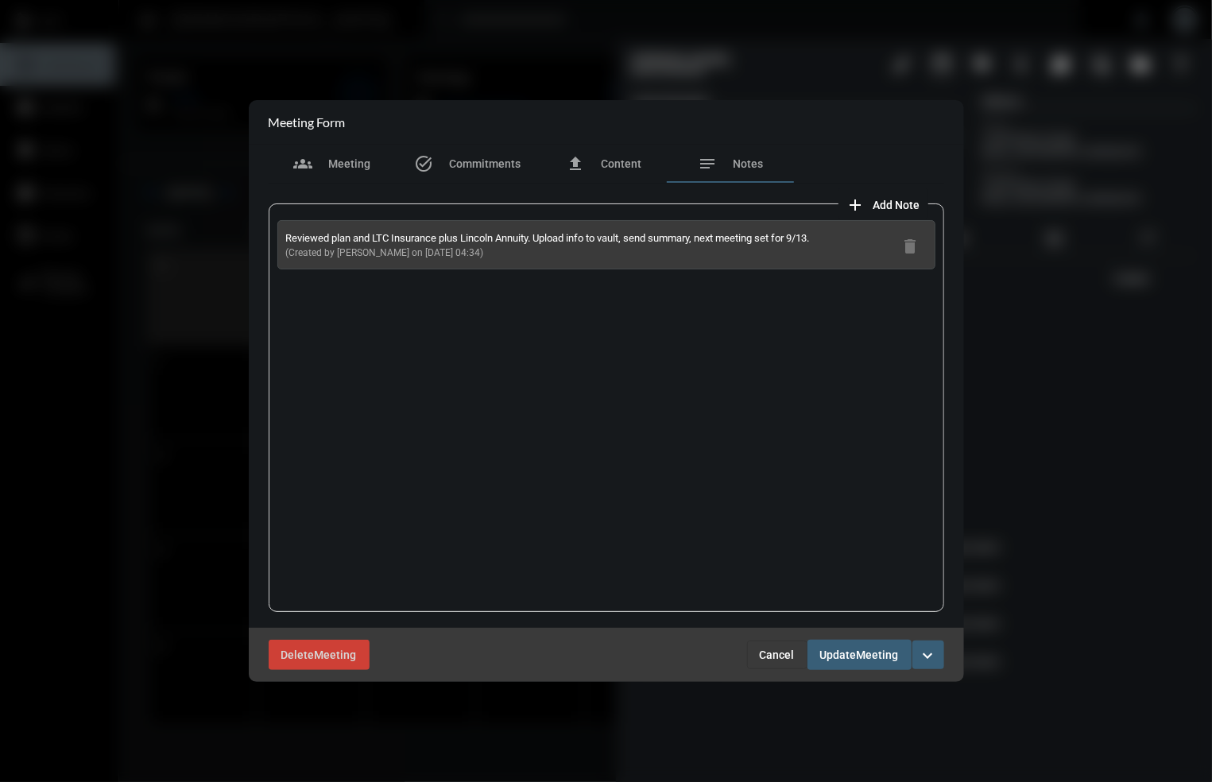
drag, startPoint x: 462, startPoint y: 252, endPoint x: 283, endPoint y: 236, distance: 179.6
click at [283, 236] on div "Reviewed plan and LTC Insurance plus Lincoln Annuity. Upload info to vault, sen…" at bounding box center [606, 244] width 658 height 49
copy div "Reviewed plan and LTC Insurance plus Lincoln Annuity. Upload info to vault, sen…"
click at [784, 652] on span "Cancel" at bounding box center [777, 655] width 35 height 13
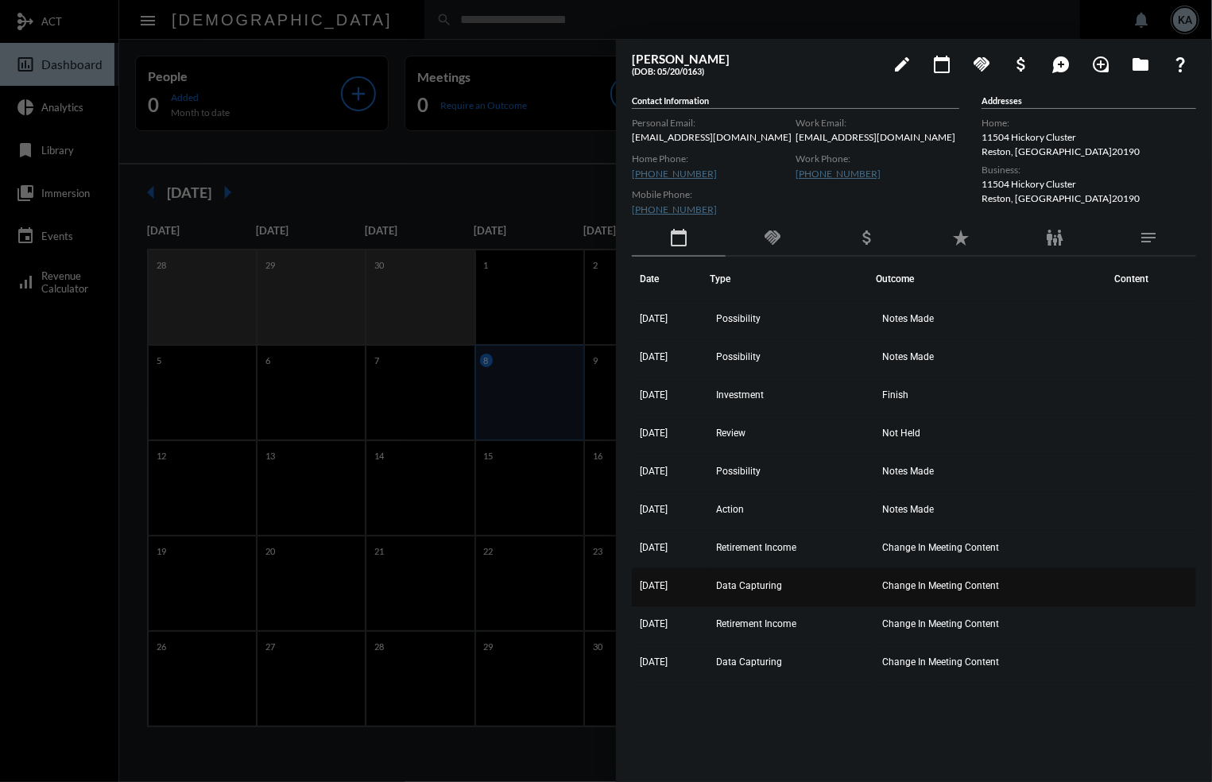
click at [662, 577] on td "7/19/24" at bounding box center [671, 587] width 78 height 38
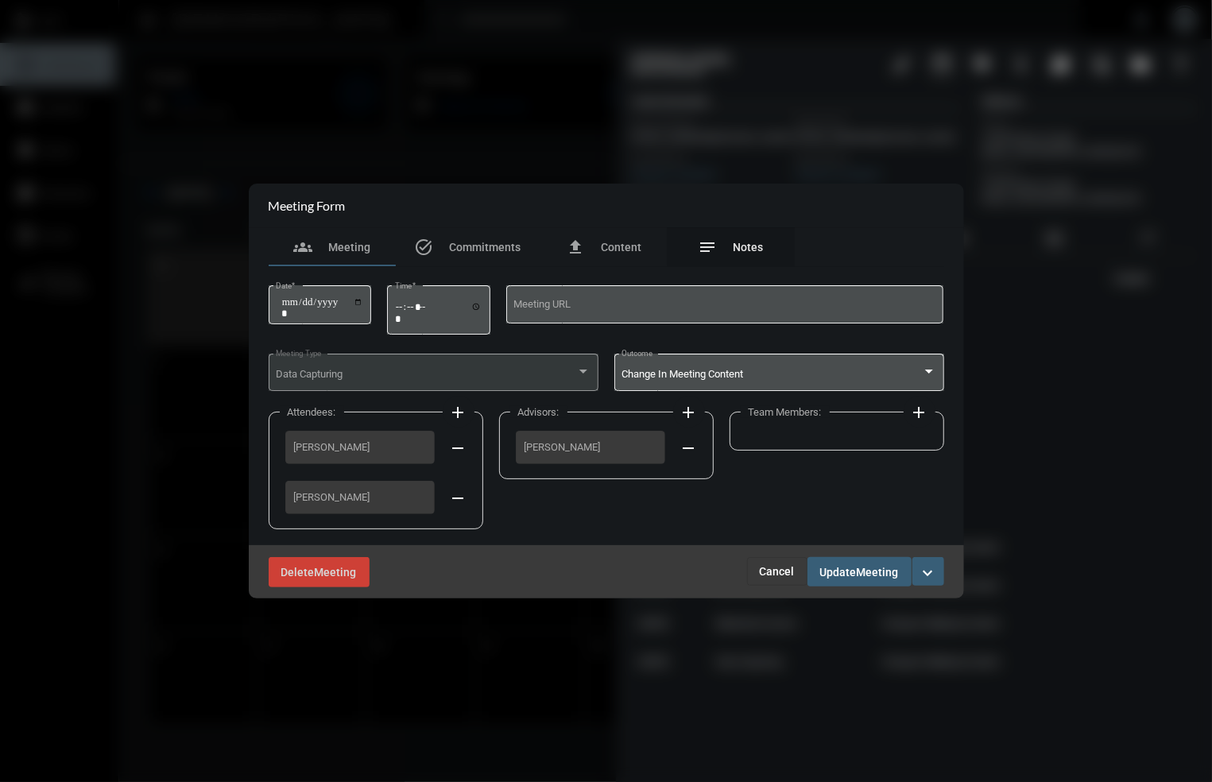
click at [742, 238] on div "notes Notes" at bounding box center [731, 247] width 65 height 19
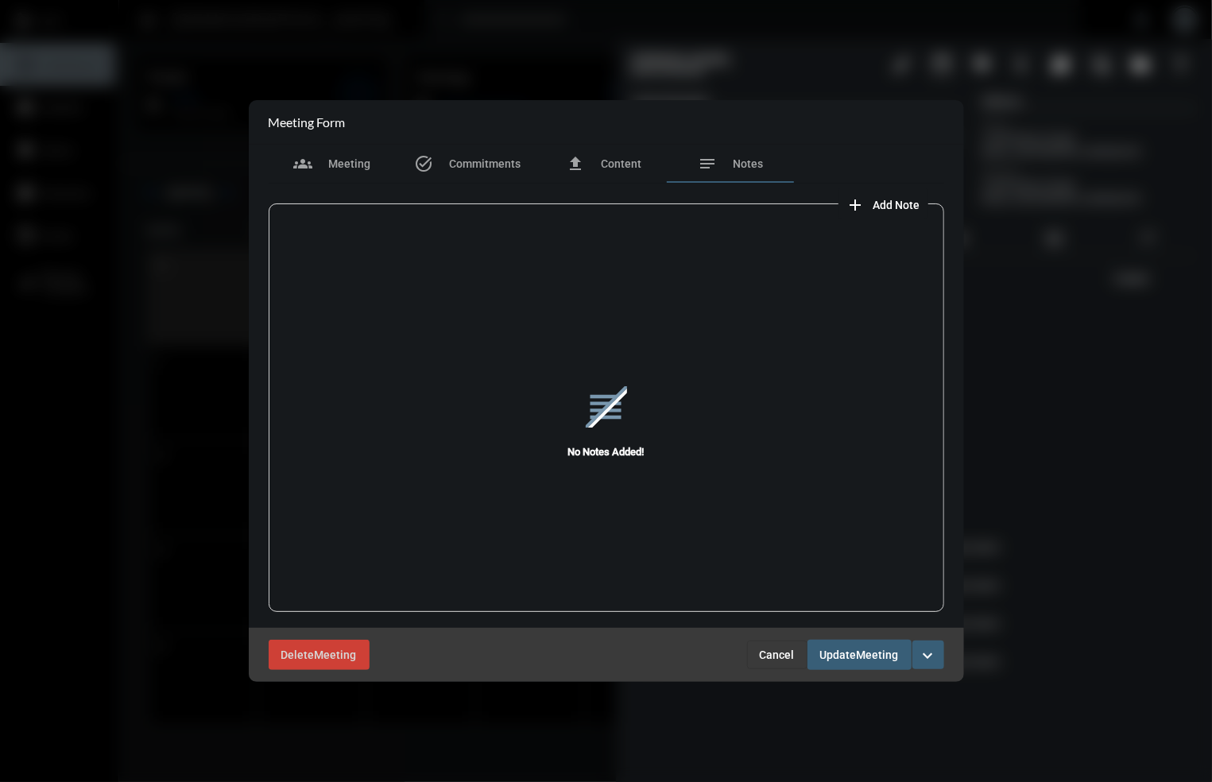
click at [768, 653] on span "Cancel" at bounding box center [777, 655] width 35 height 13
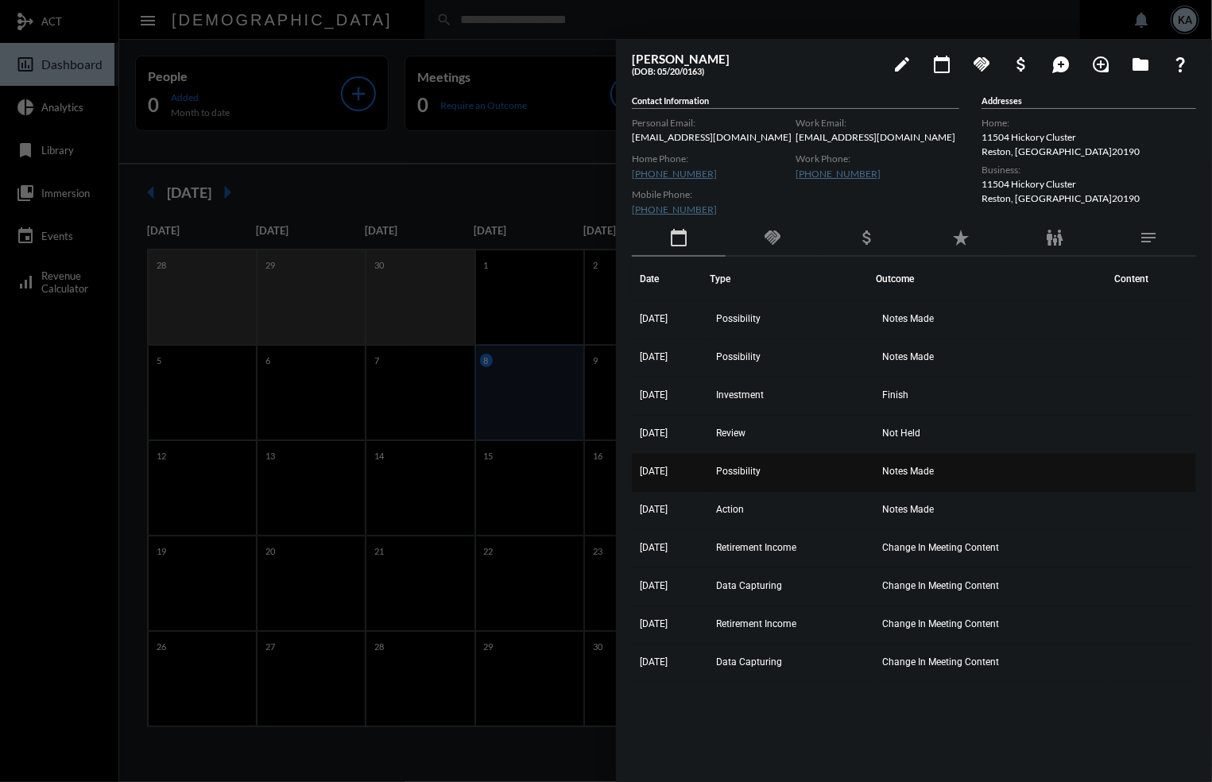
click at [672, 464] on td "9/13/24" at bounding box center [671, 473] width 78 height 38
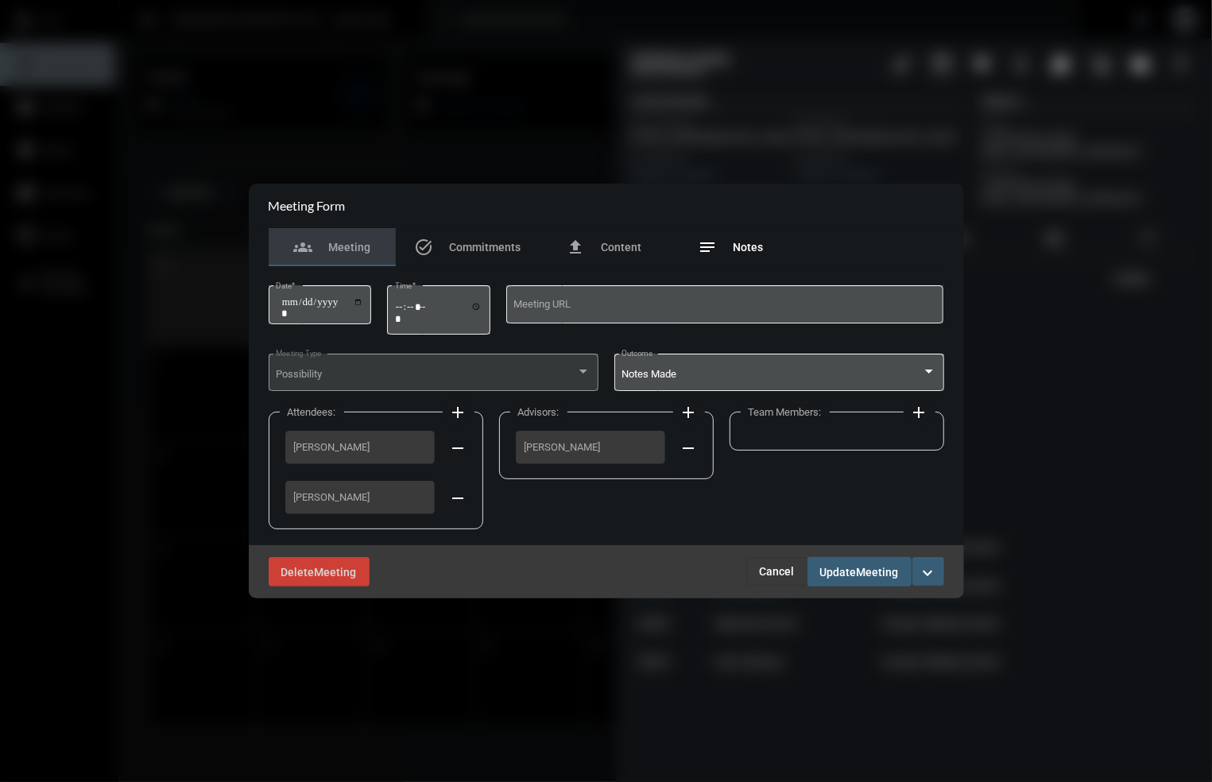
click at [750, 248] on span "Notes" at bounding box center [749, 247] width 30 height 13
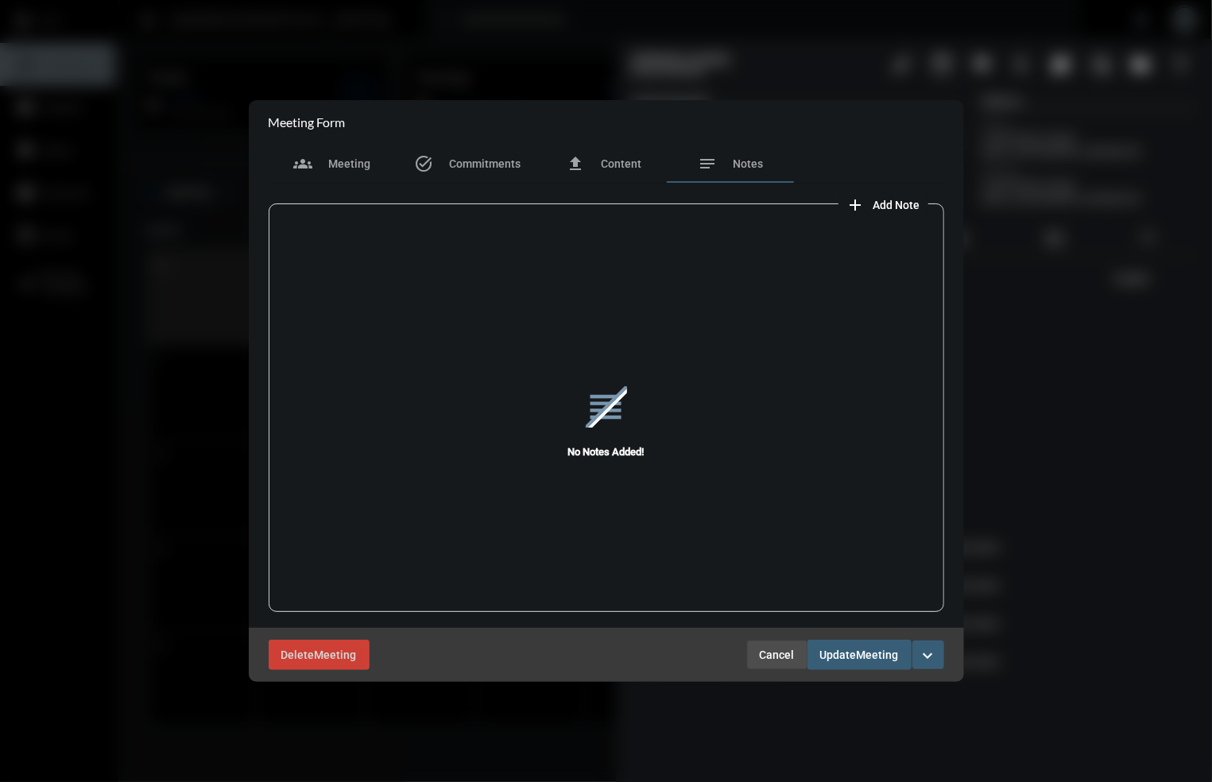
click at [777, 653] on span "Cancel" at bounding box center [777, 655] width 35 height 13
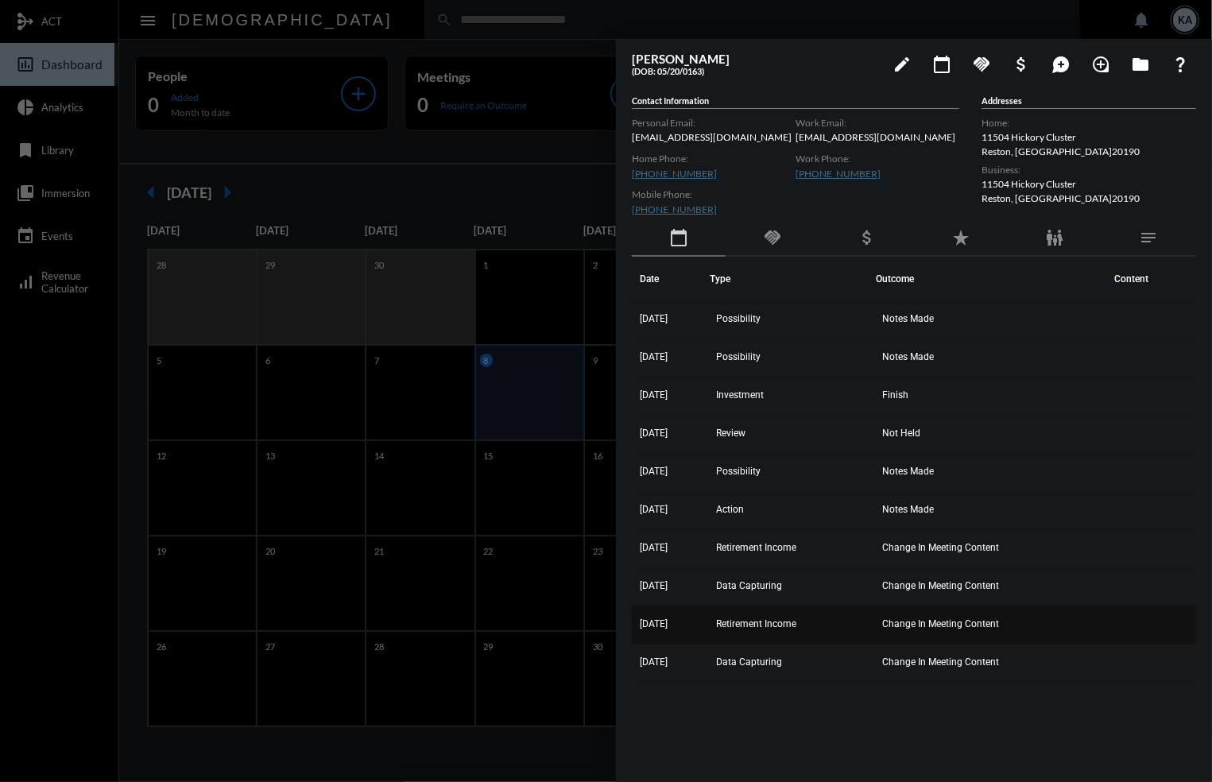
click at [647, 620] on span "5/2/24" at bounding box center [654, 624] width 28 height 11
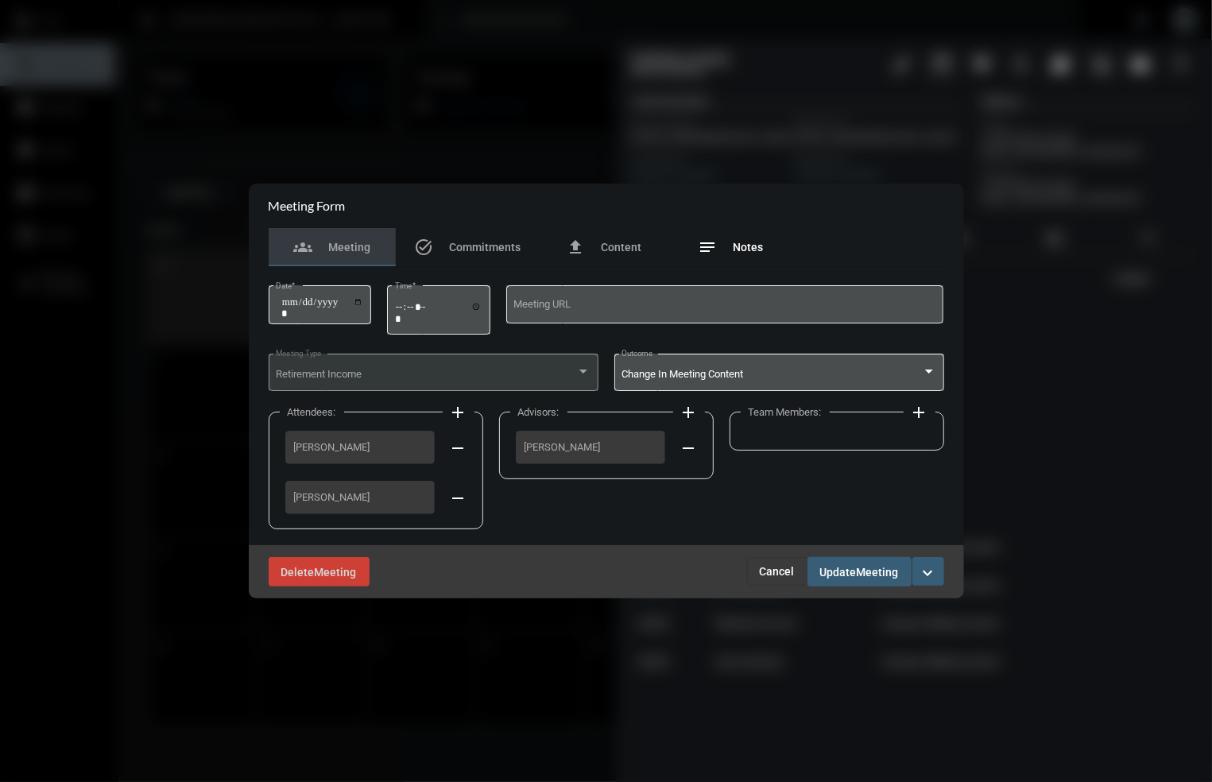
click at [738, 238] on div "notes Notes" at bounding box center [731, 247] width 65 height 19
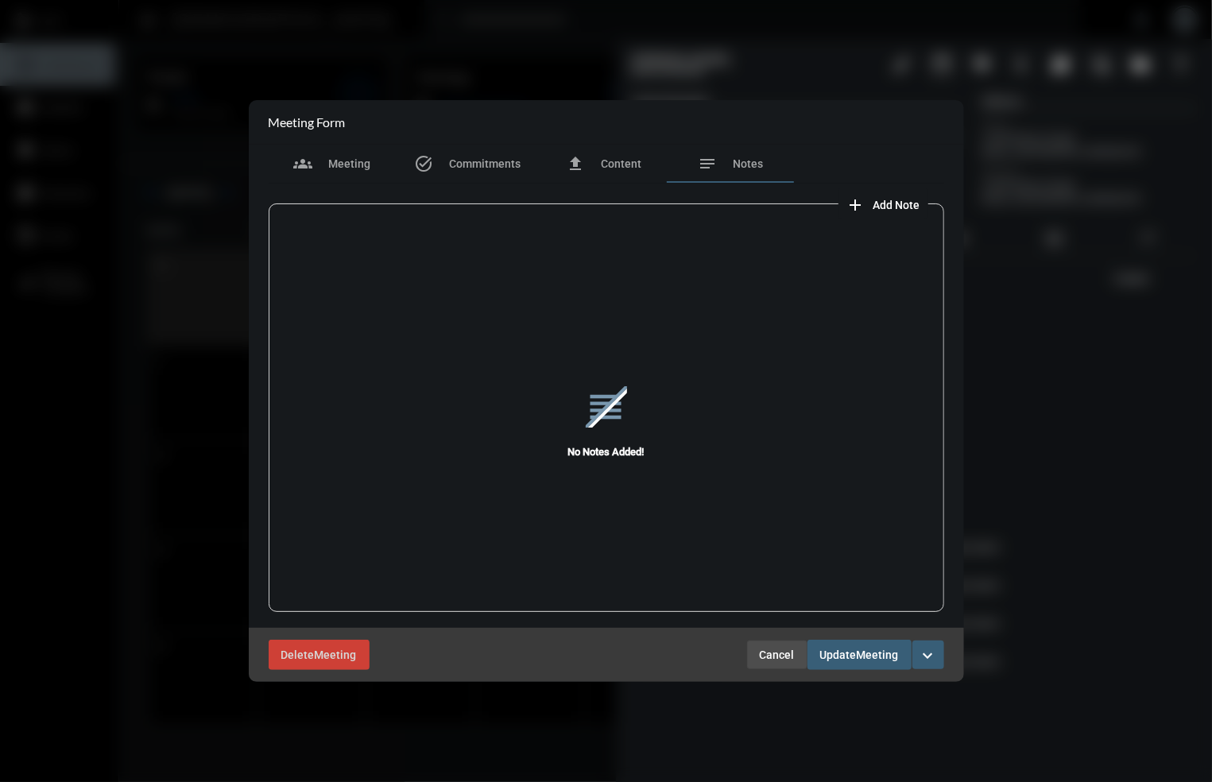
click at [752, 653] on button "Cancel" at bounding box center [777, 655] width 60 height 29
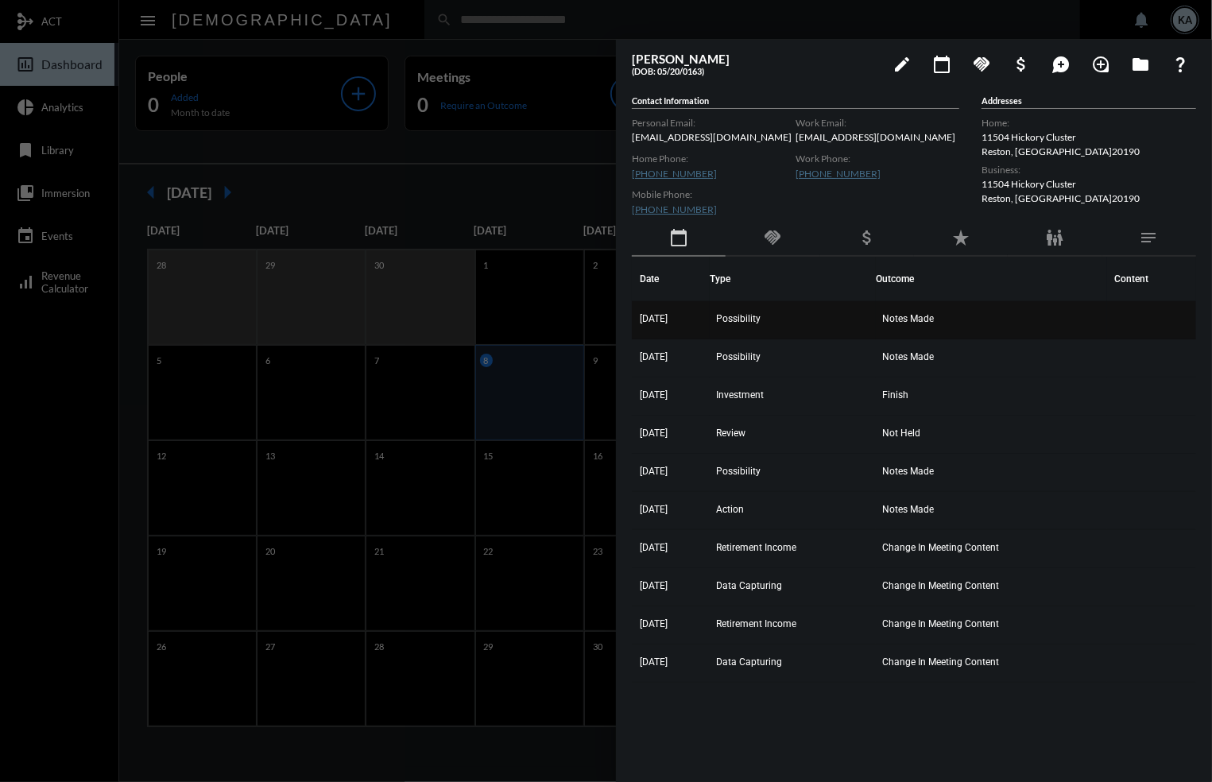
click at [663, 309] on td "3/7/25" at bounding box center [671, 320] width 78 height 38
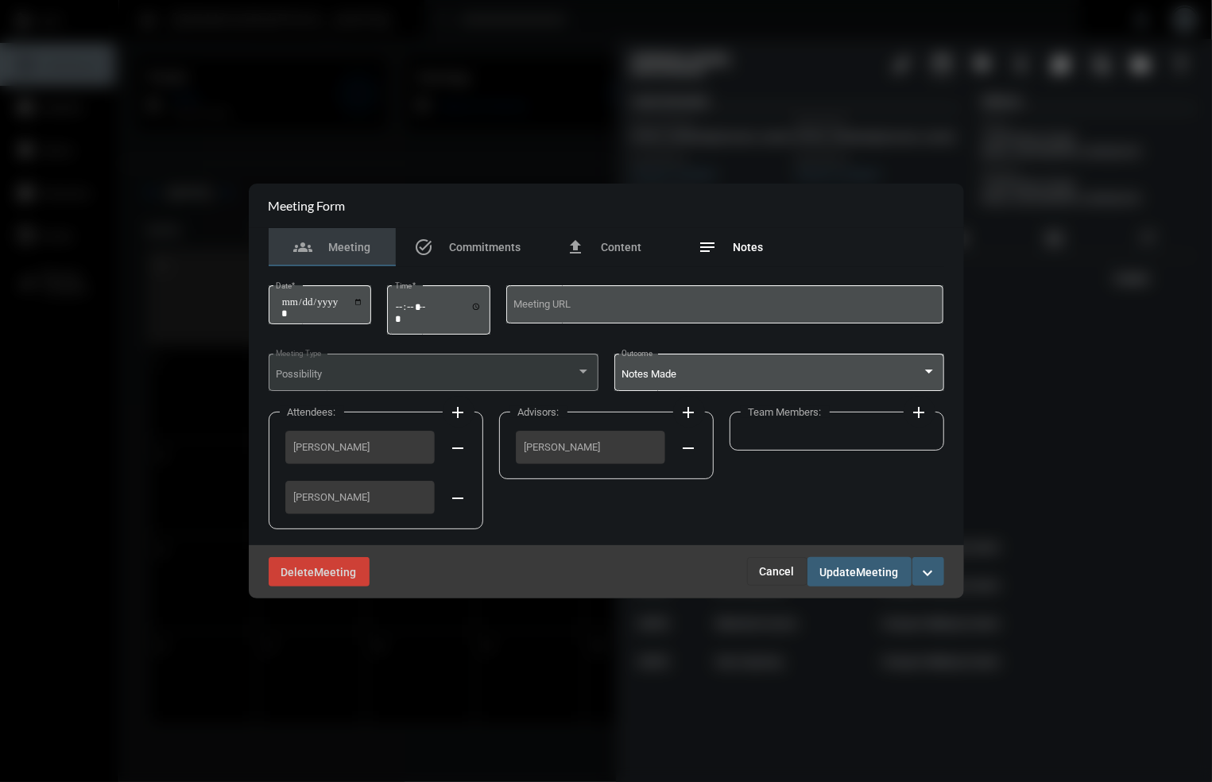
click at [735, 235] on div "notes Notes" at bounding box center [731, 247] width 127 height 38
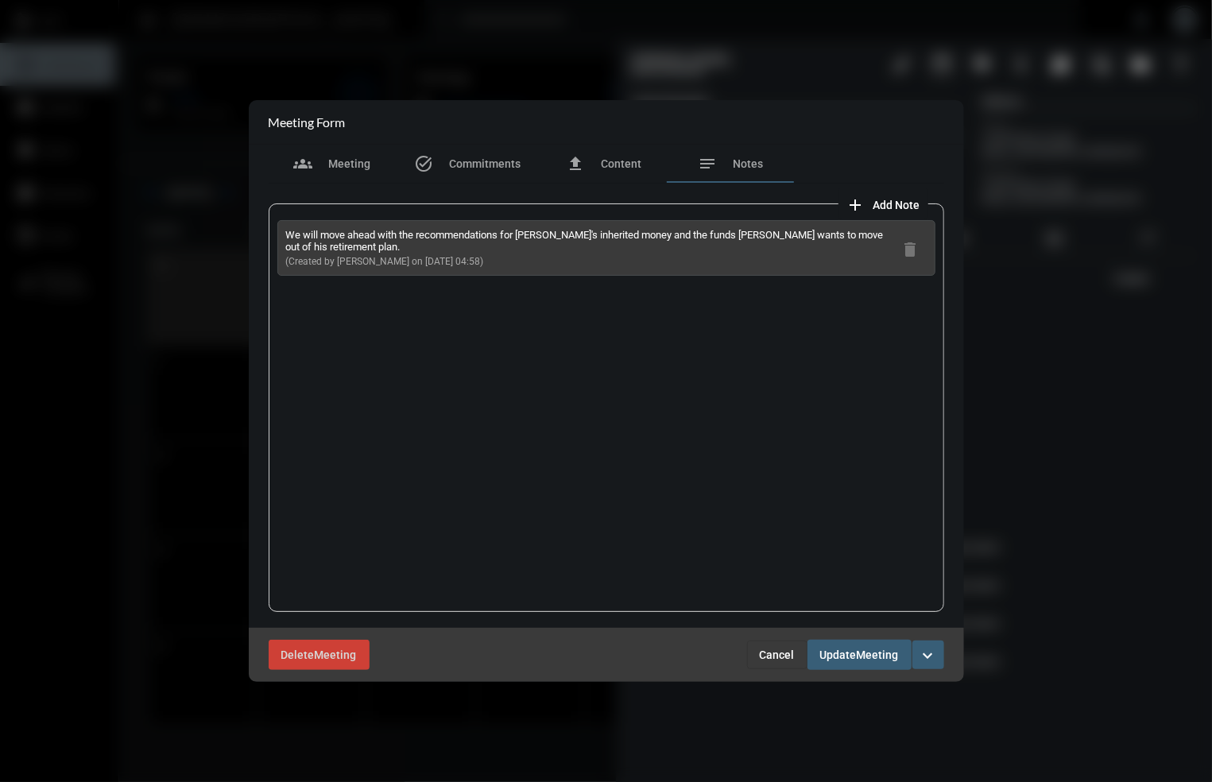
click at [789, 653] on span "Cancel" at bounding box center [777, 655] width 35 height 13
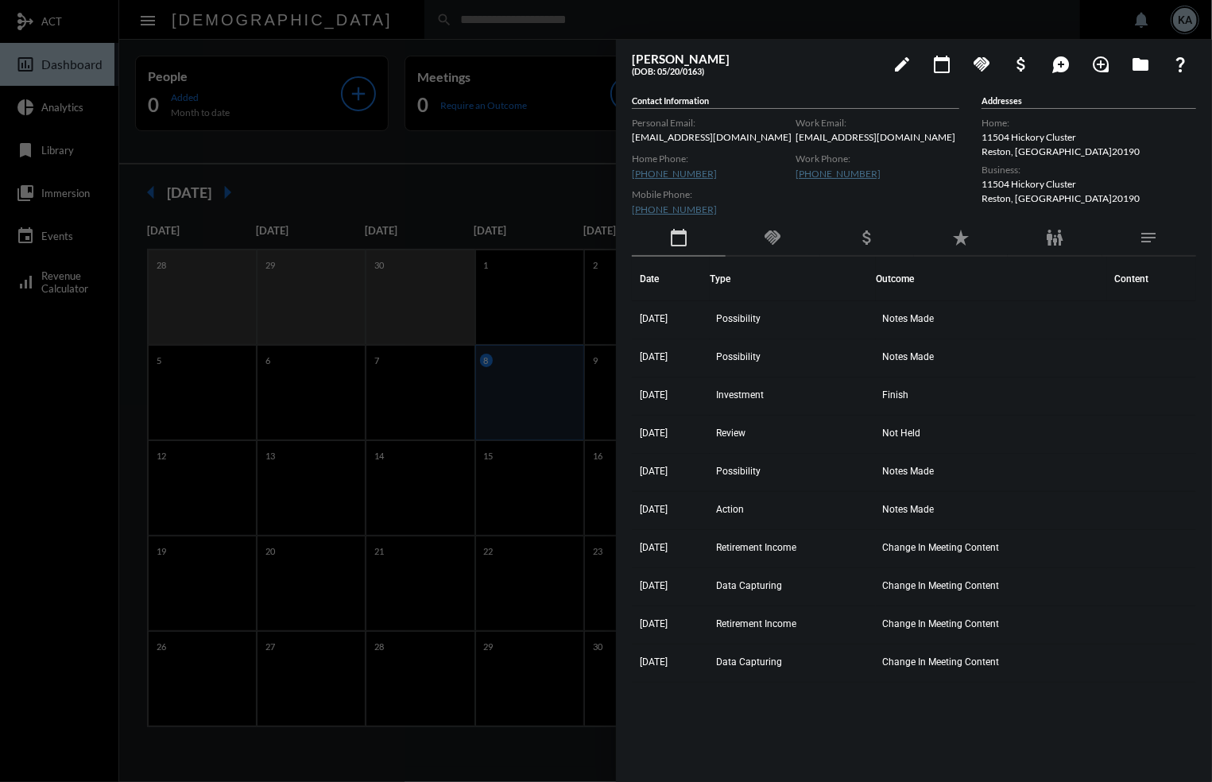
click at [434, 19] on div at bounding box center [606, 391] width 1212 height 782
